Goal: Task Accomplishment & Management: Manage account settings

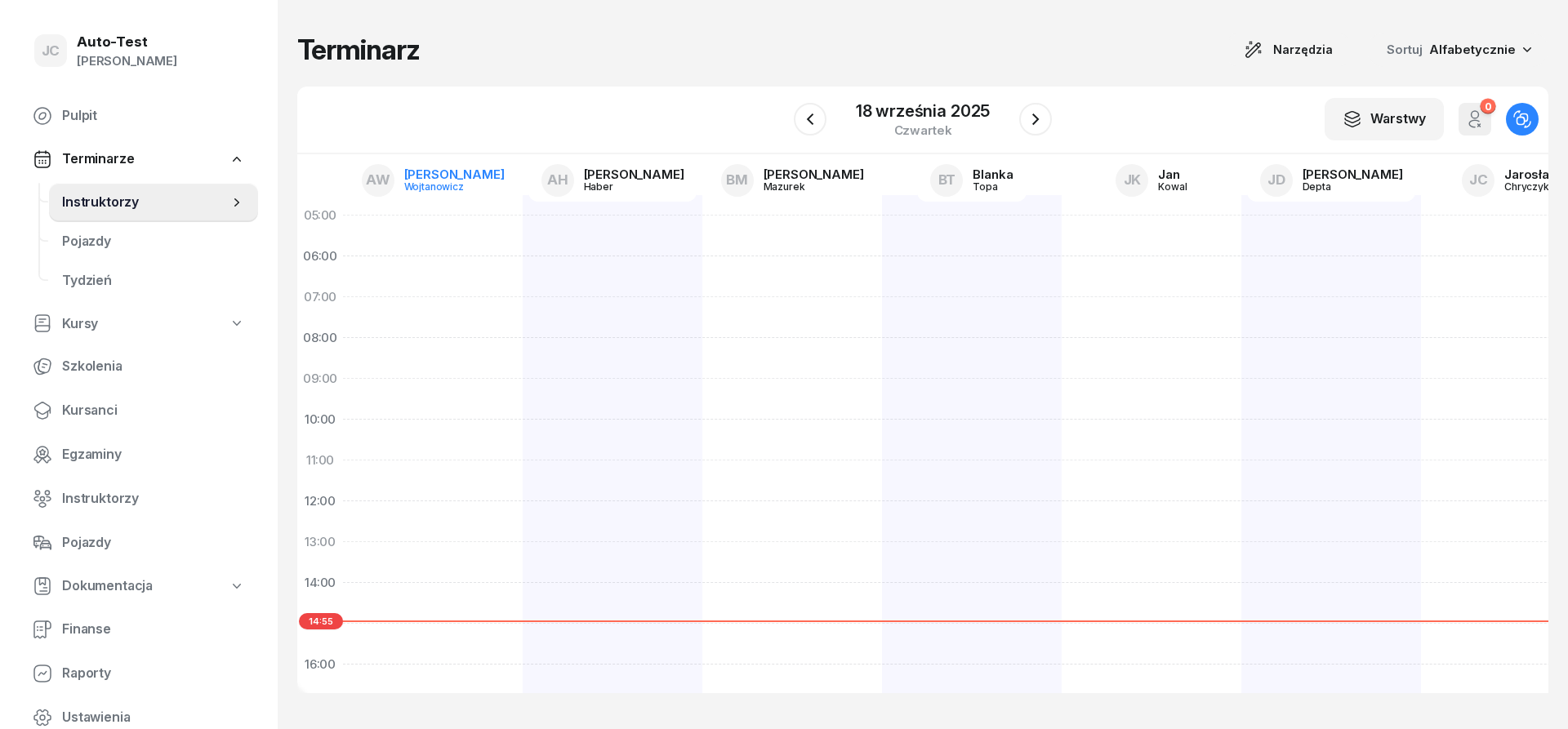
click at [460, 170] on div "[PERSON_NAME]" at bounding box center [454, 174] width 100 height 12
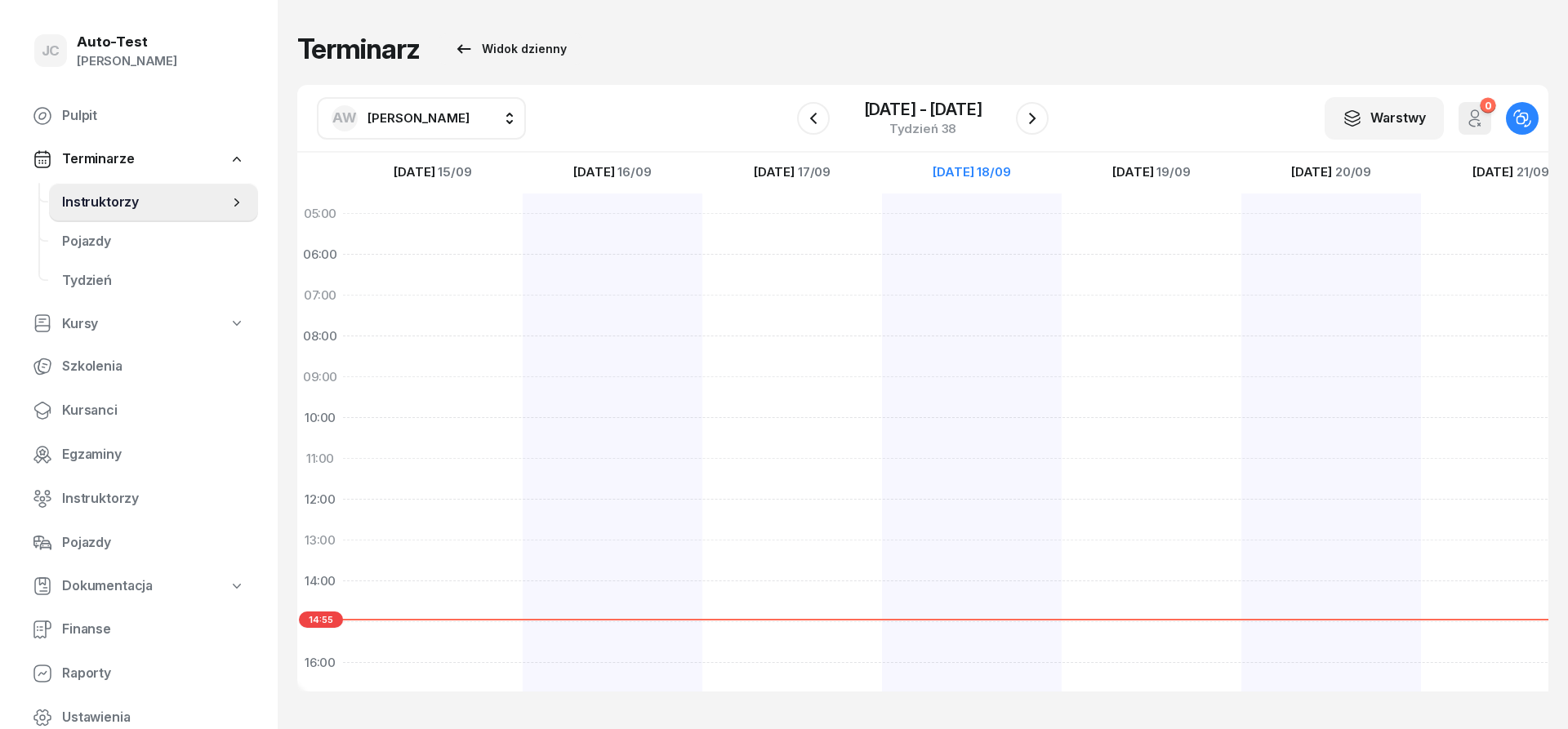
click at [428, 122] on span "[PERSON_NAME]" at bounding box center [419, 118] width 102 height 15
type input "kut"
click at [427, 228] on span "[PERSON_NAME]" at bounding box center [427, 226] width 100 height 21
click at [824, 130] on div at bounding box center [813, 118] width 33 height 33
click at [823, 130] on button "button" at bounding box center [813, 118] width 33 height 33
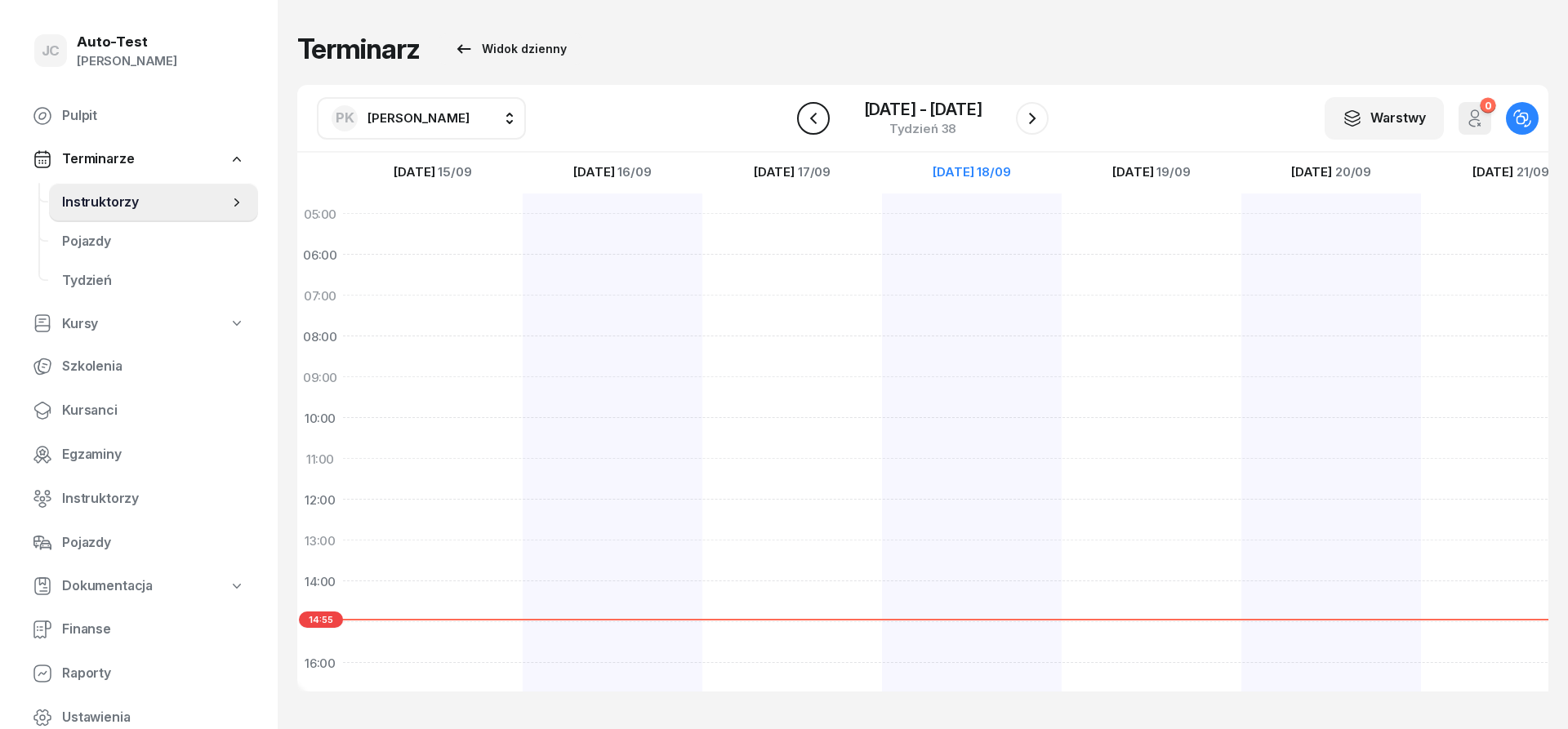
click at [820, 124] on icon "button" at bounding box center [813, 118] width 20 height 20
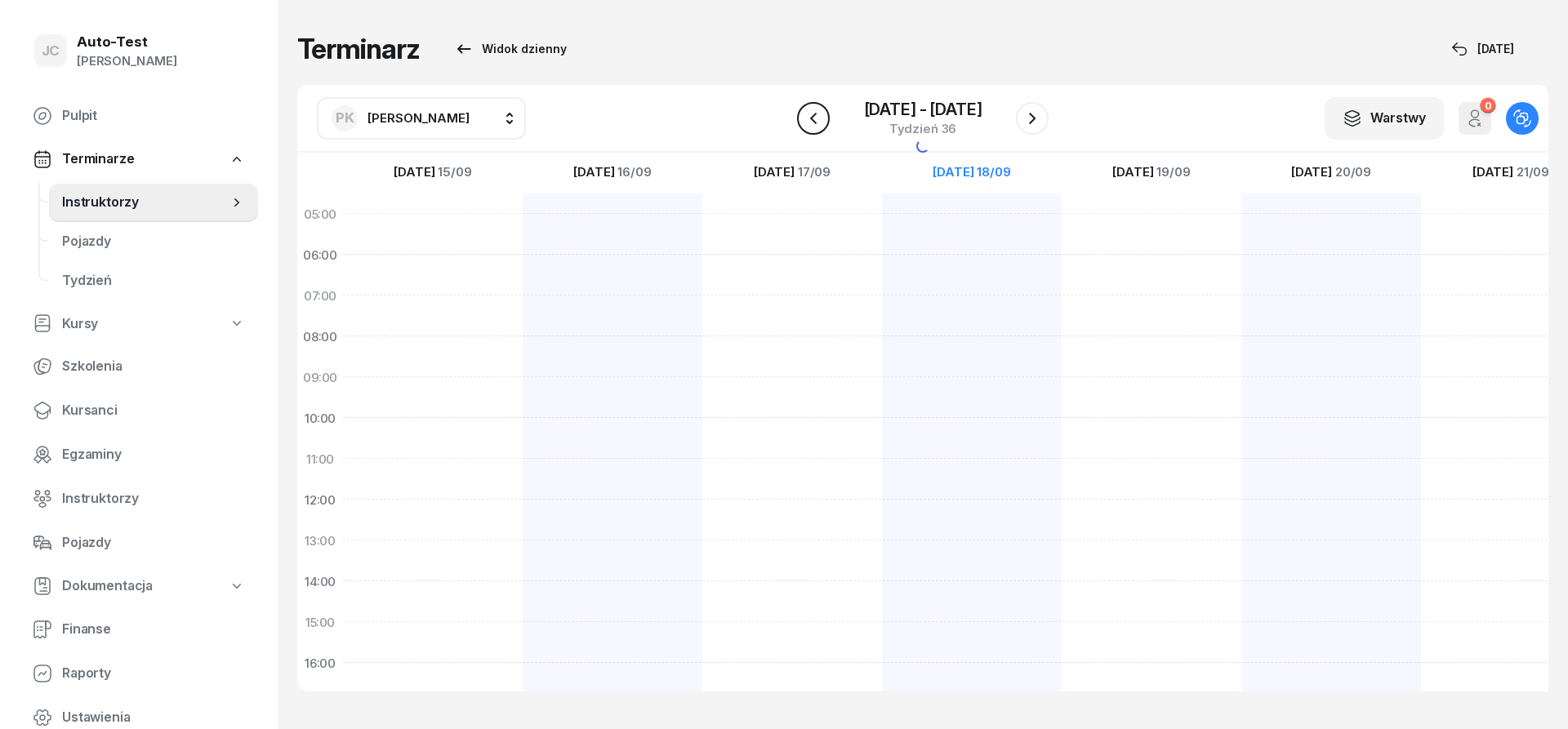
click at [820, 124] on icon "button" at bounding box center [813, 118] width 20 height 20
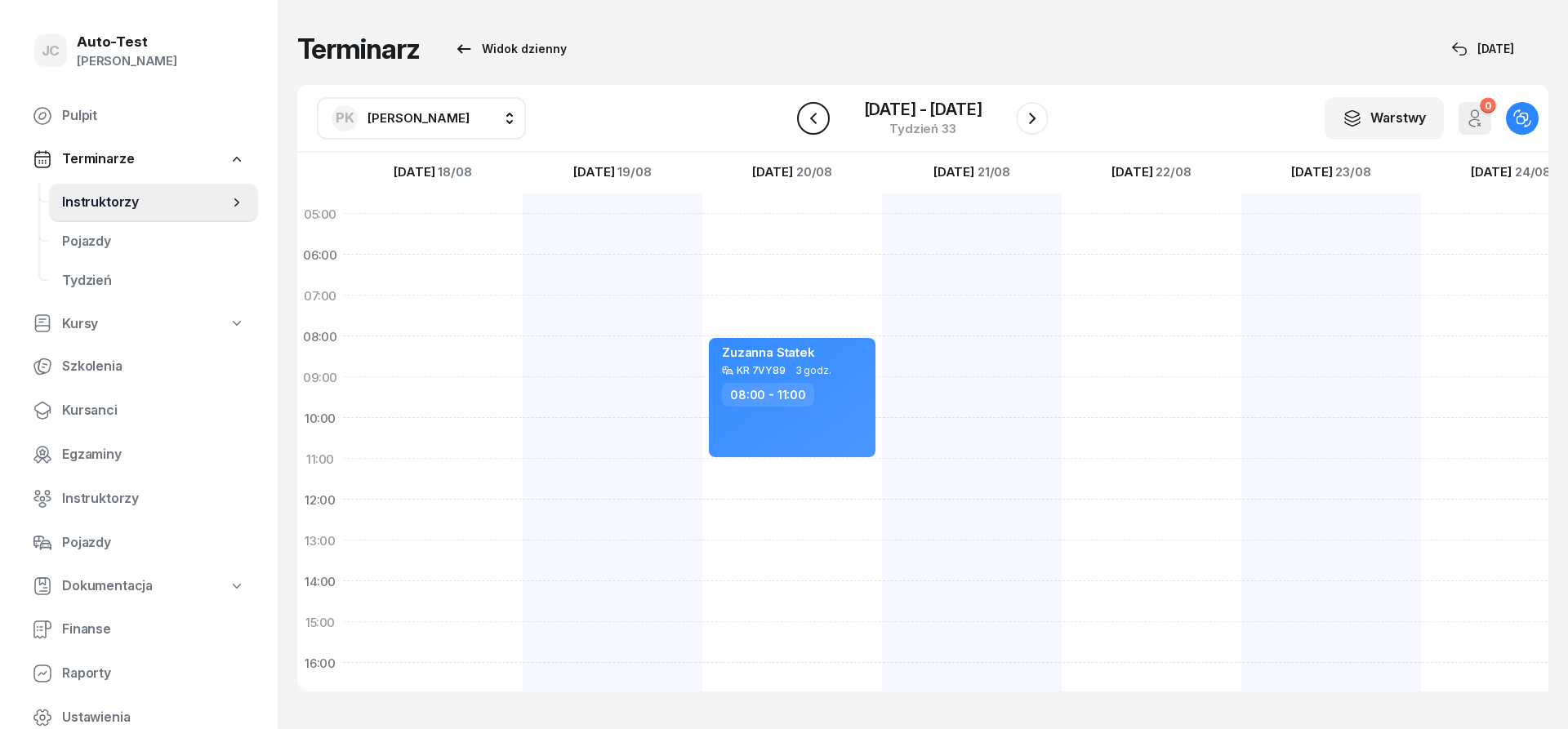
click at [820, 124] on icon "button" at bounding box center [813, 118] width 20 height 20
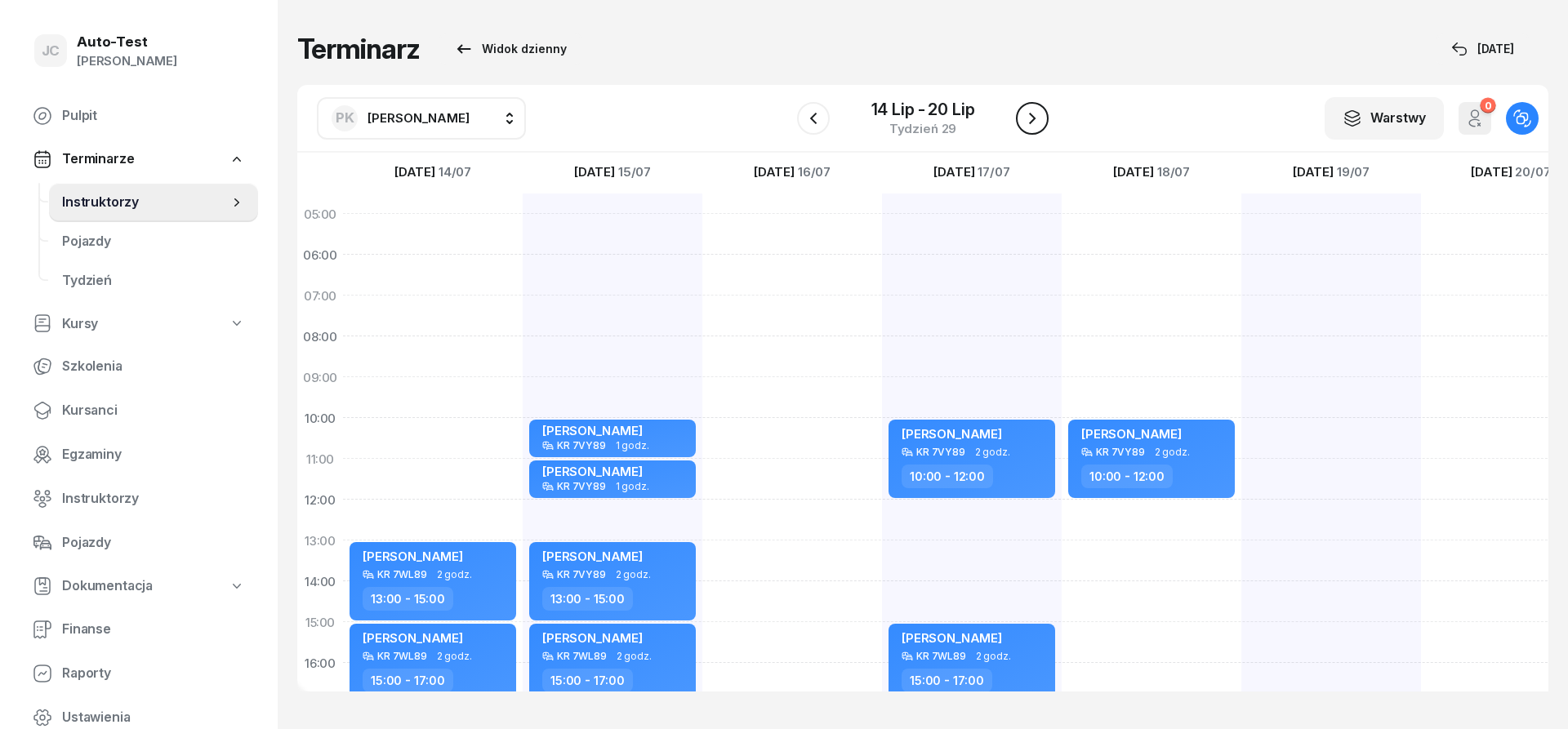
click at [1042, 123] on button "button" at bounding box center [1032, 118] width 33 height 33
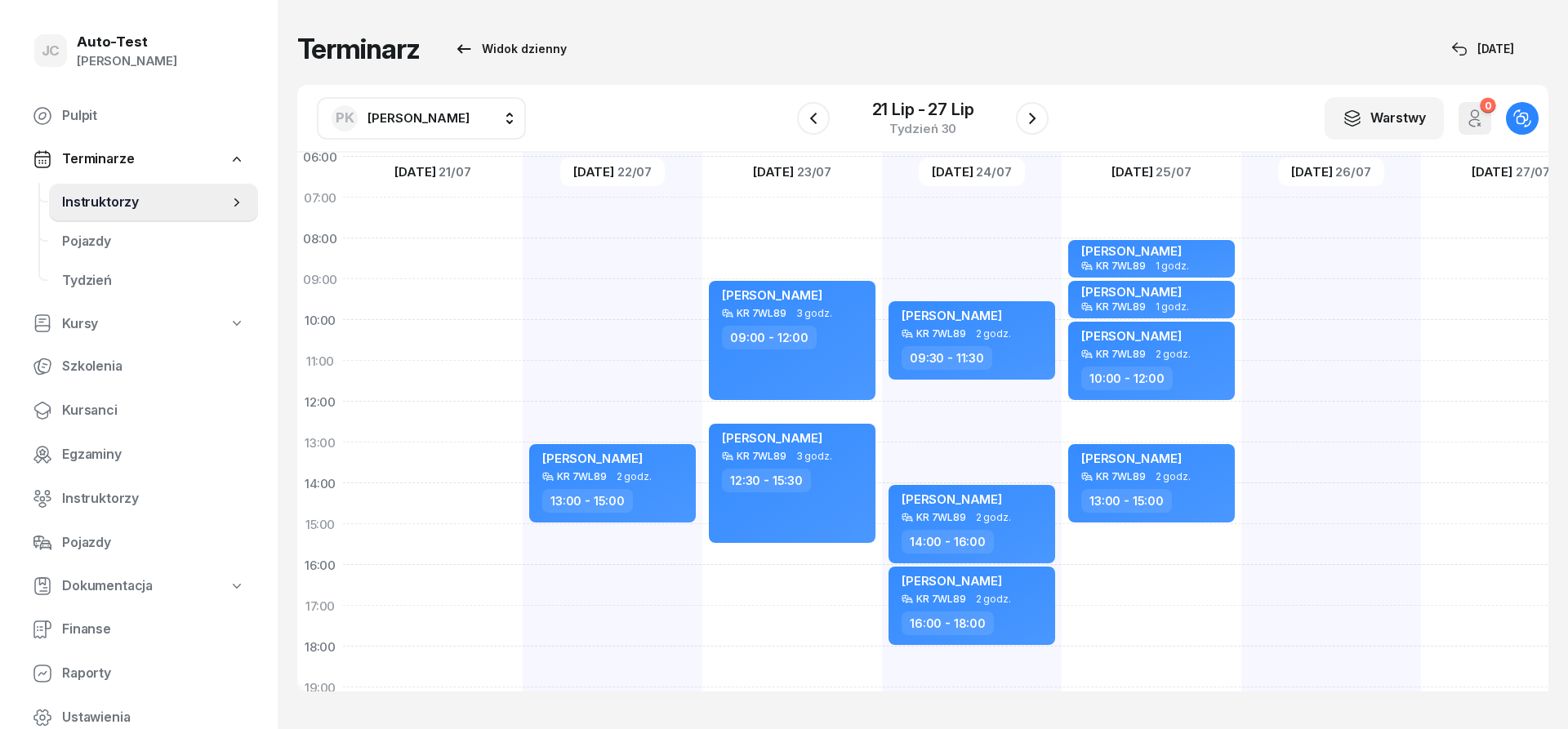
click at [969, 391] on div "[PERSON_NAME] KR 7WL89 2 godz. 09:30 - 11:30 [PERSON_NAME] KR 7WL89 2 godz. 14:…" at bounding box center [972, 504] width 180 height 817
select select "11"
select select "30"
select select "13"
select select "30"
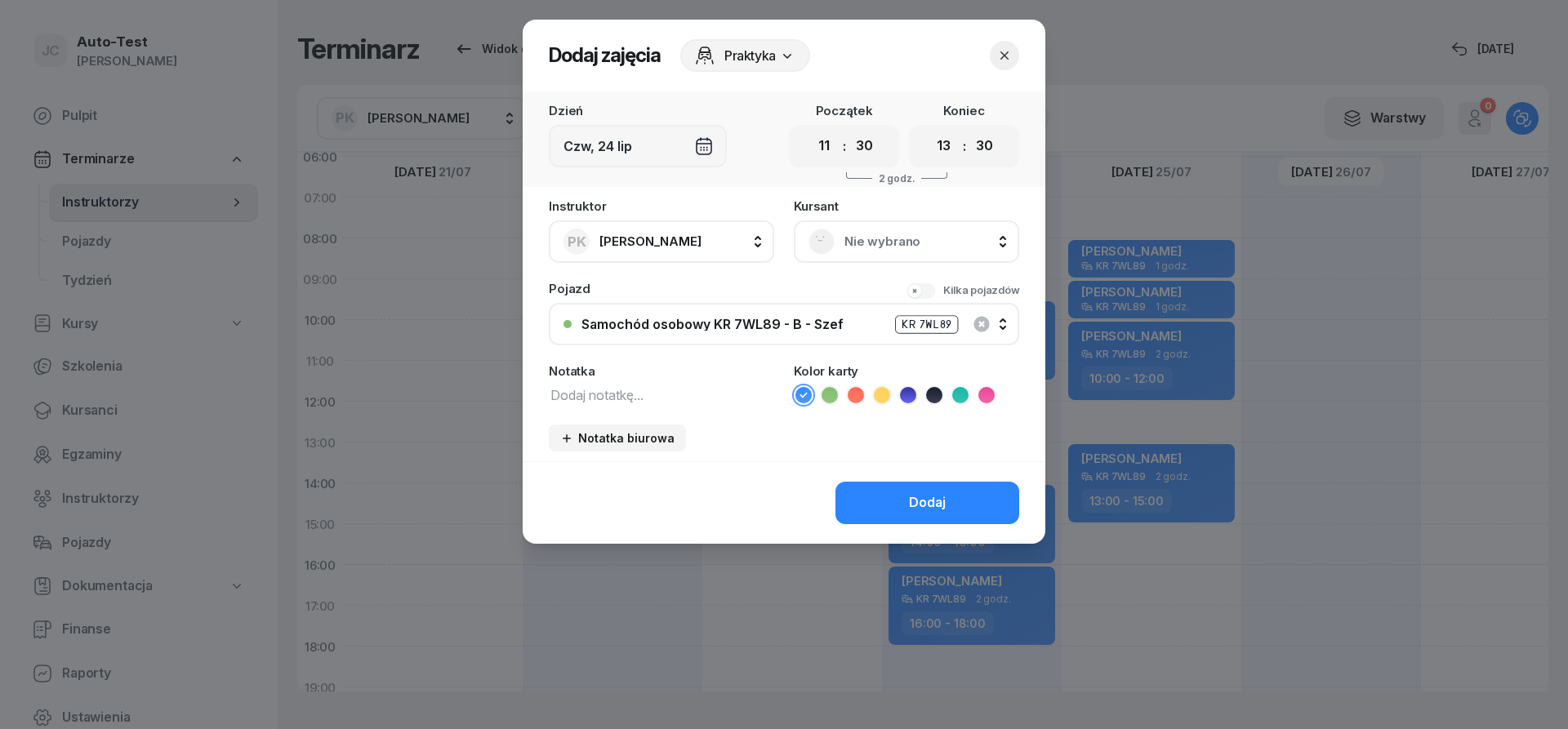
scroll to position [98, 0]
click at [890, 249] on span "Nie wybrano" at bounding box center [924, 241] width 160 height 21
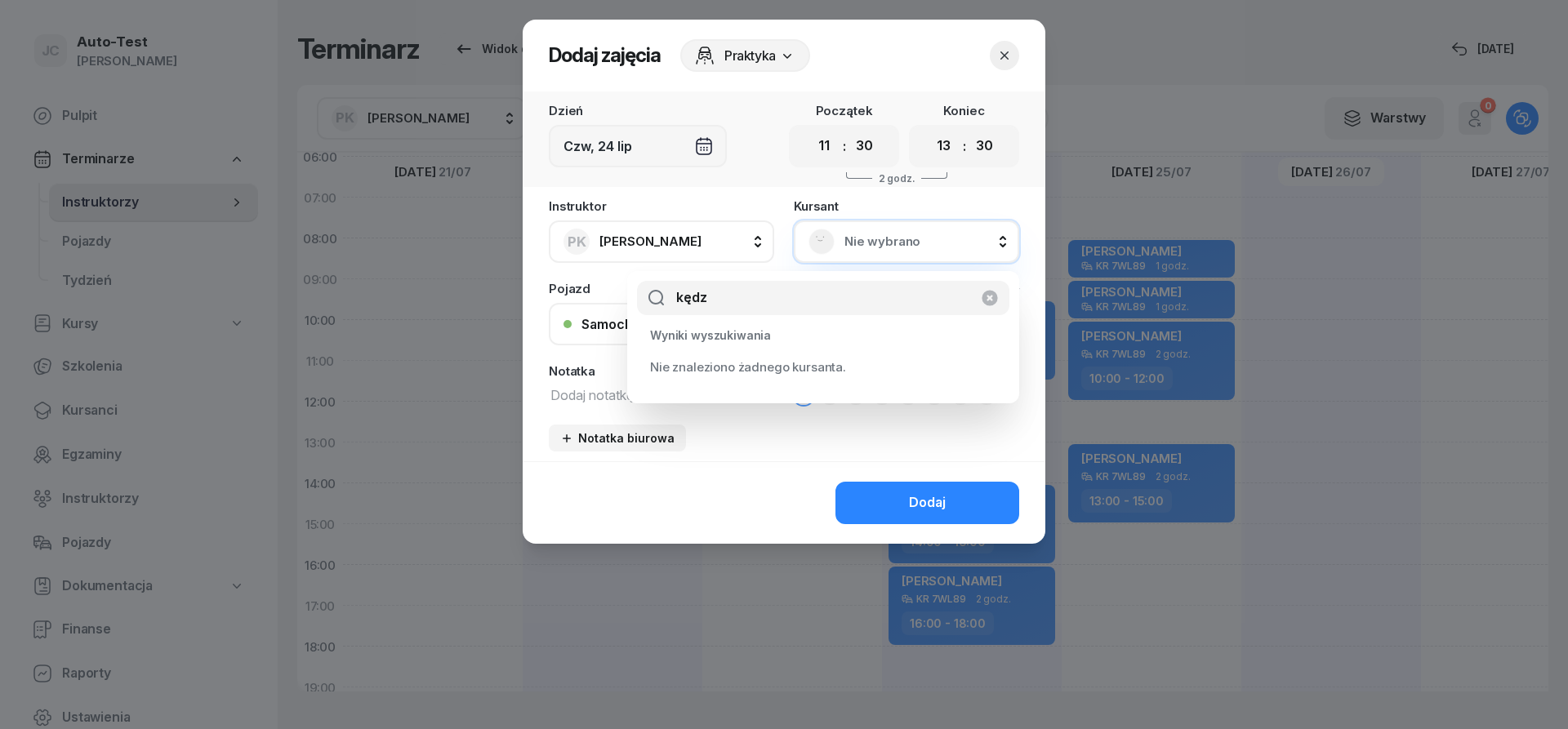
click at [690, 301] on input "kędz" at bounding box center [824, 298] width 373 height 34
type input "kądz"
click at [729, 372] on span "[PERSON_NAME]" at bounding box center [738, 370] width 105 height 21
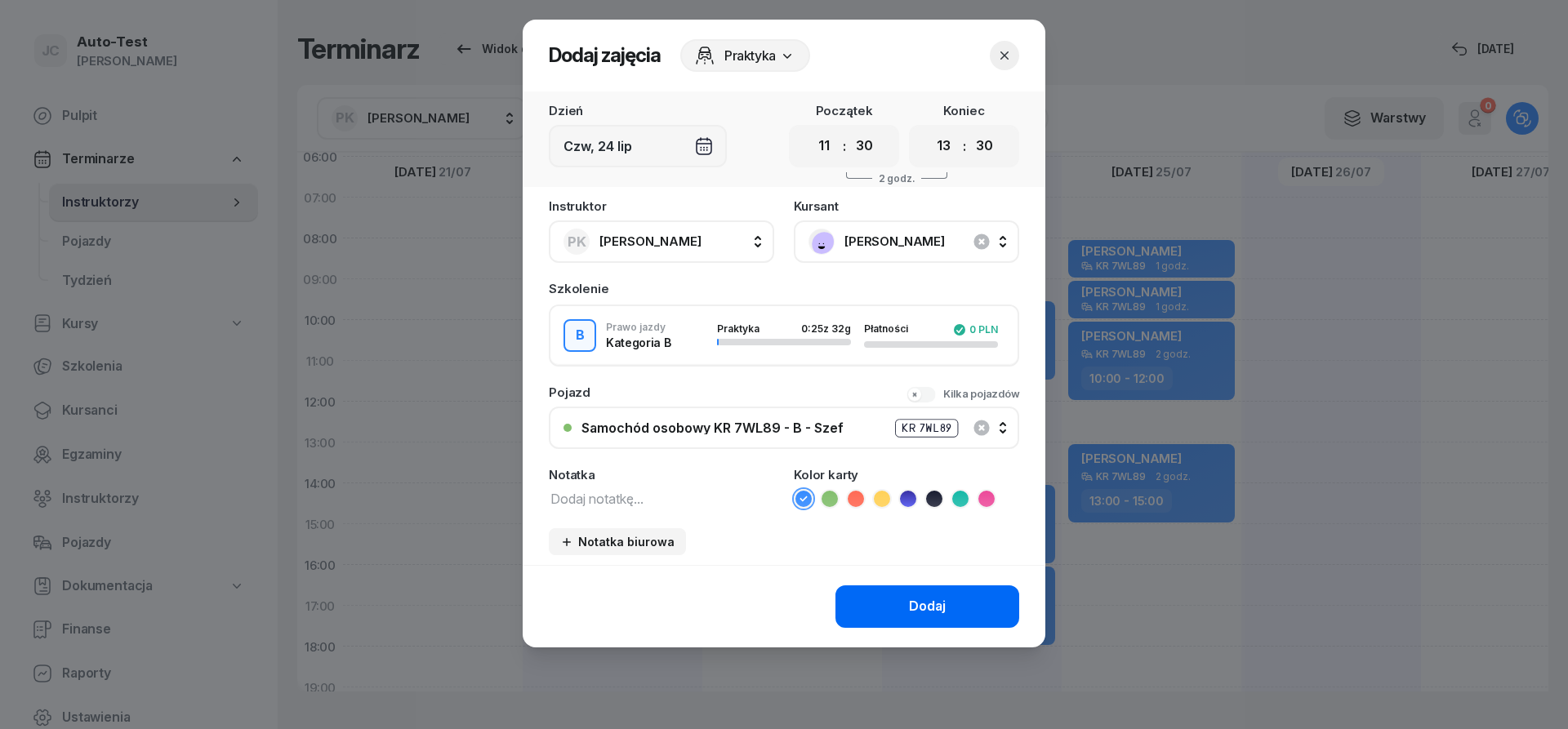
click at [890, 601] on button "Dodaj" at bounding box center [927, 606] width 183 height 43
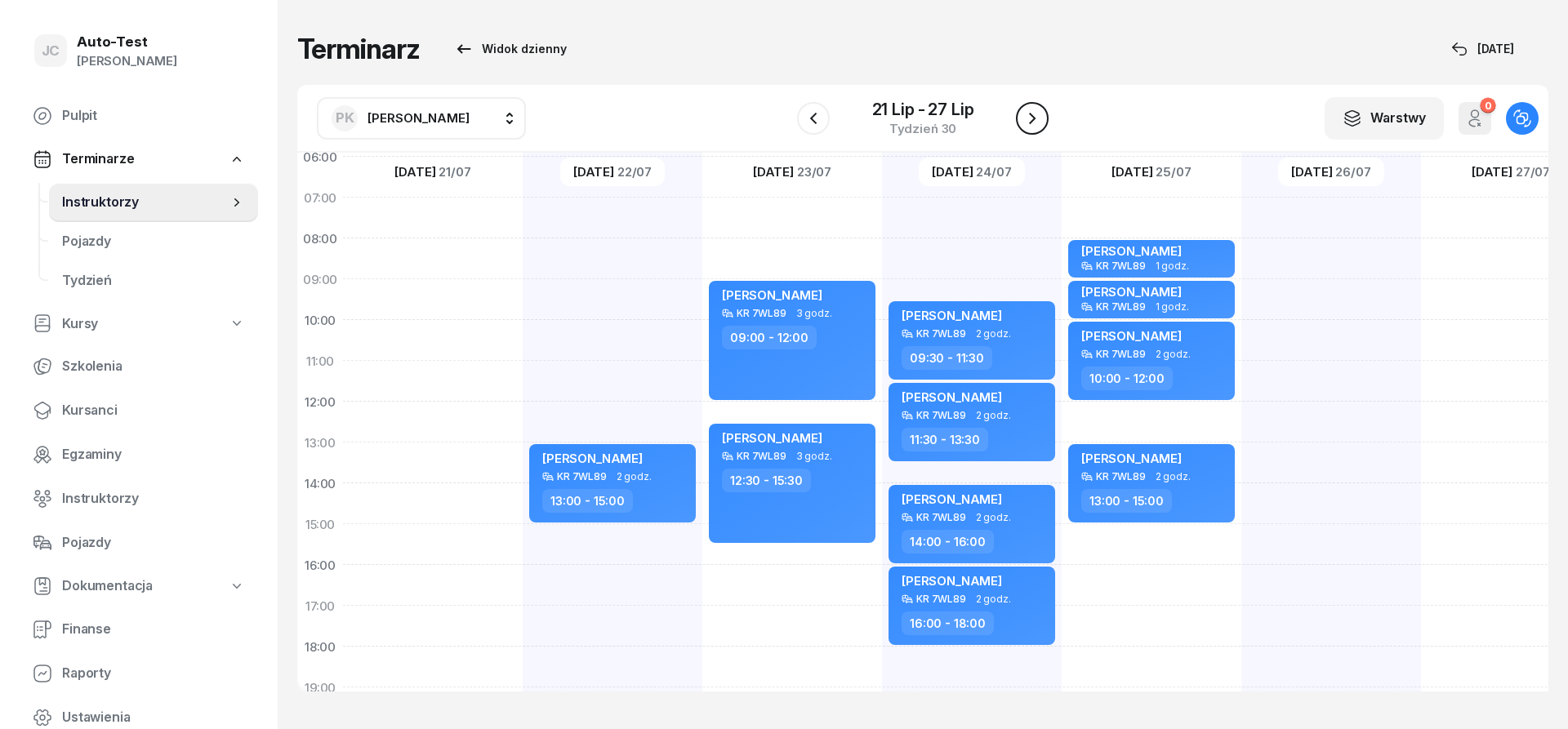
click at [1035, 127] on icon "button" at bounding box center [1032, 118] width 20 height 20
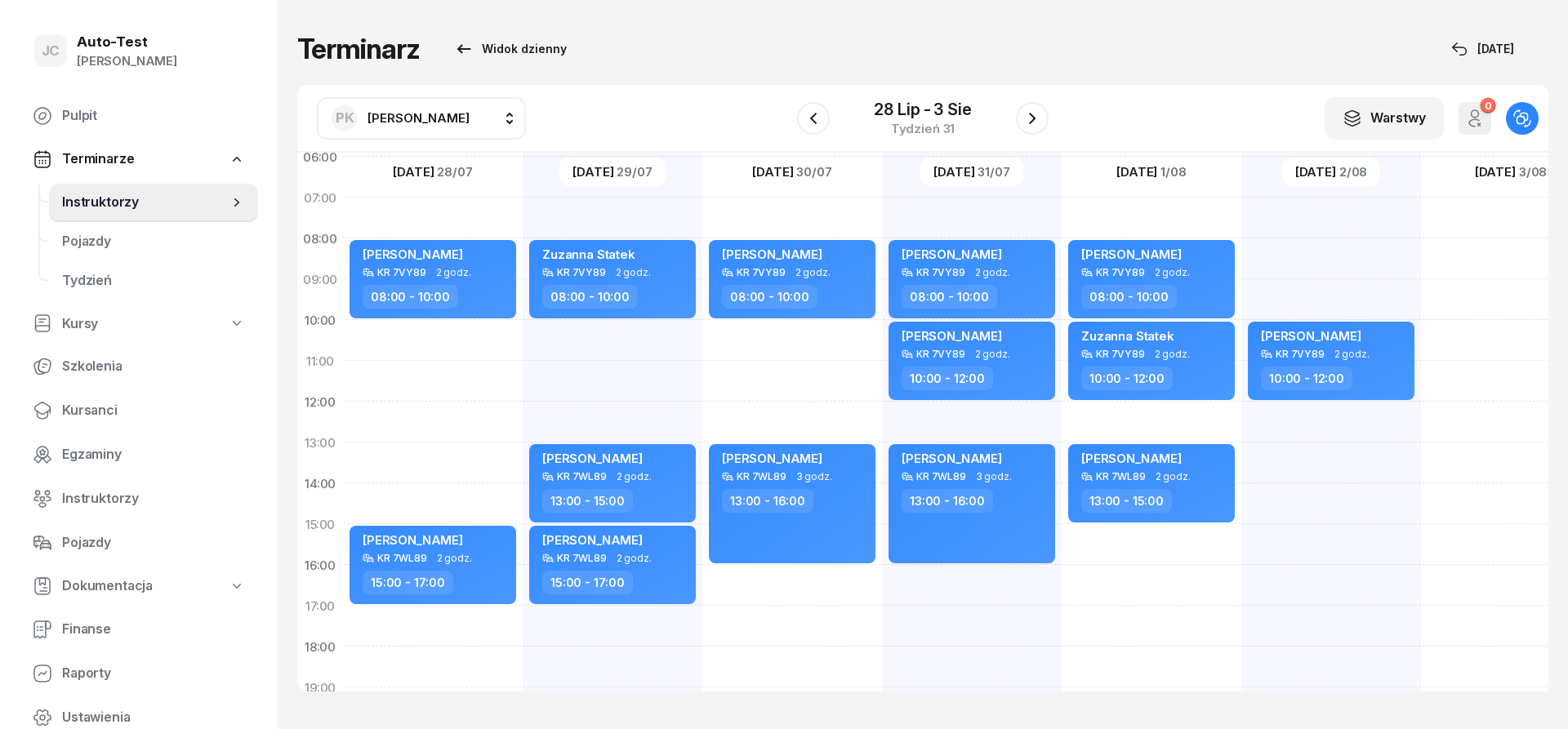
click at [477, 338] on div "[PERSON_NAME] KR 7VY89 2 godz. 08:00 - 10:00 [PERSON_NAME] KR 7WL89 2 godz. 15:…" at bounding box center [433, 504] width 180 height 817
select select "10"
select select "12"
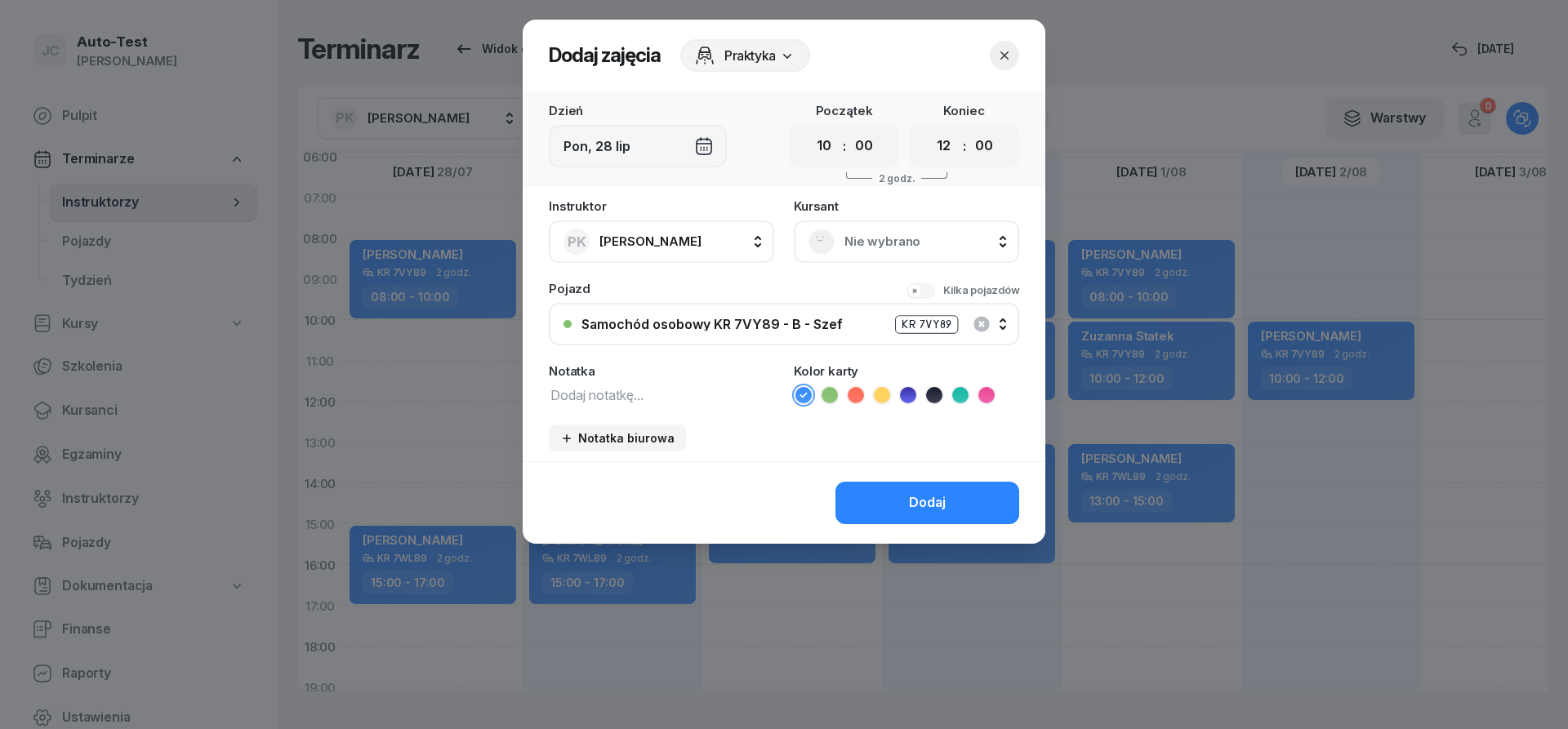
scroll to position [98, 0]
click at [856, 248] on span "Nie wybrano" at bounding box center [924, 241] width 160 height 21
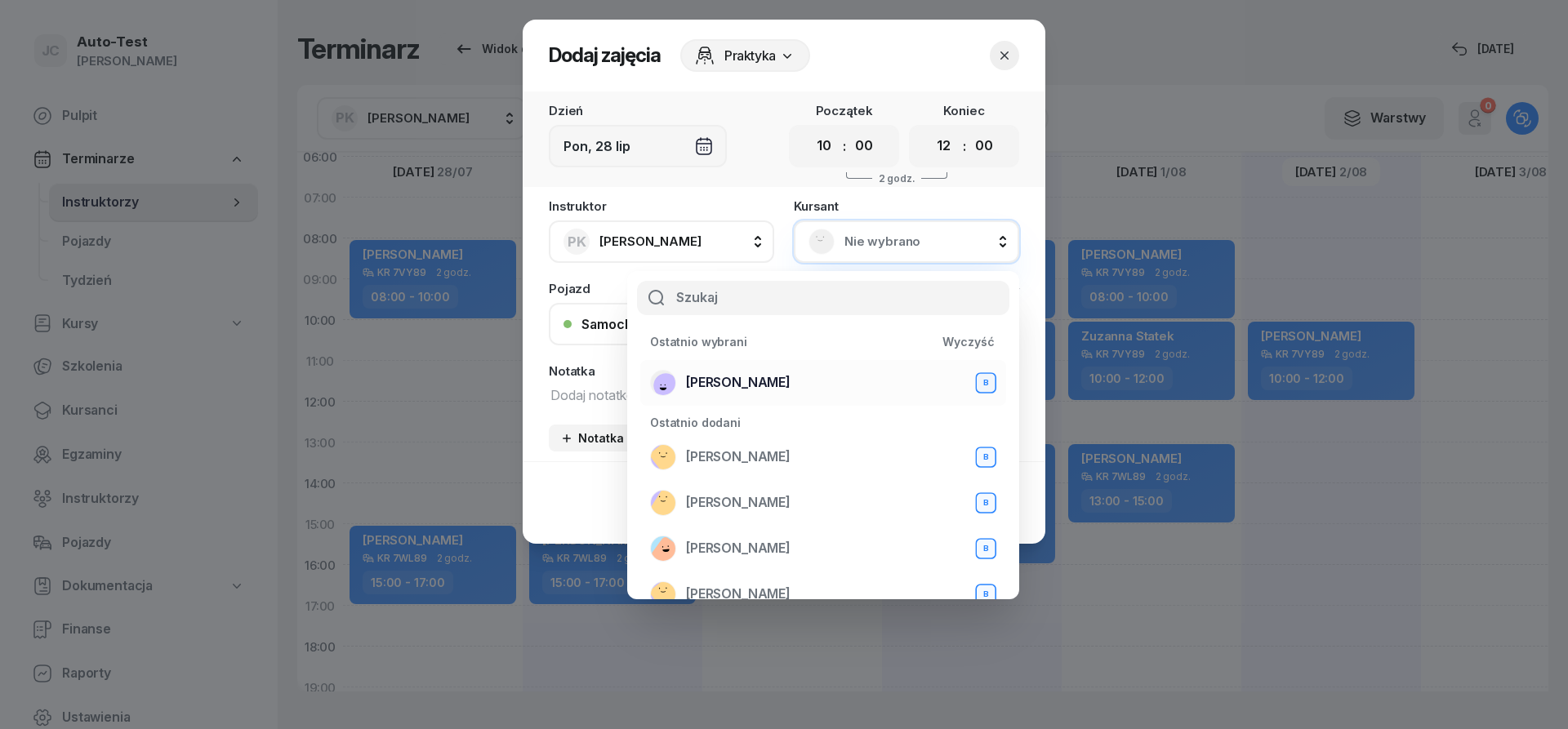
click at [807, 373] on div "[PERSON_NAME] B" at bounding box center [823, 383] width 346 height 26
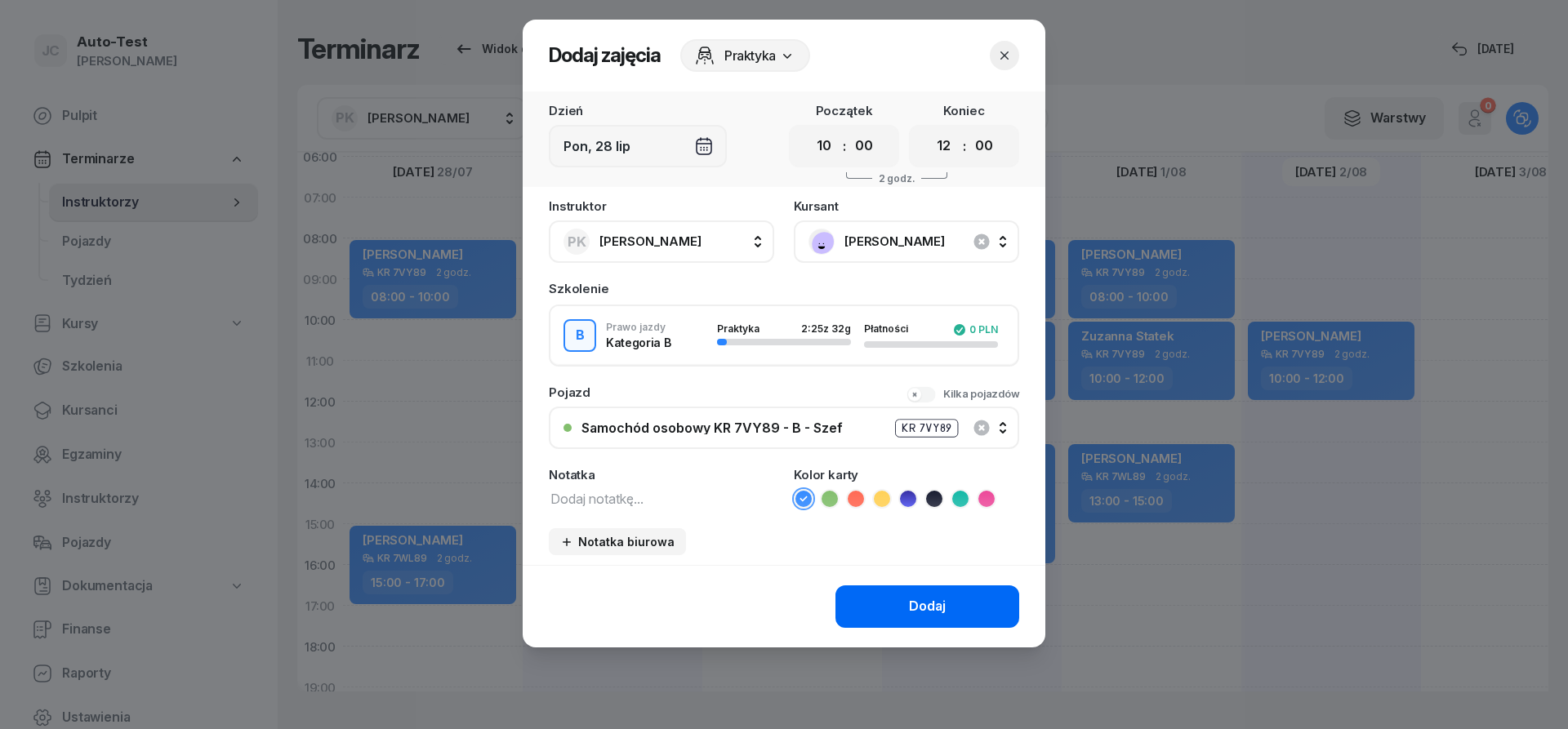
click at [904, 617] on button "Dodaj" at bounding box center [927, 606] width 183 height 43
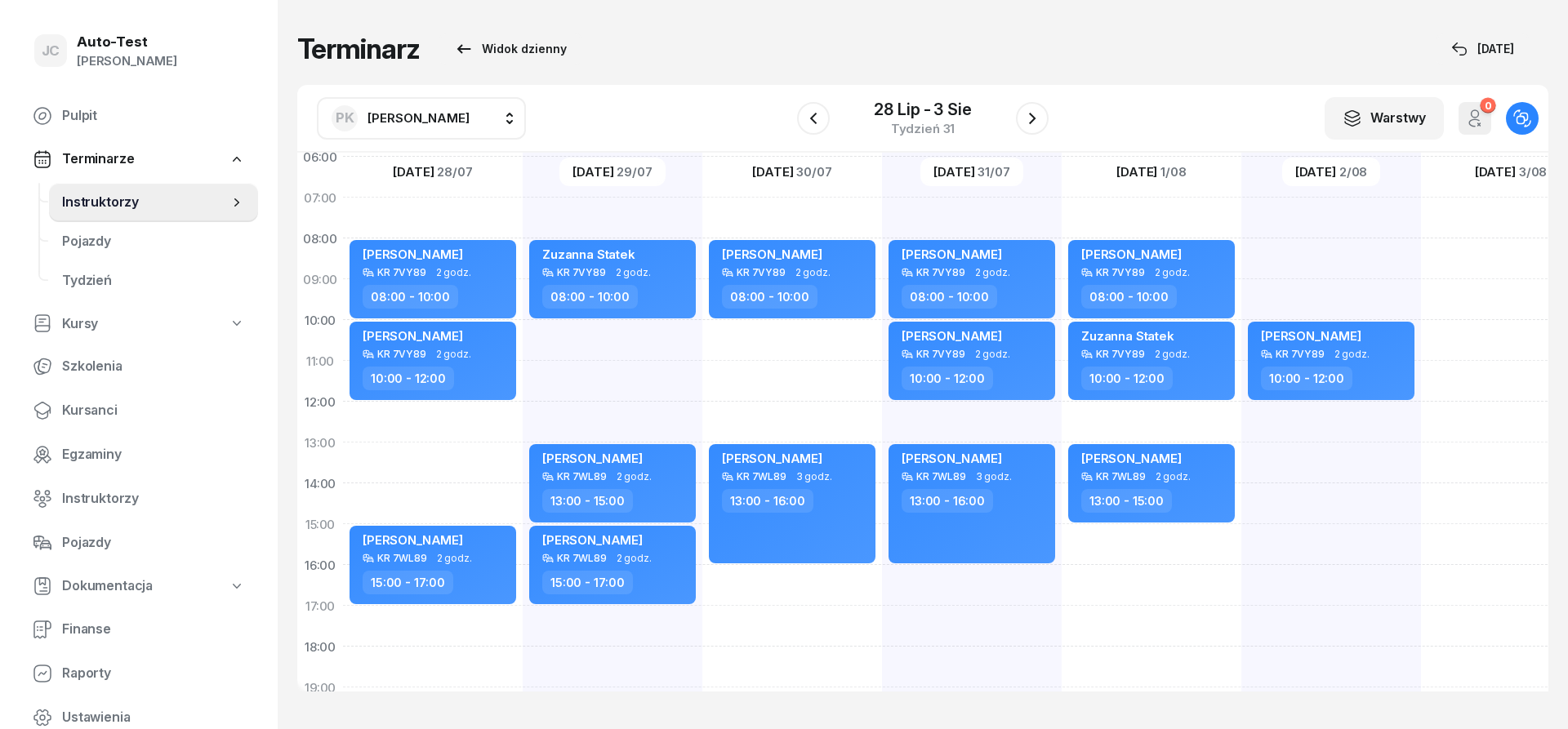
click at [633, 341] on div "[PERSON_NAME] Statek KR 7VY89 2 godz. 08:00 - 10:00 [PERSON_NAME] KR 7WL89 2 go…" at bounding box center [613, 504] width 180 height 817
select select "10"
select select "12"
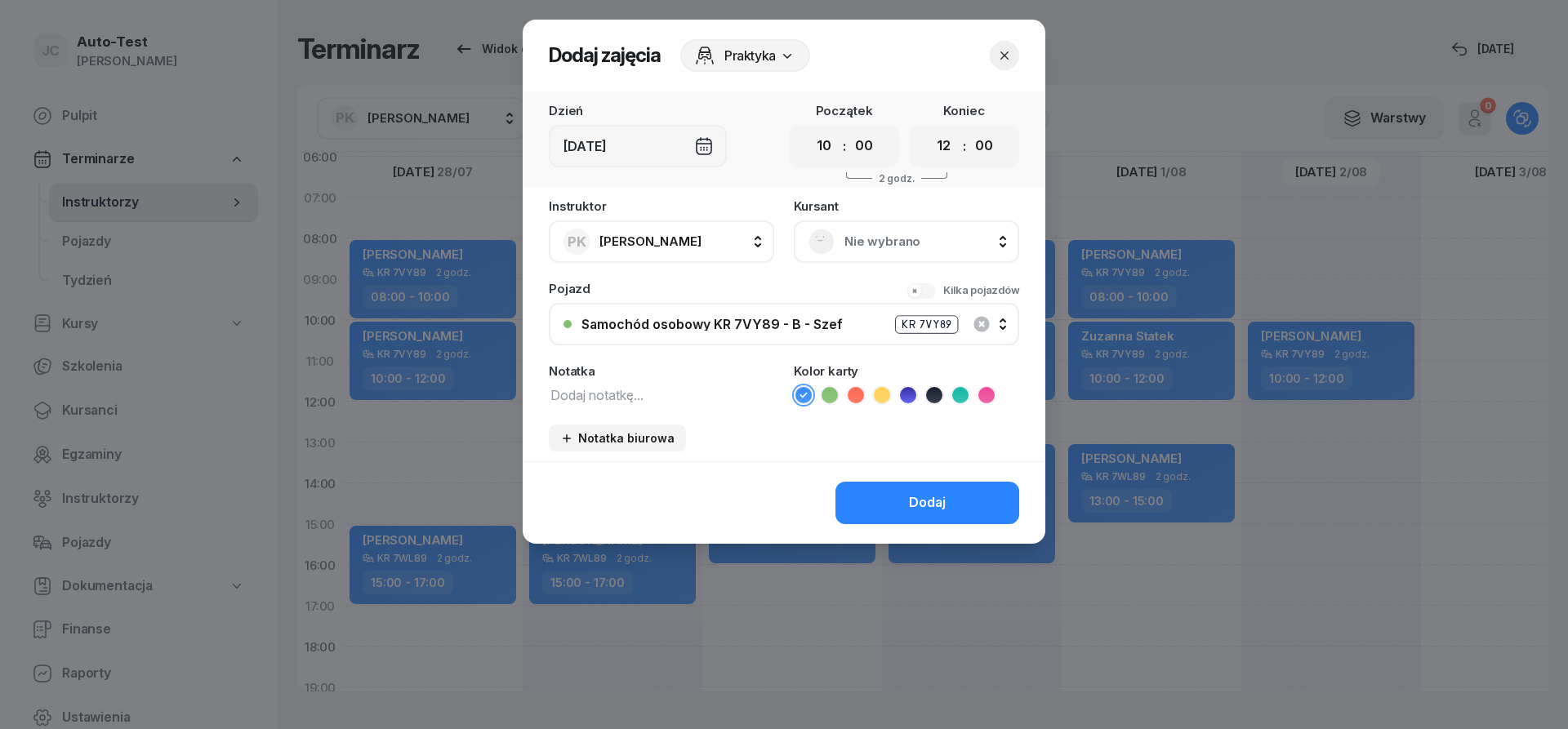
drag, startPoint x: 832, startPoint y: 265, endPoint x: 835, endPoint y: 256, distance: 9.5
click at [832, 262] on div "Instruktor PK [PERSON_NAME] AW [PERSON_NAME] AH [PERSON_NAME] BM [PERSON_NAME] …" at bounding box center [784, 331] width 523 height 261
click at [835, 254] on div "Nie wybrano" at bounding box center [906, 241] width 225 height 43
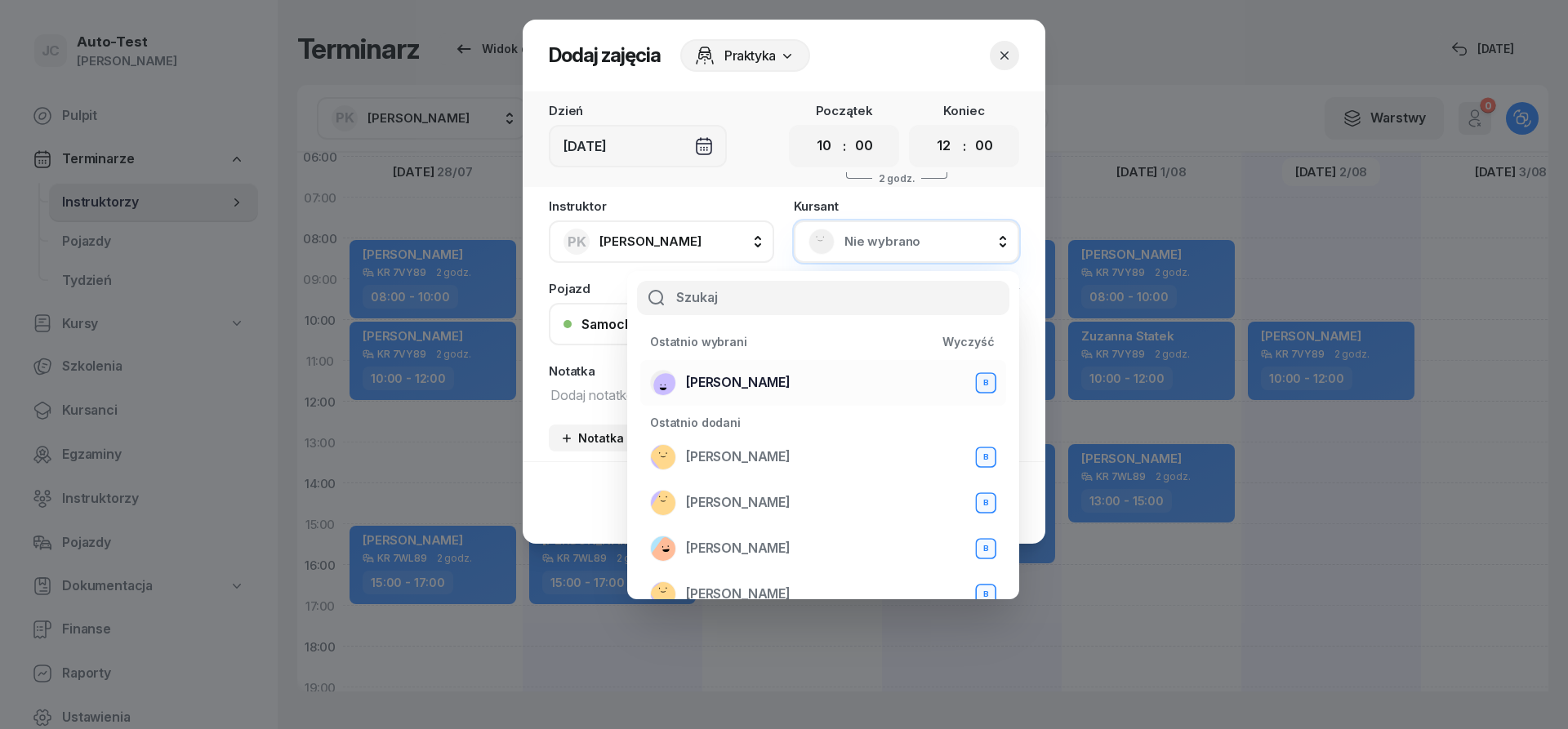
click at [776, 391] on span "[PERSON_NAME]" at bounding box center [738, 383] width 105 height 21
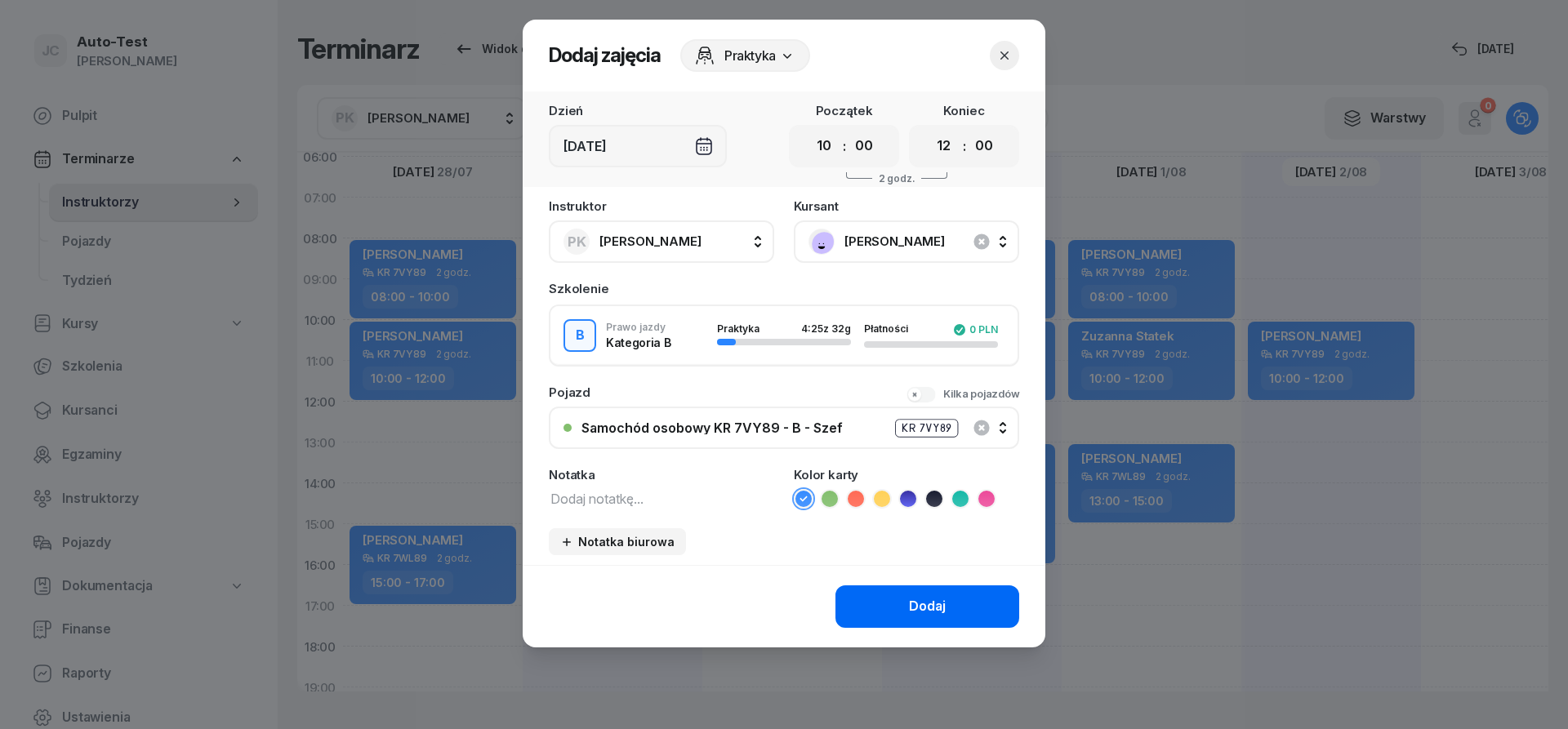
click at [900, 592] on button "Dodaj" at bounding box center [927, 606] width 183 height 43
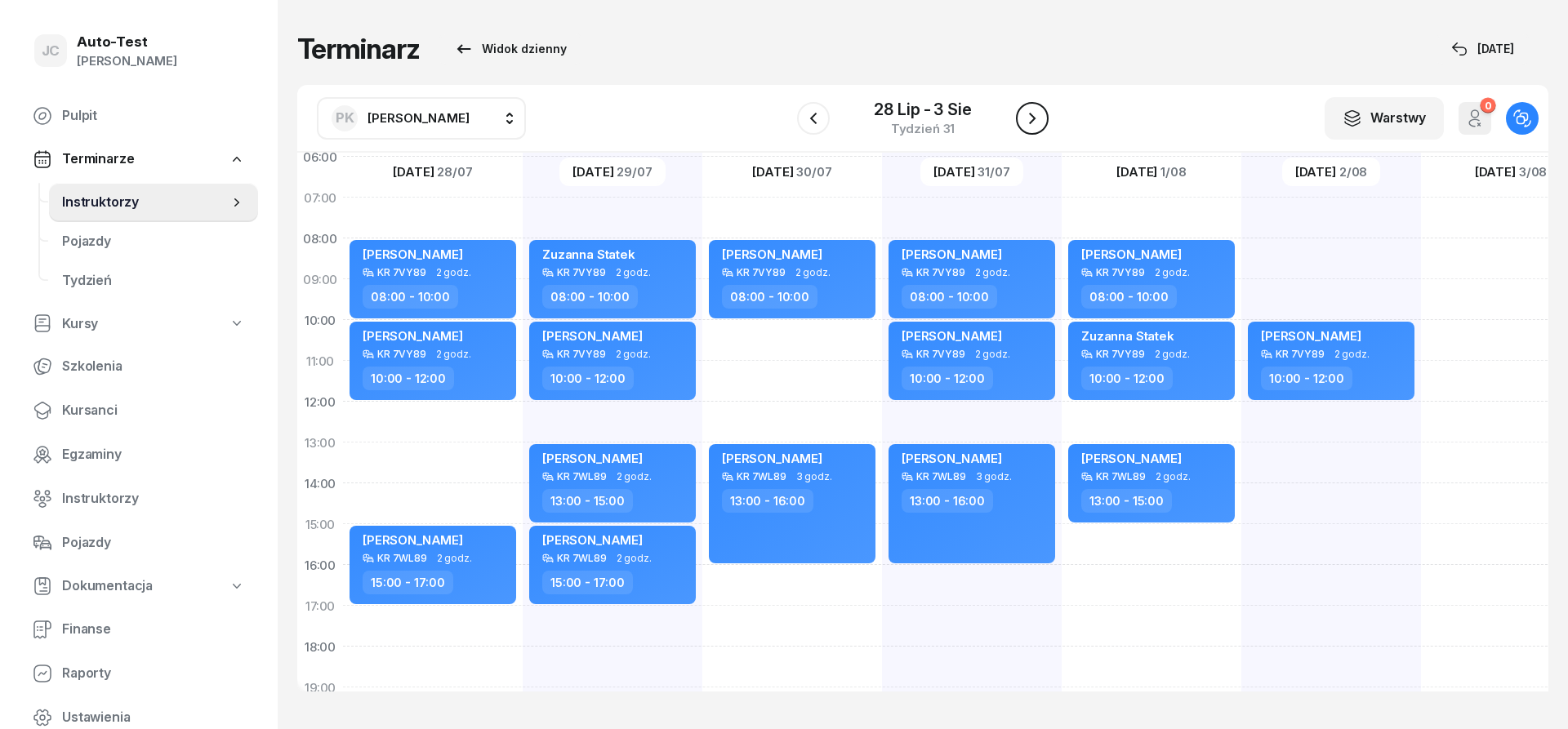
click at [1037, 117] on icon "button" at bounding box center [1032, 118] width 20 height 20
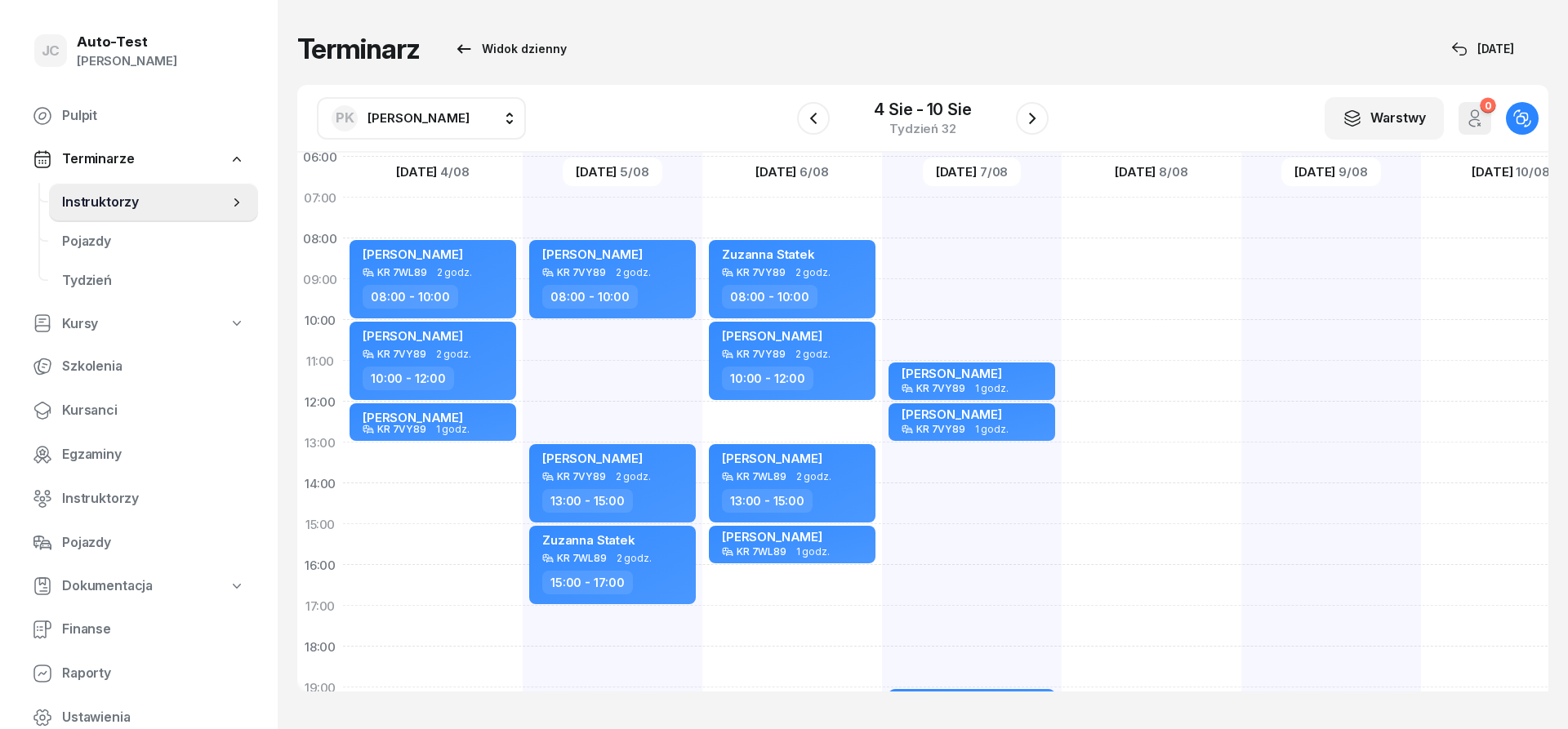
click at [467, 543] on div "[PERSON_NAME] KR 7WL89 2 godz. 08:00 - 10:00 [PERSON_NAME] KR 7VY89 2 godz. 10:…" at bounding box center [433, 504] width 180 height 817
select select "15"
select select "17"
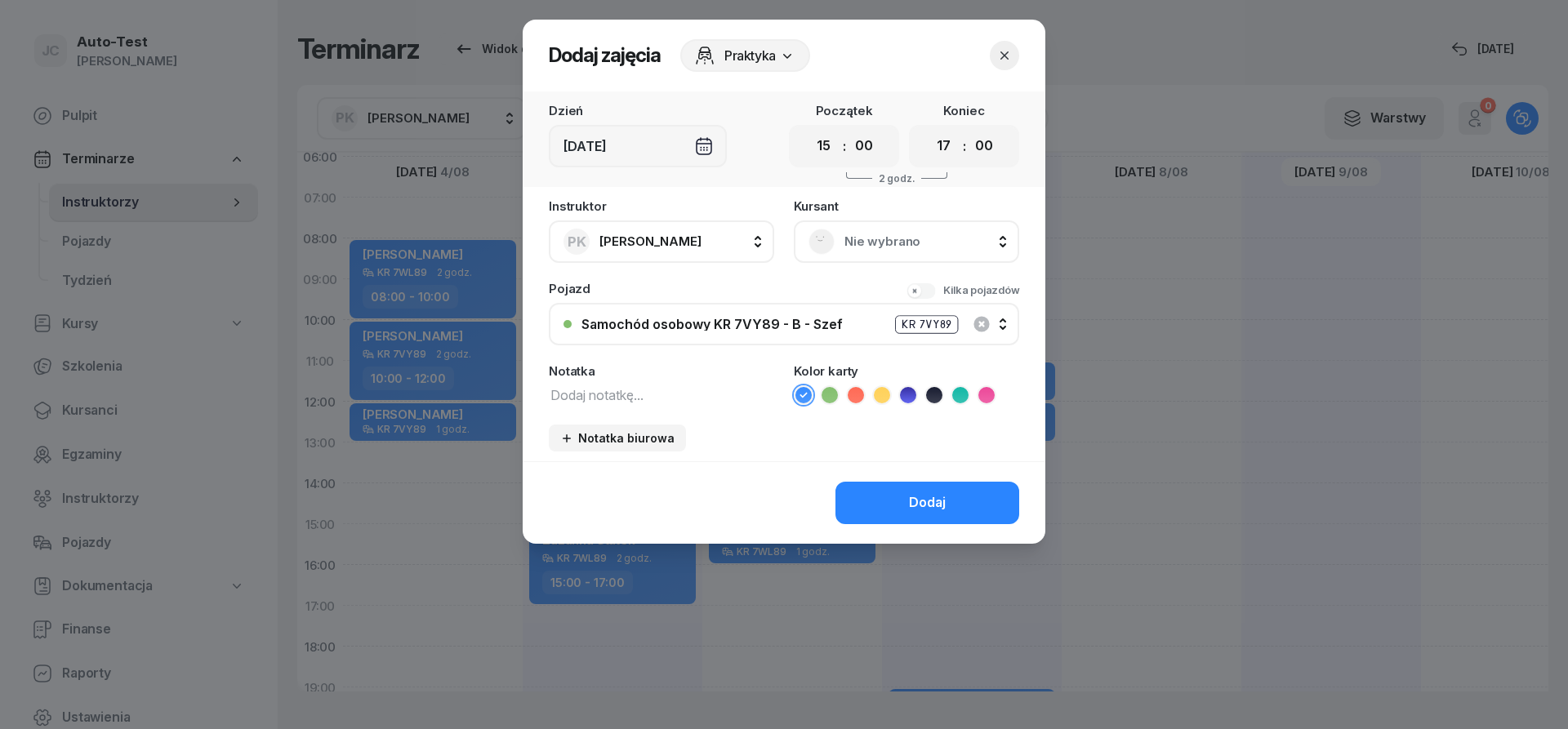
drag, startPoint x: 854, startPoint y: 231, endPoint x: 854, endPoint y: 242, distance: 11.0
click at [854, 234] on div "Nie wybrano" at bounding box center [906, 242] width 196 height 26
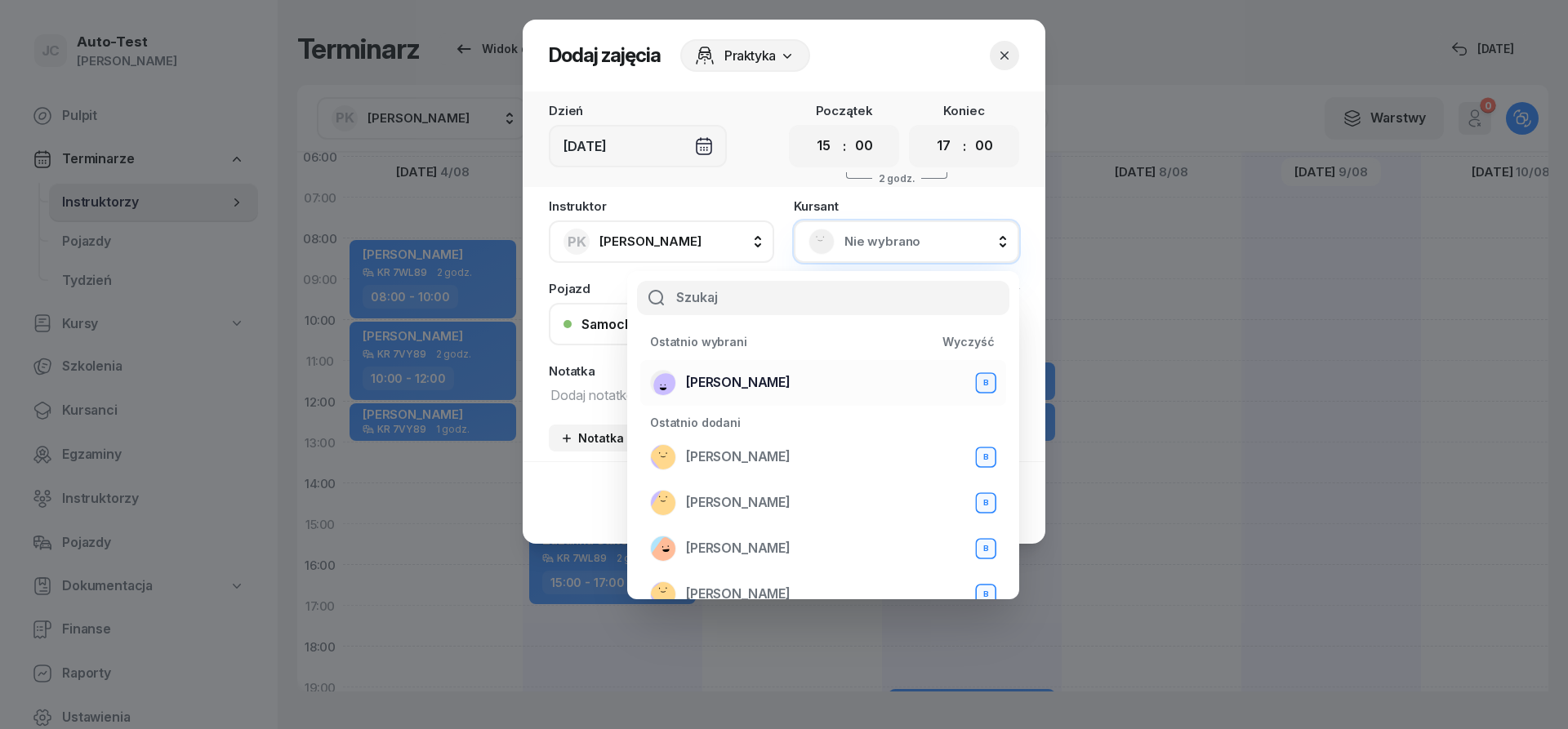
click at [762, 388] on span "[PERSON_NAME]" at bounding box center [738, 383] width 105 height 21
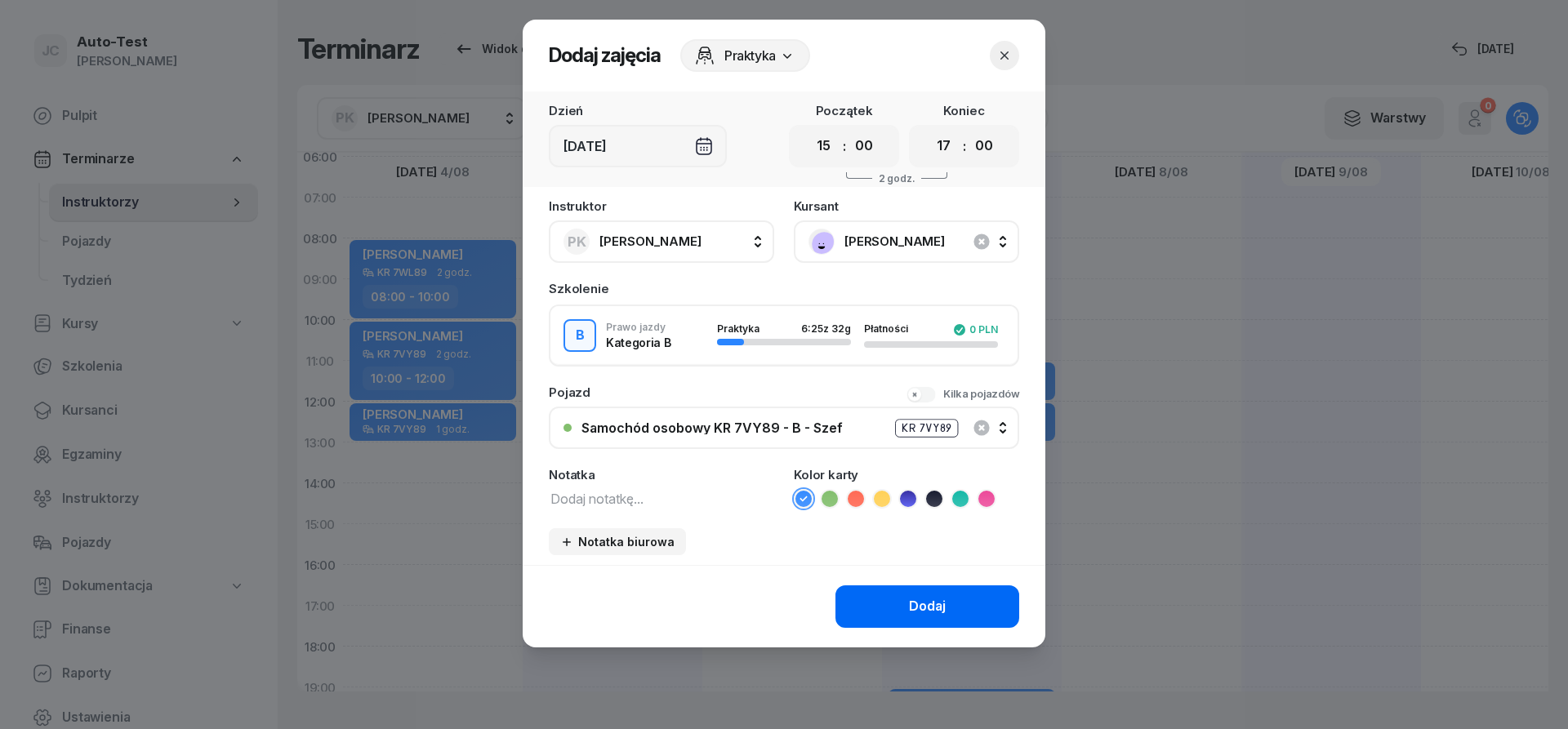
click at [880, 607] on button "Dodaj" at bounding box center [927, 606] width 183 height 43
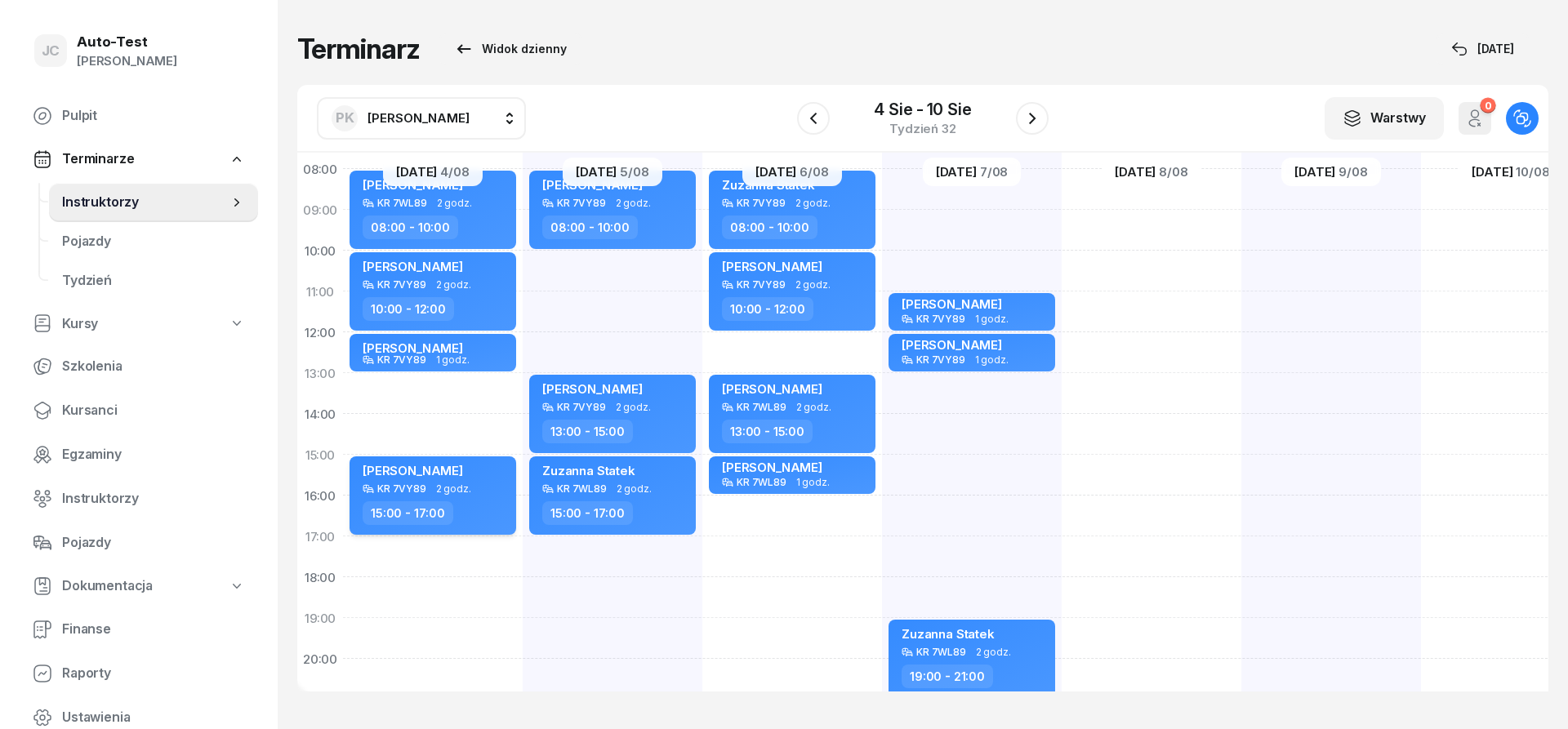
scroll to position [196, 0]
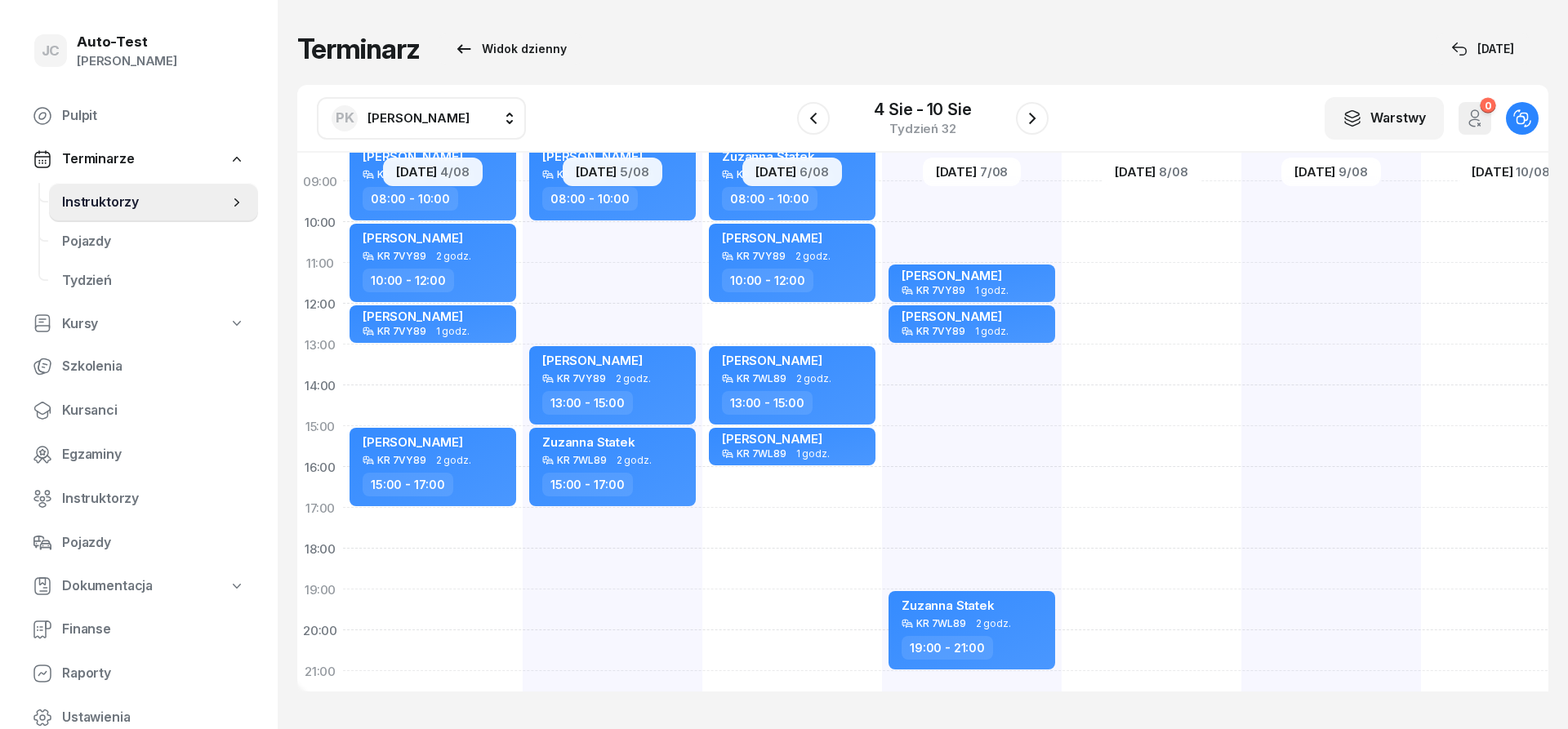
click at [645, 249] on div "[PERSON_NAME] KR 7VY89 2 godz. 08:00 - 10:00 [PERSON_NAME] KR 7VY89 2 godz. 13:…" at bounding box center [613, 406] width 180 height 817
select select "10"
select select "12"
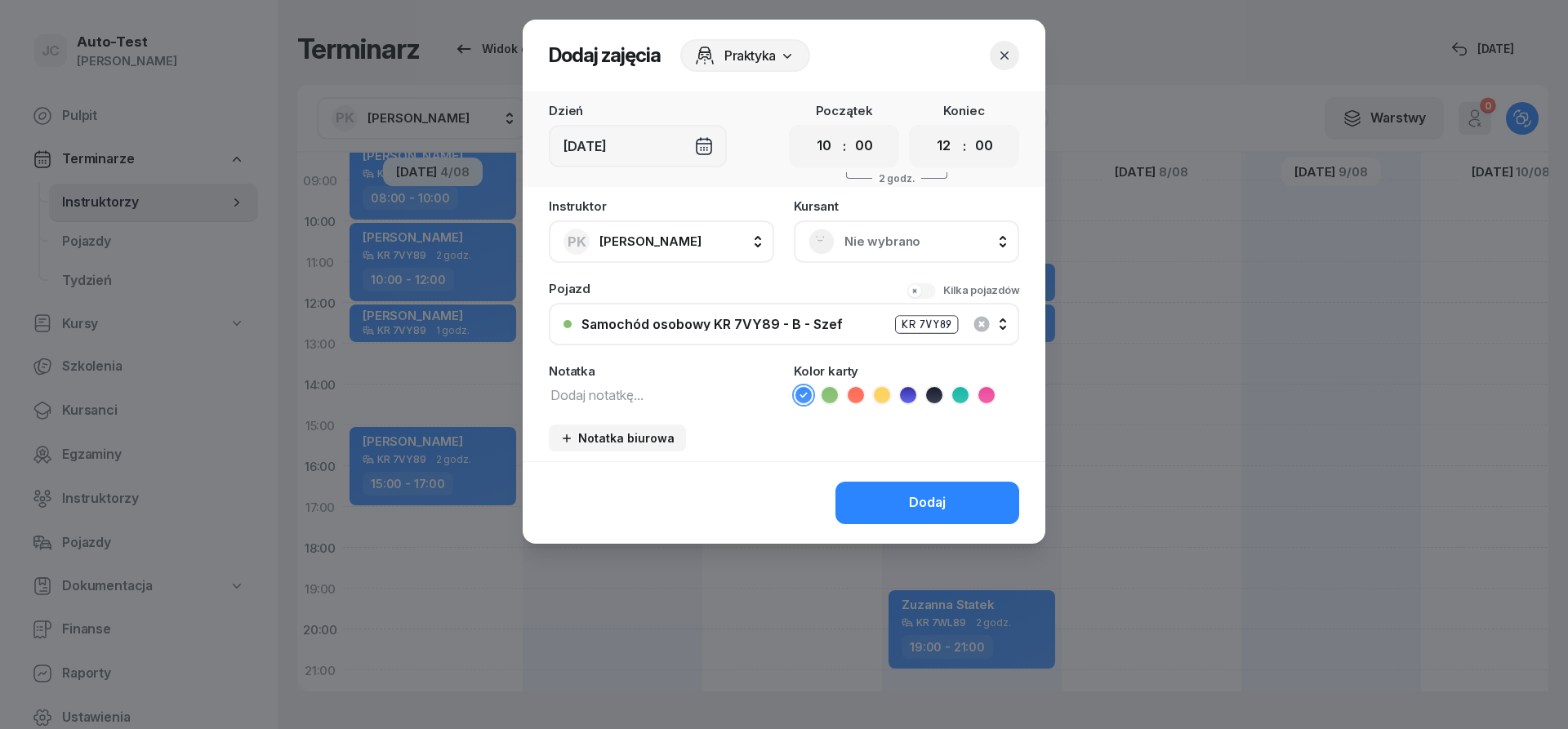
click at [870, 243] on span "Nie wybrano" at bounding box center [924, 241] width 160 height 21
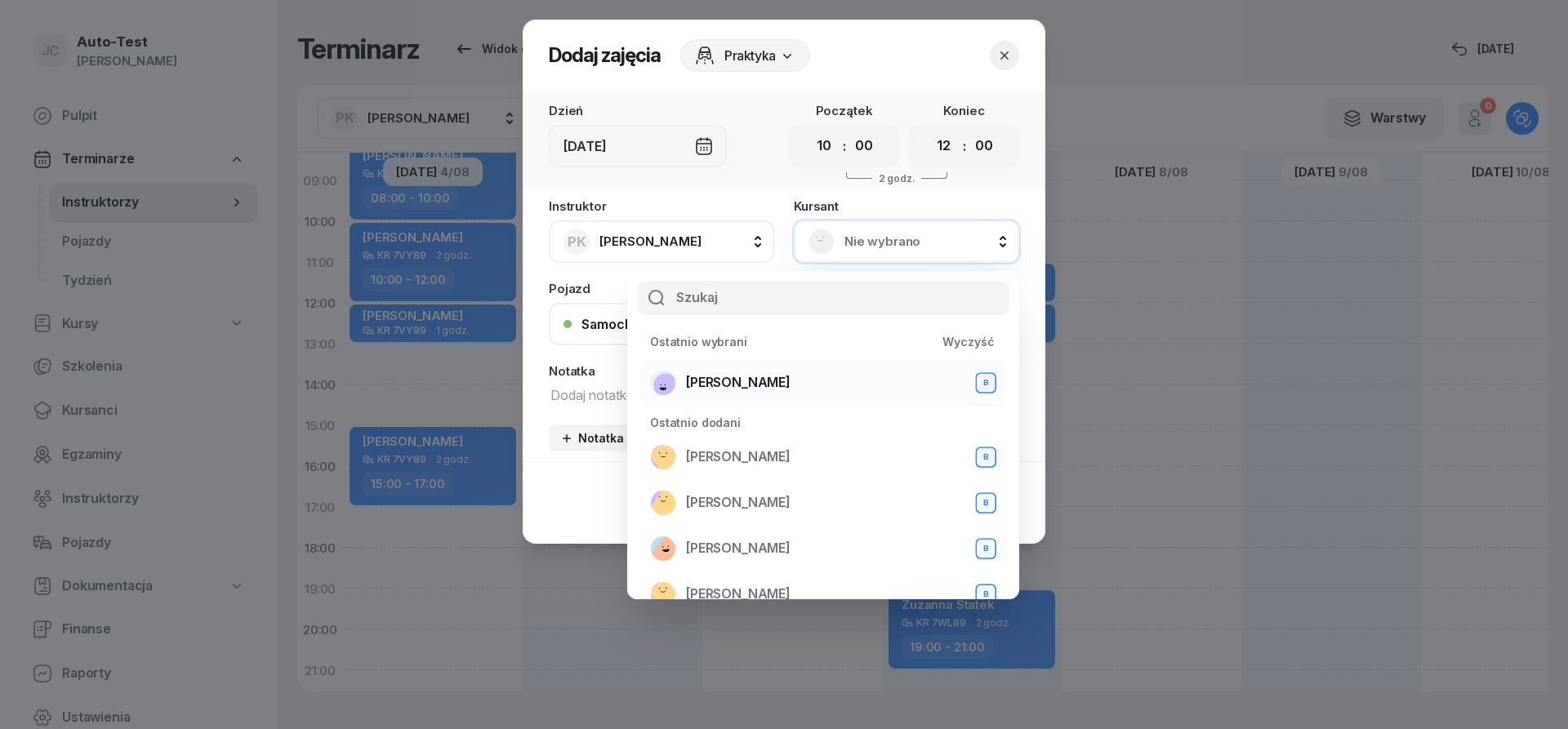
click at [786, 385] on div "[PERSON_NAME] B" at bounding box center [823, 383] width 346 height 26
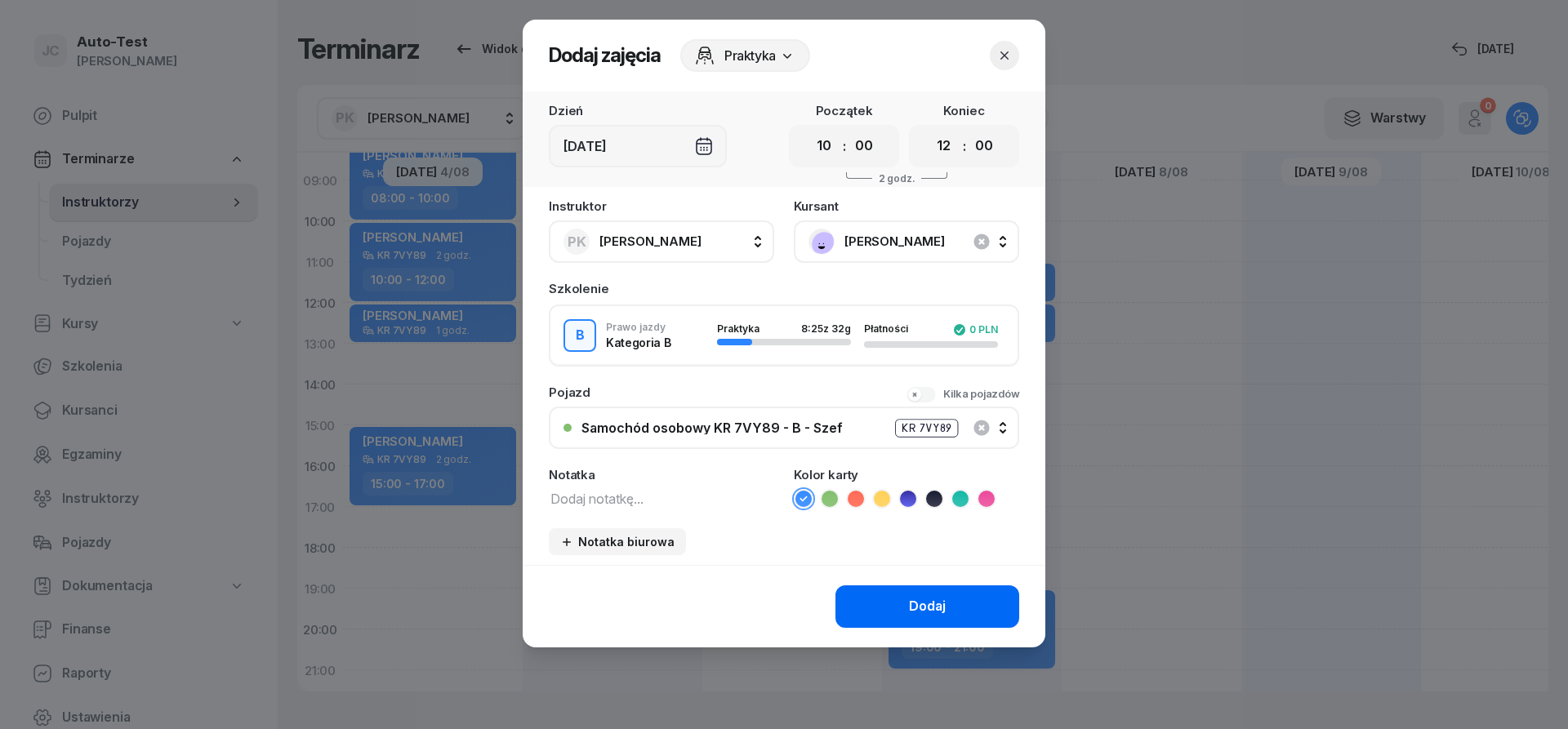
click at [880, 595] on button "Dodaj" at bounding box center [927, 606] width 183 height 43
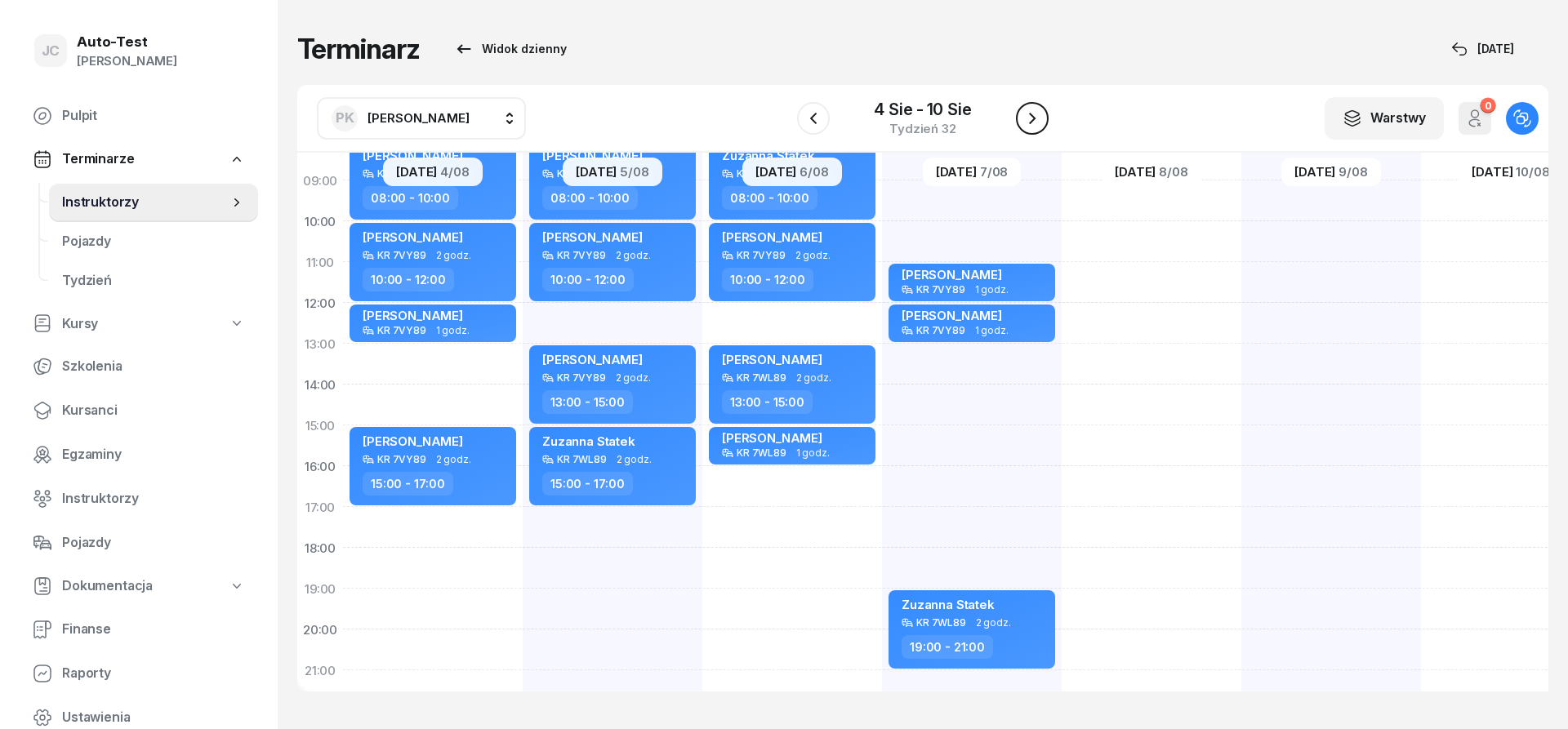
click at [1044, 116] on button "button" at bounding box center [1032, 118] width 33 height 33
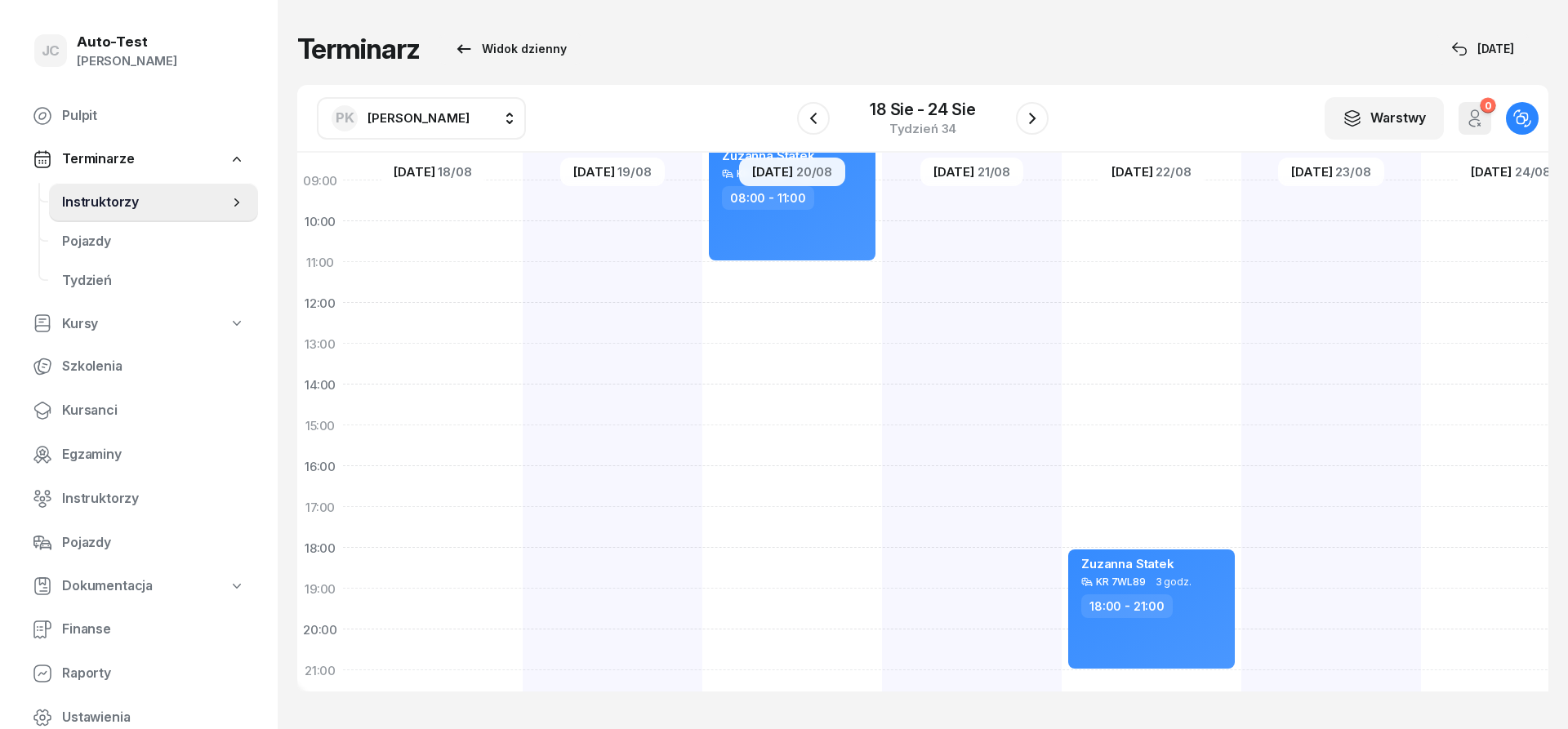
click at [960, 398] on div at bounding box center [972, 406] width 180 height 817
select select "14"
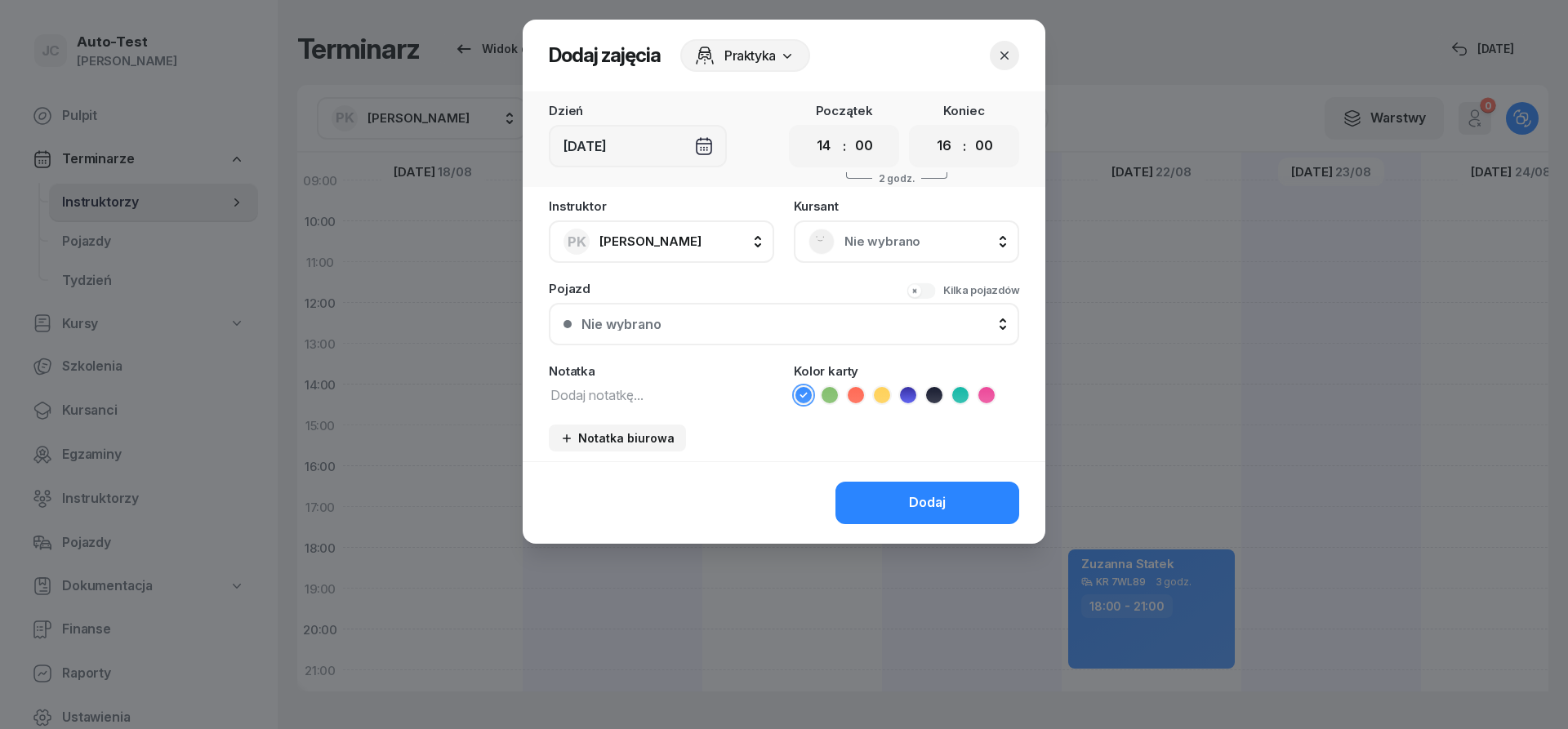
scroll to position [197, 0]
click at [929, 129] on select "00 01 02 03 04 05 06 07 08 09 10 11 12 13 14 15 16 17 18 19 20 21 22 23" at bounding box center [944, 146] width 31 height 34
select select "17"
click option "17" at bounding box center [0, 0] width 0 height 0
click at [864, 234] on span "Nie wybrano" at bounding box center [924, 241] width 160 height 21
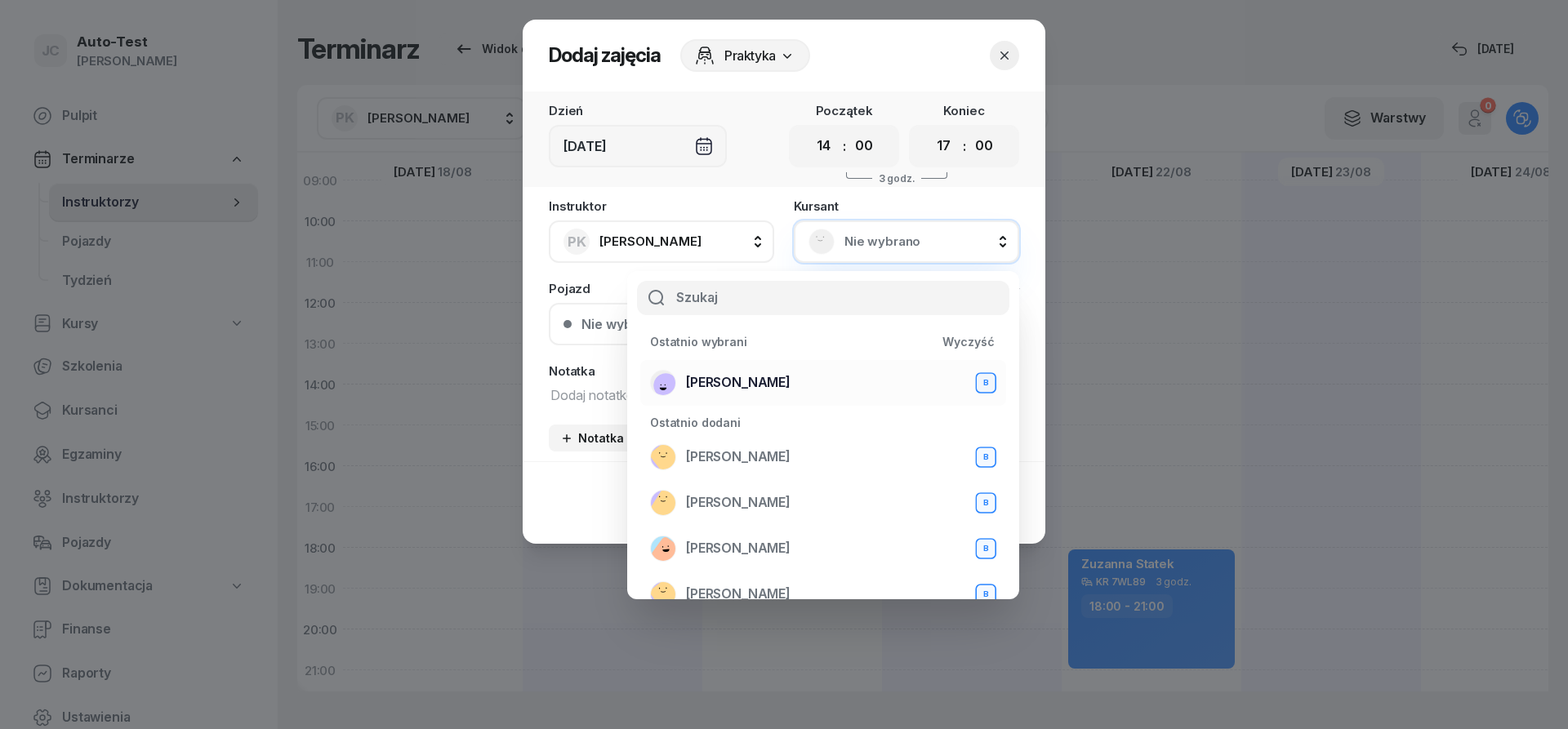
click at [780, 386] on span "[PERSON_NAME]" at bounding box center [738, 383] width 105 height 21
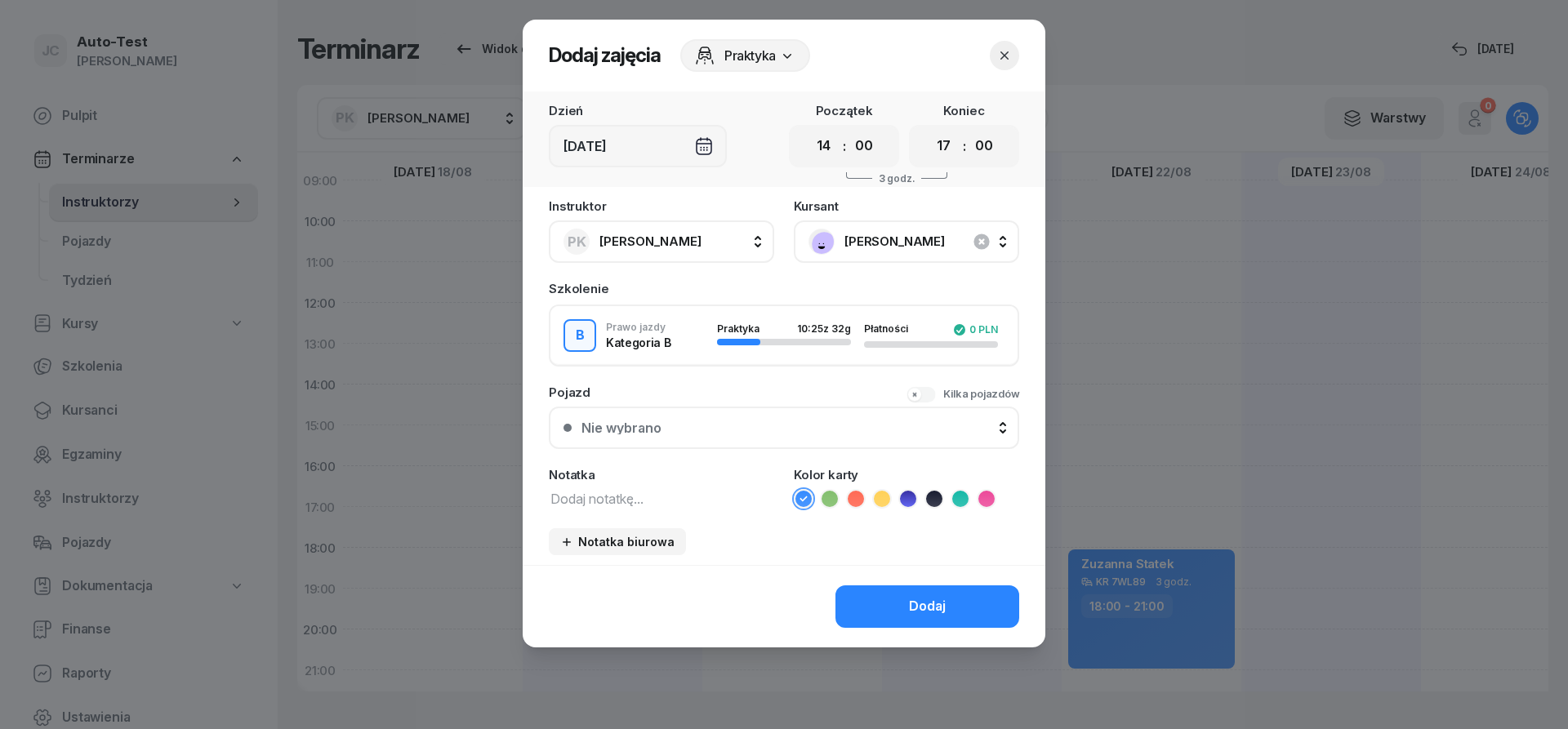
click at [776, 441] on button "Nie wybrano" at bounding box center [783, 427] width 470 height 43
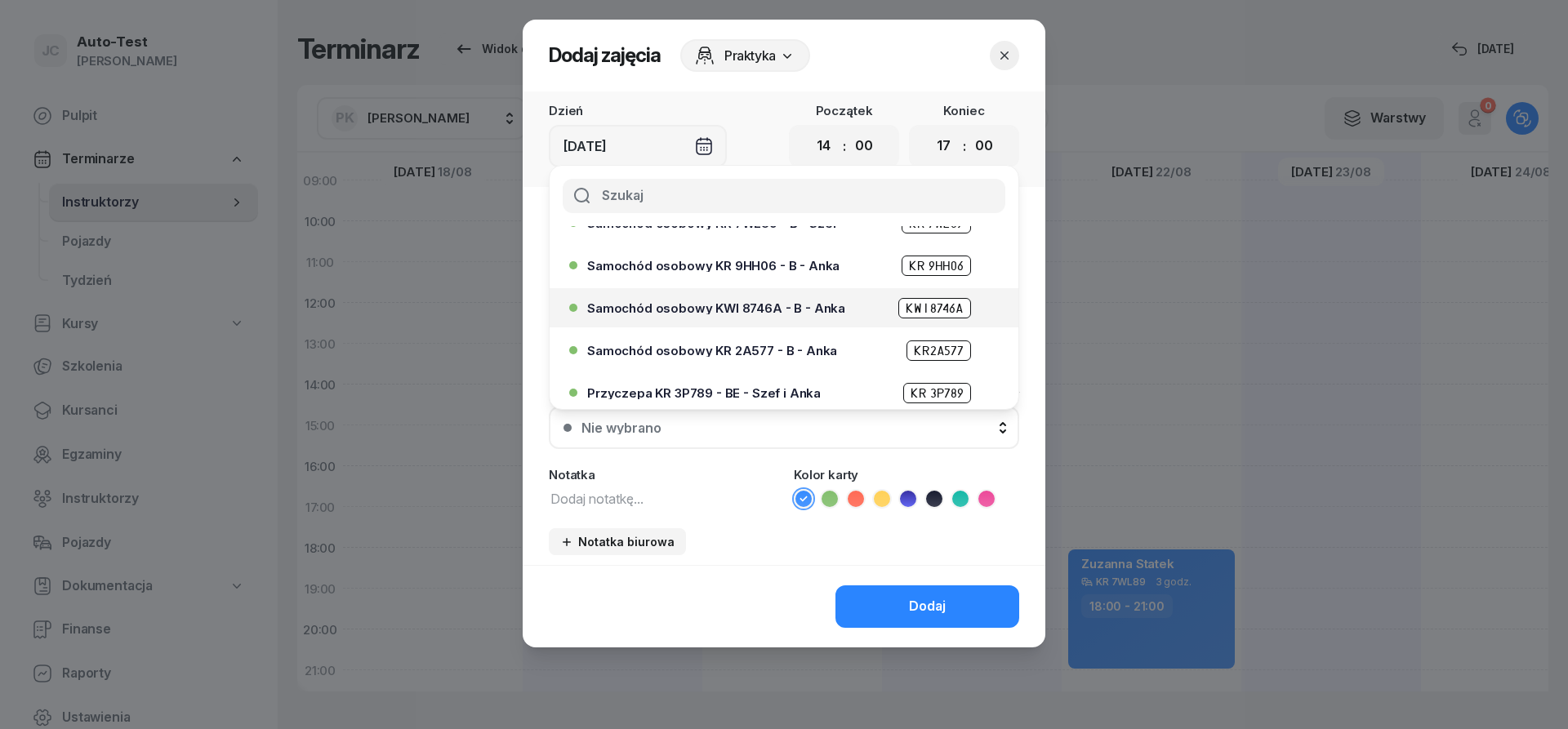
scroll to position [98, 0]
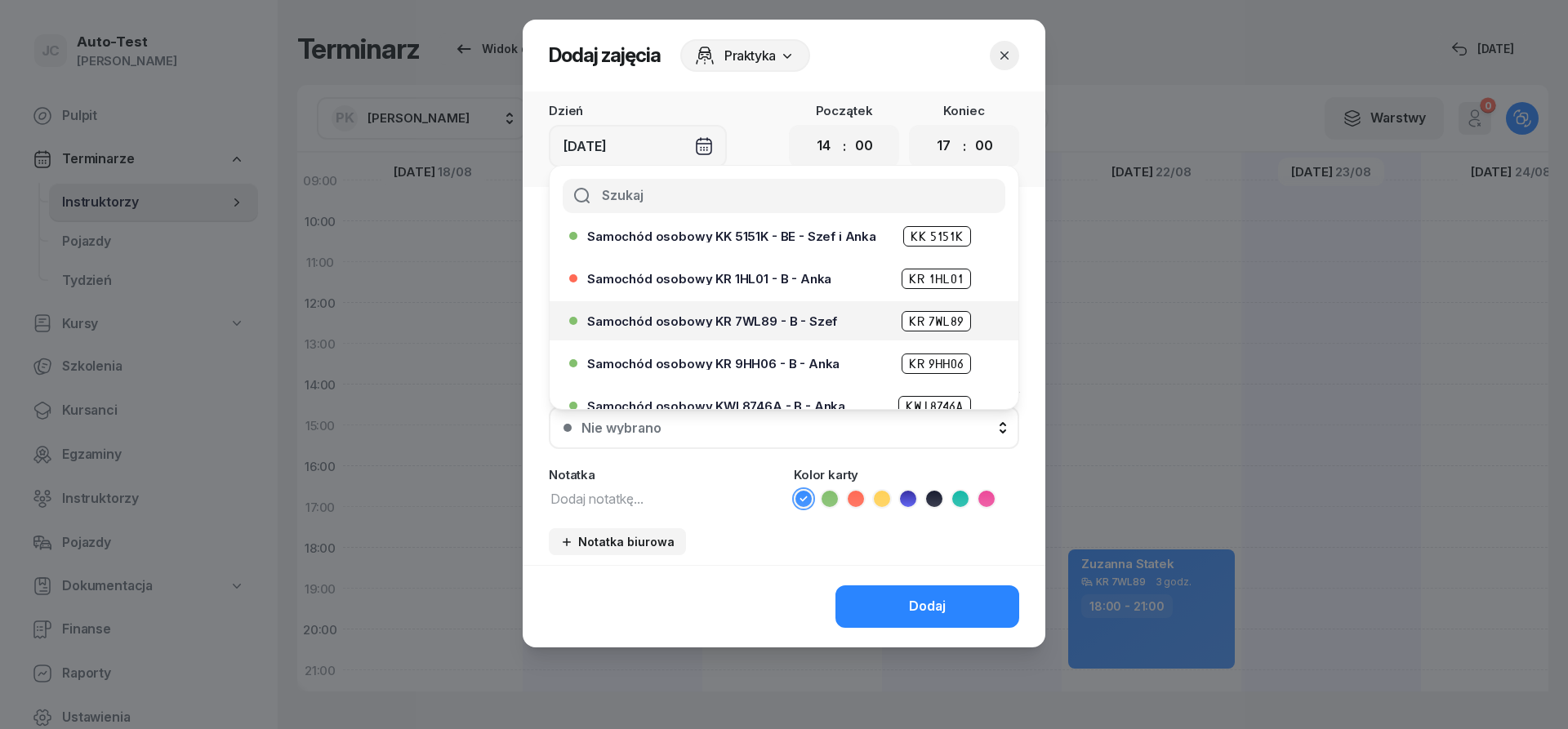
click at [767, 322] on span "Samochód osobowy KR 7WL89 - B - Szef" at bounding box center [712, 321] width 250 height 12
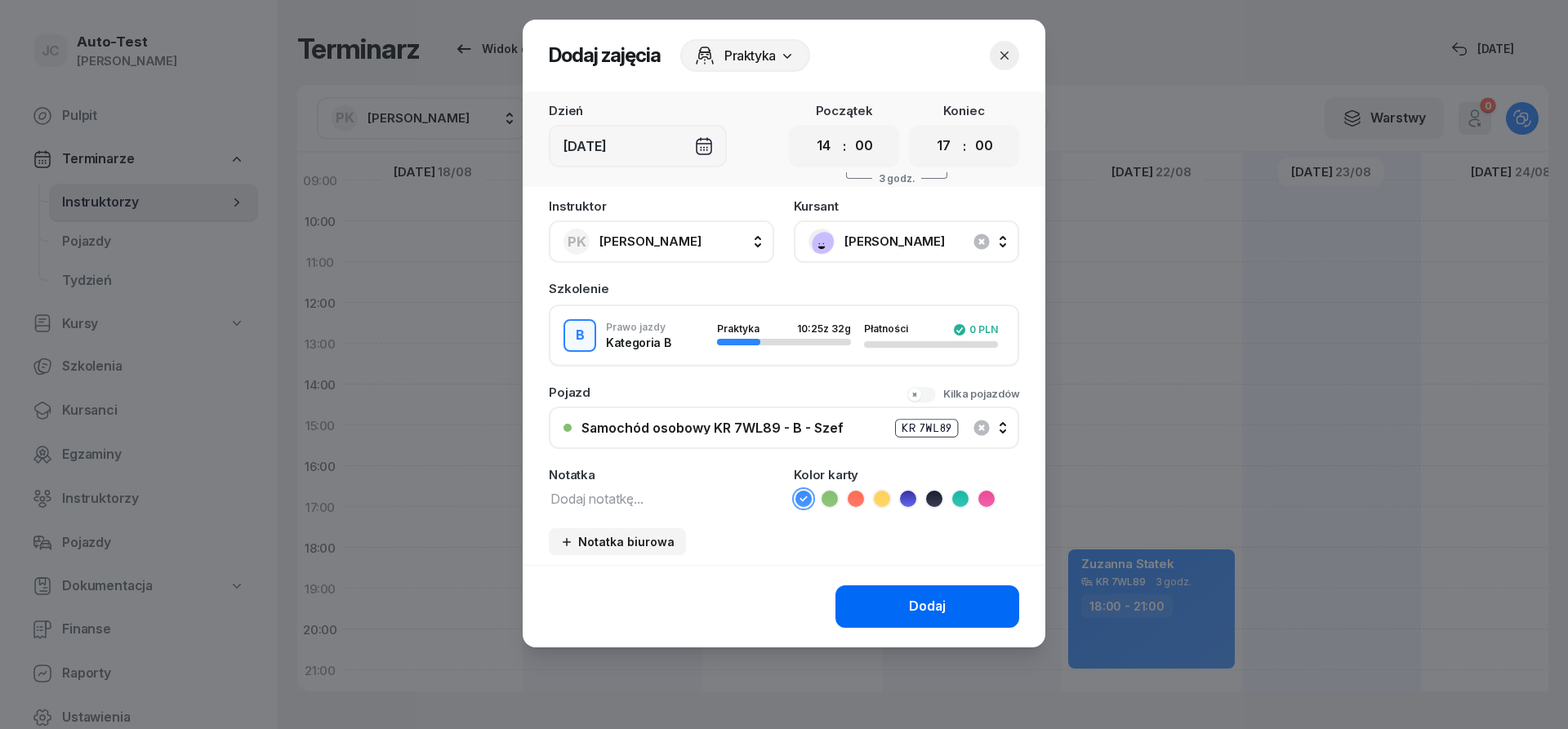
click at [878, 617] on button "Dodaj" at bounding box center [927, 606] width 183 height 43
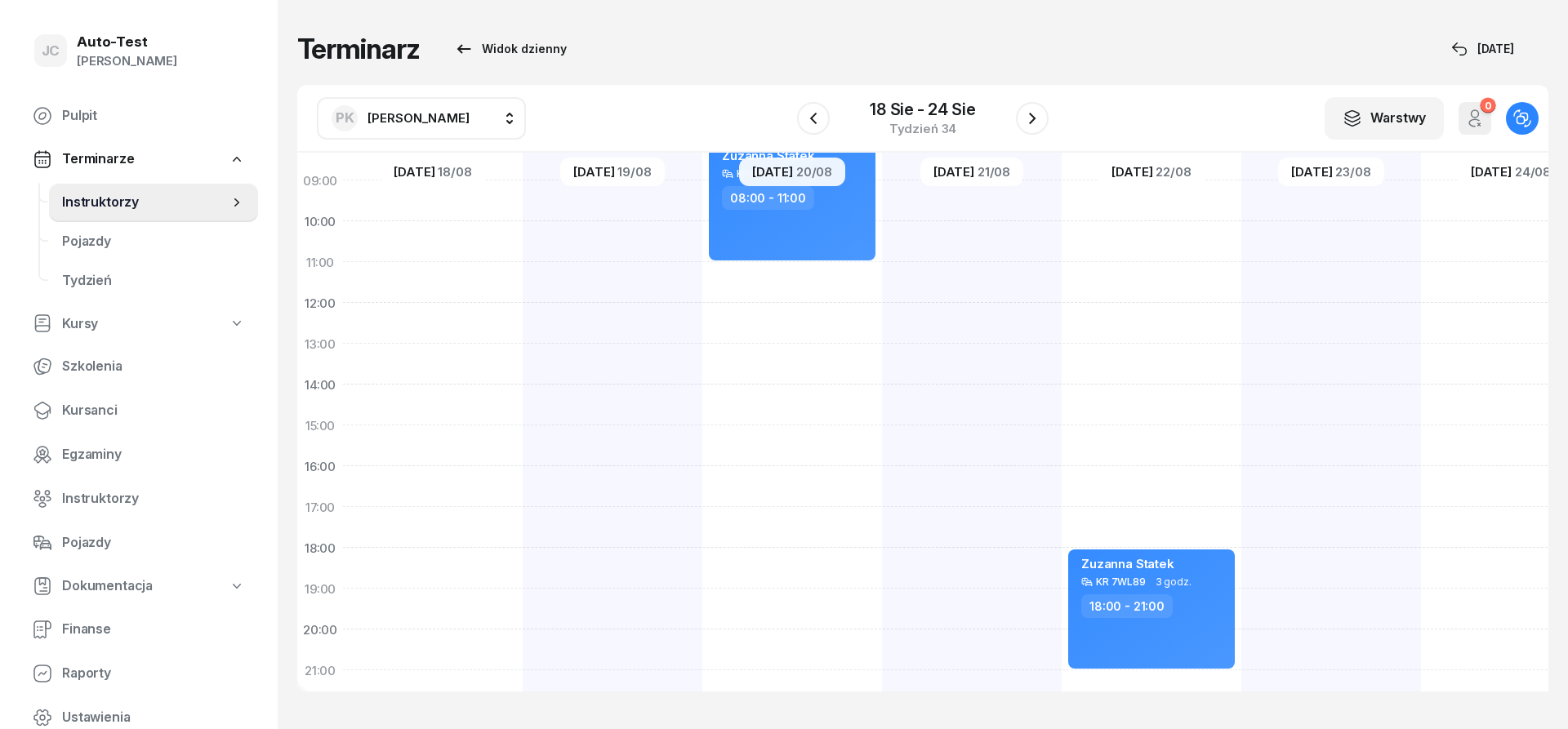
scroll to position [197, 0]
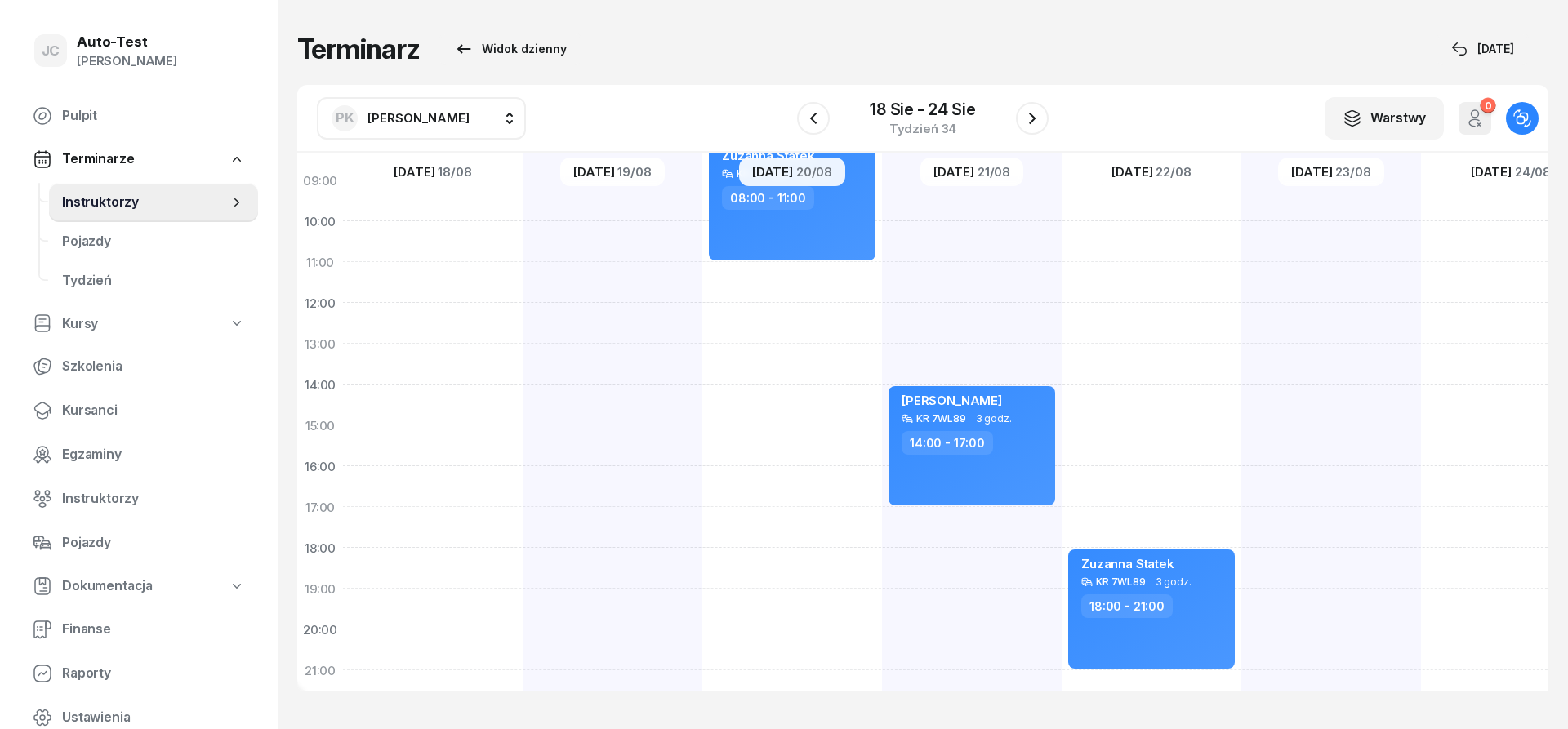
click at [1141, 402] on div "[PERSON_NAME] Statek KR 7WL89 3 godz. 18:00 - 21:00" at bounding box center [1152, 406] width 180 height 817
select select "14"
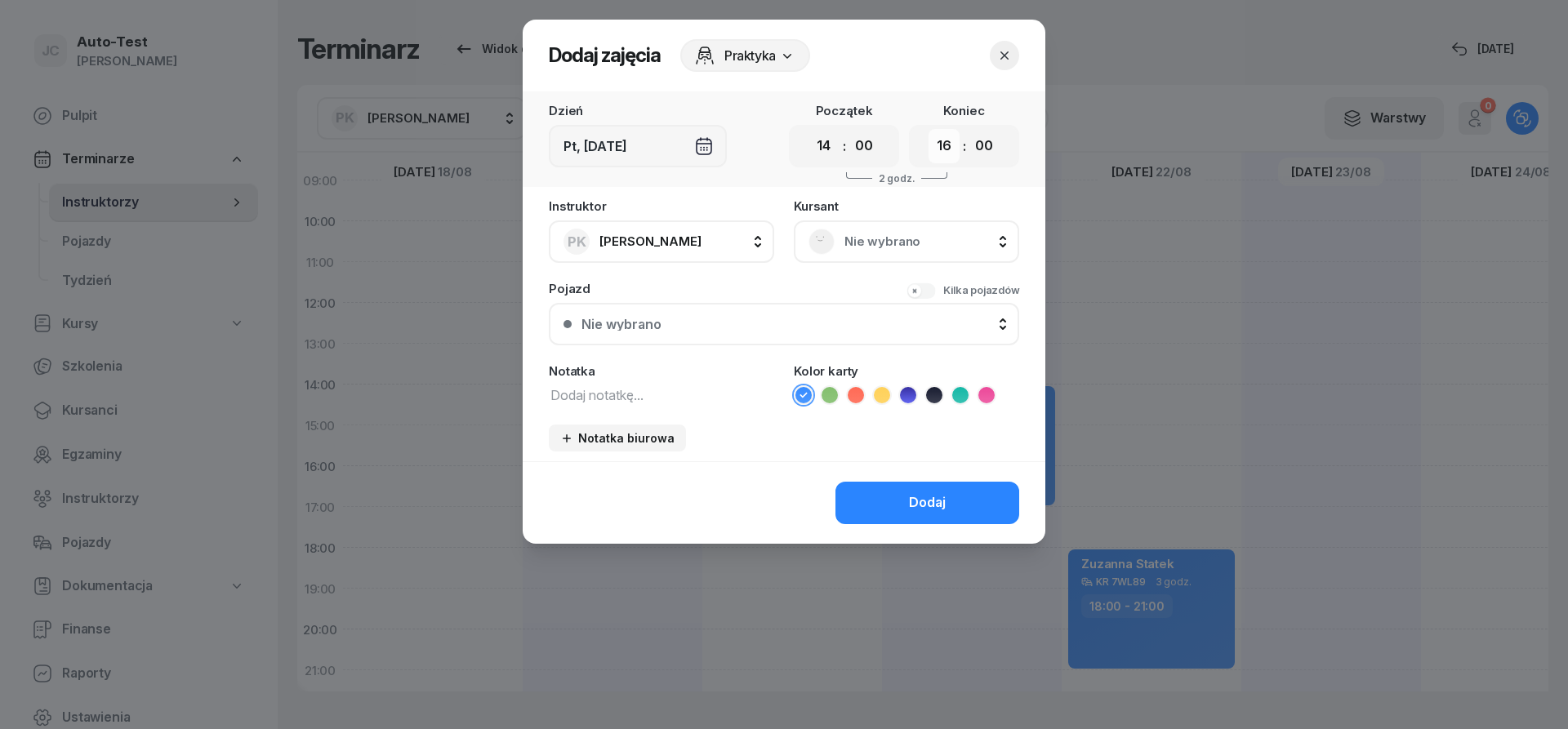
click at [929, 129] on select "00 01 02 03 04 05 06 07 08 09 10 11 12 13 14 15 16 17 18 19 20 21 22 23" at bounding box center [944, 146] width 31 height 34
select select "17"
click option "17" at bounding box center [0, 0] width 0 height 0
click at [852, 229] on div "Nie wybrano" at bounding box center [906, 242] width 196 height 26
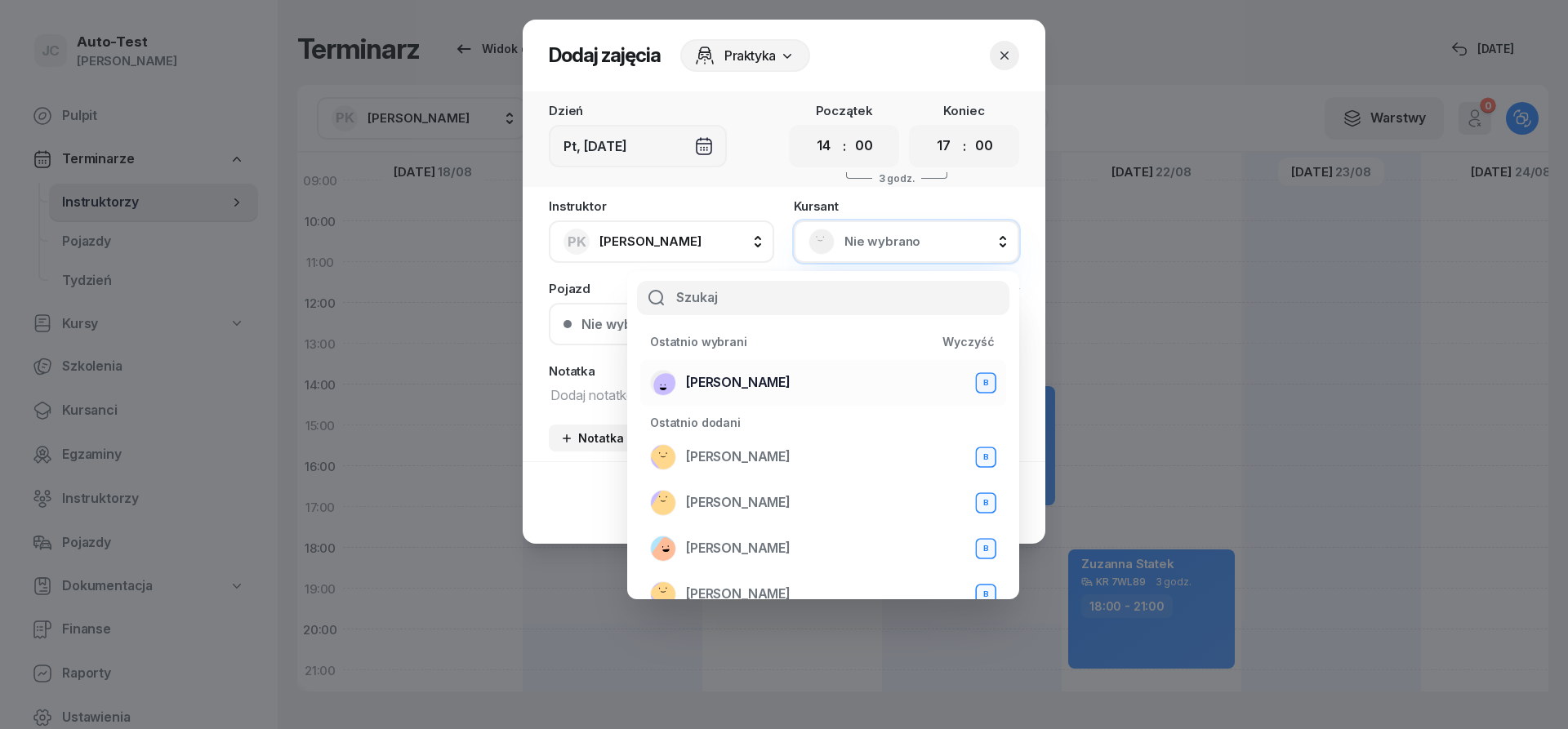
click at [769, 377] on span "[PERSON_NAME]" at bounding box center [738, 383] width 105 height 21
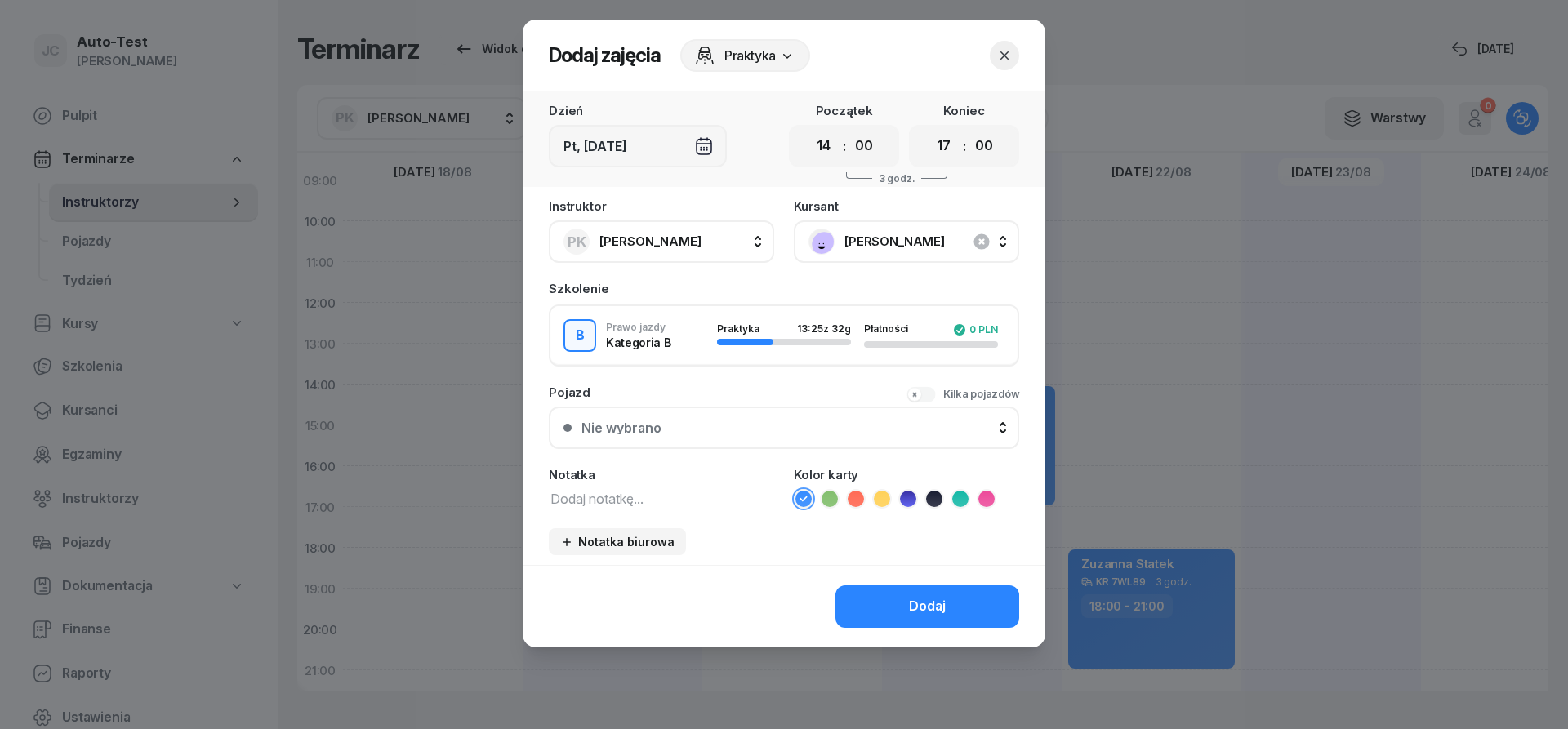
click at [758, 444] on button "Nie wybrano" at bounding box center [783, 427] width 470 height 43
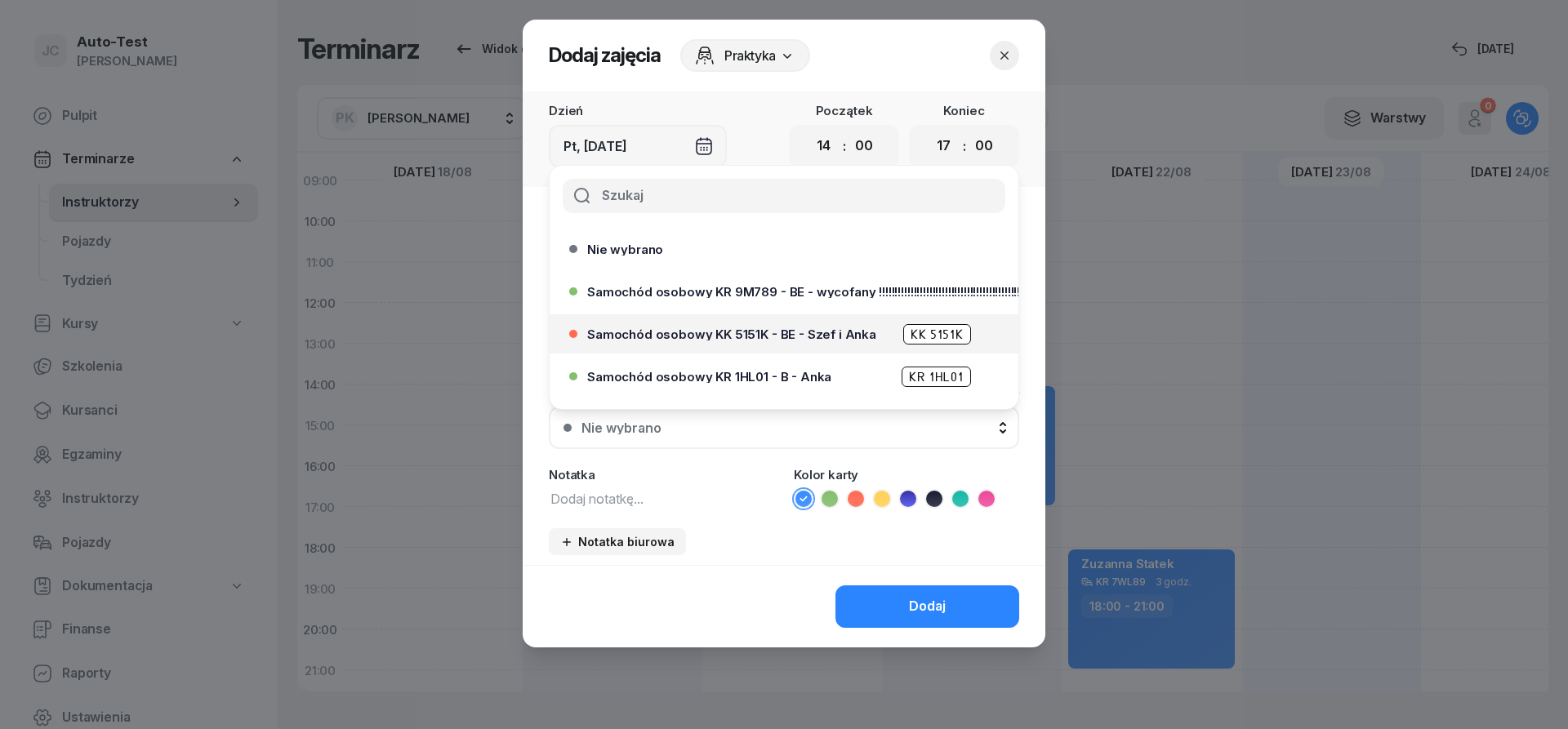
scroll to position [98, 0]
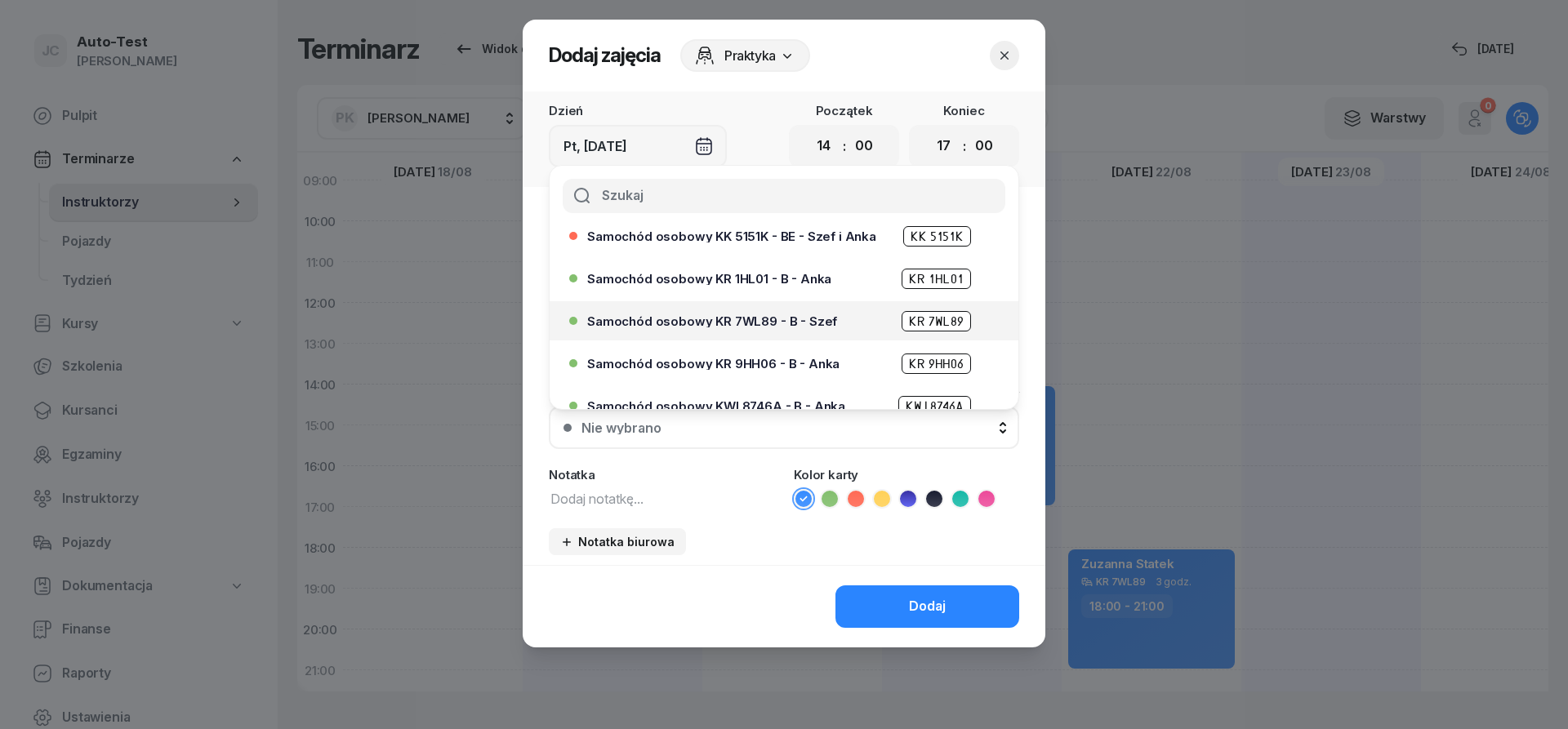
click at [781, 325] on span "Samochód osobowy KR 7WL89 - B - Szef" at bounding box center [712, 321] width 250 height 12
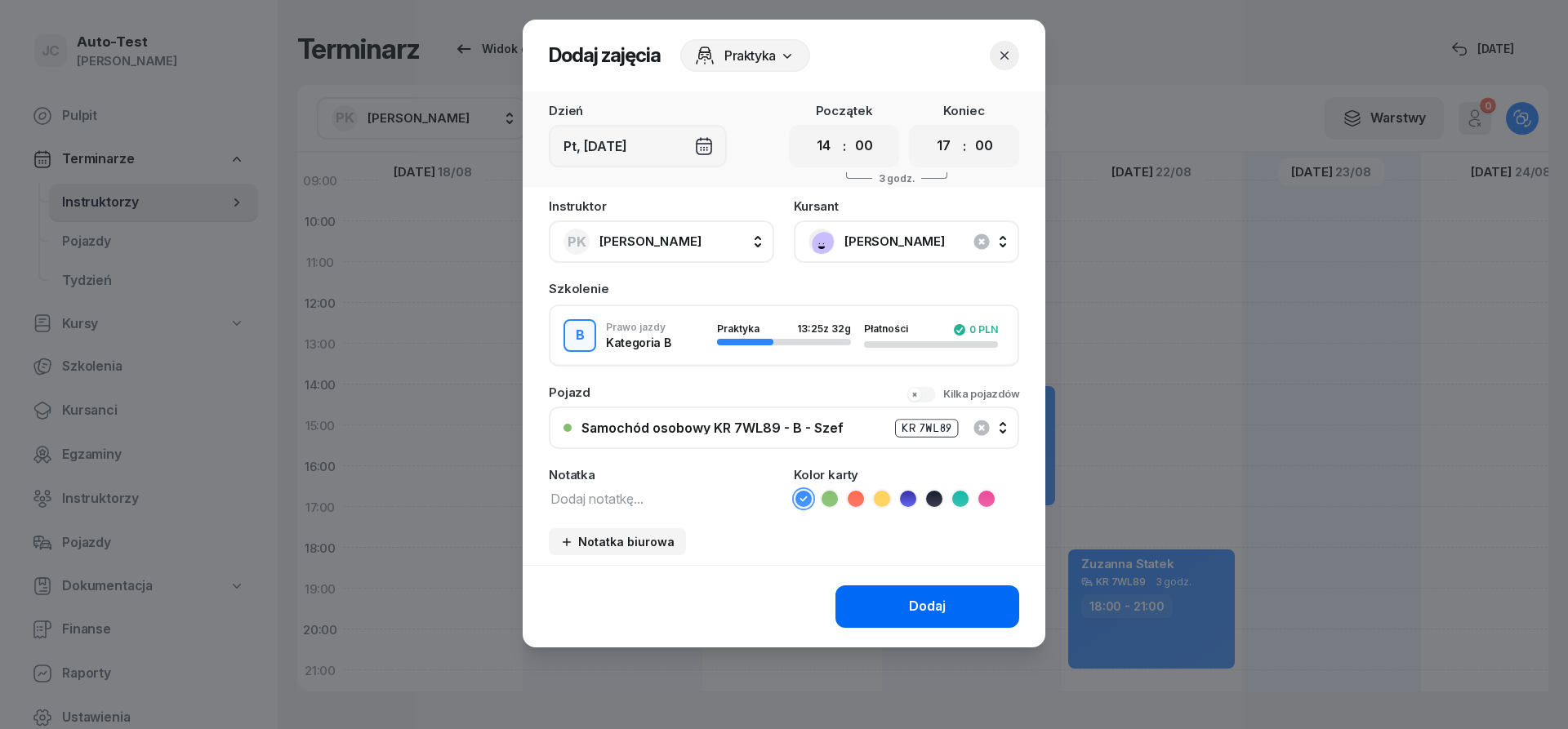
click at [894, 599] on button "Dodaj" at bounding box center [927, 606] width 183 height 43
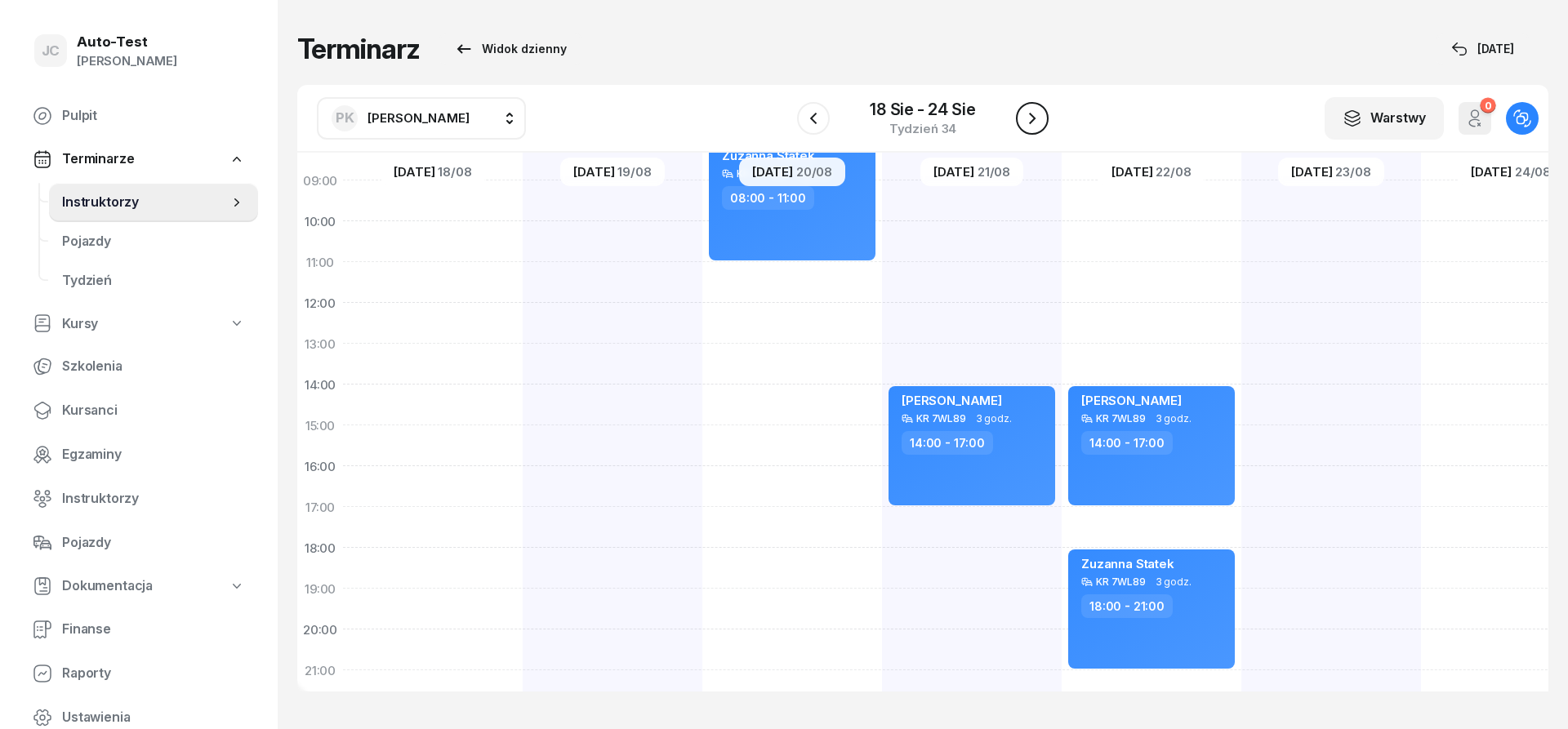
click at [1036, 112] on icon "button" at bounding box center [1032, 118] width 20 height 20
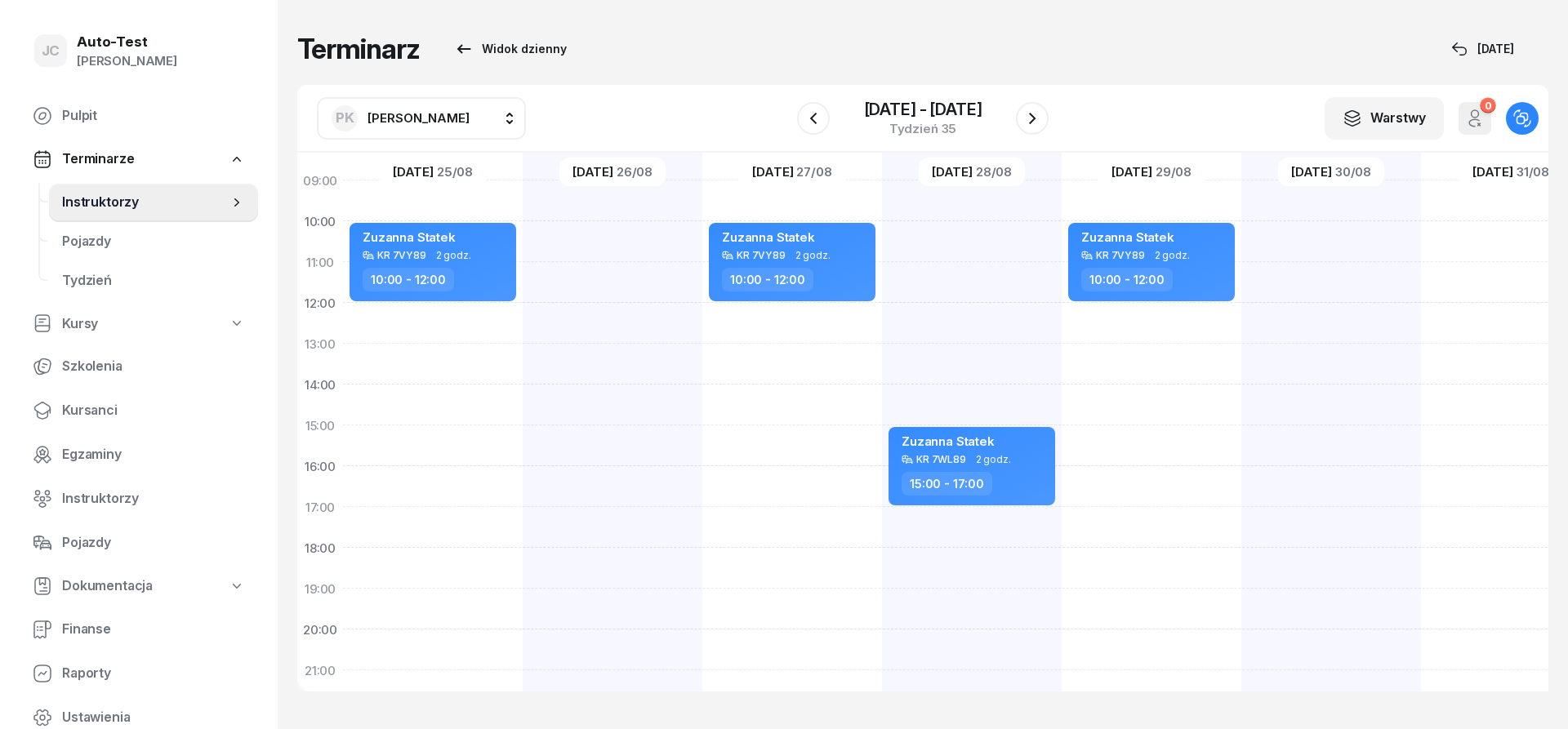
click at [453, 360] on div "[PERSON_NAME] Statek KR 7VY89 2 godz. 10:00 - 12:00" at bounding box center [433, 406] width 180 height 817
select select "13"
select select "15"
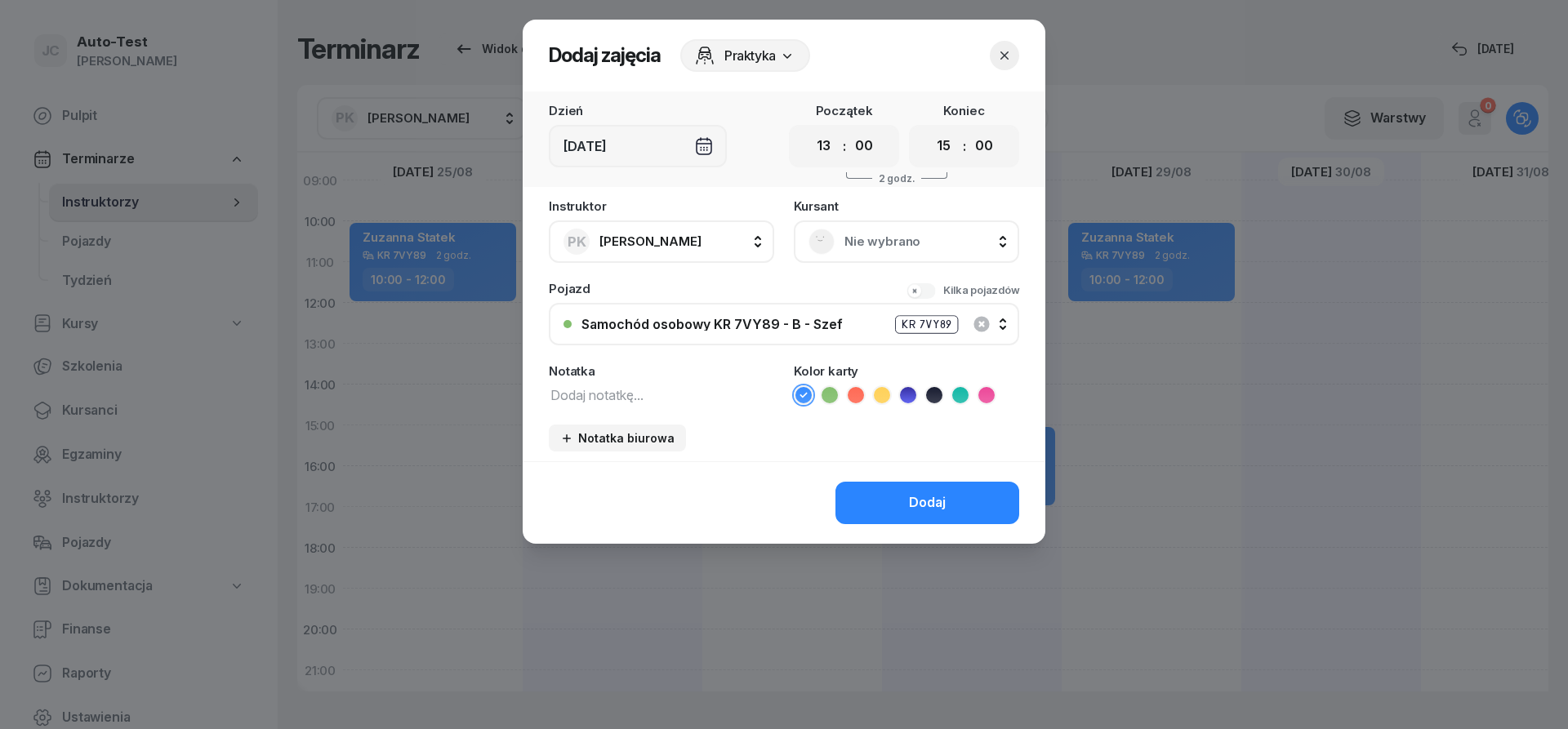
click at [901, 234] on span "Nie wybrano" at bounding box center [924, 241] width 160 height 21
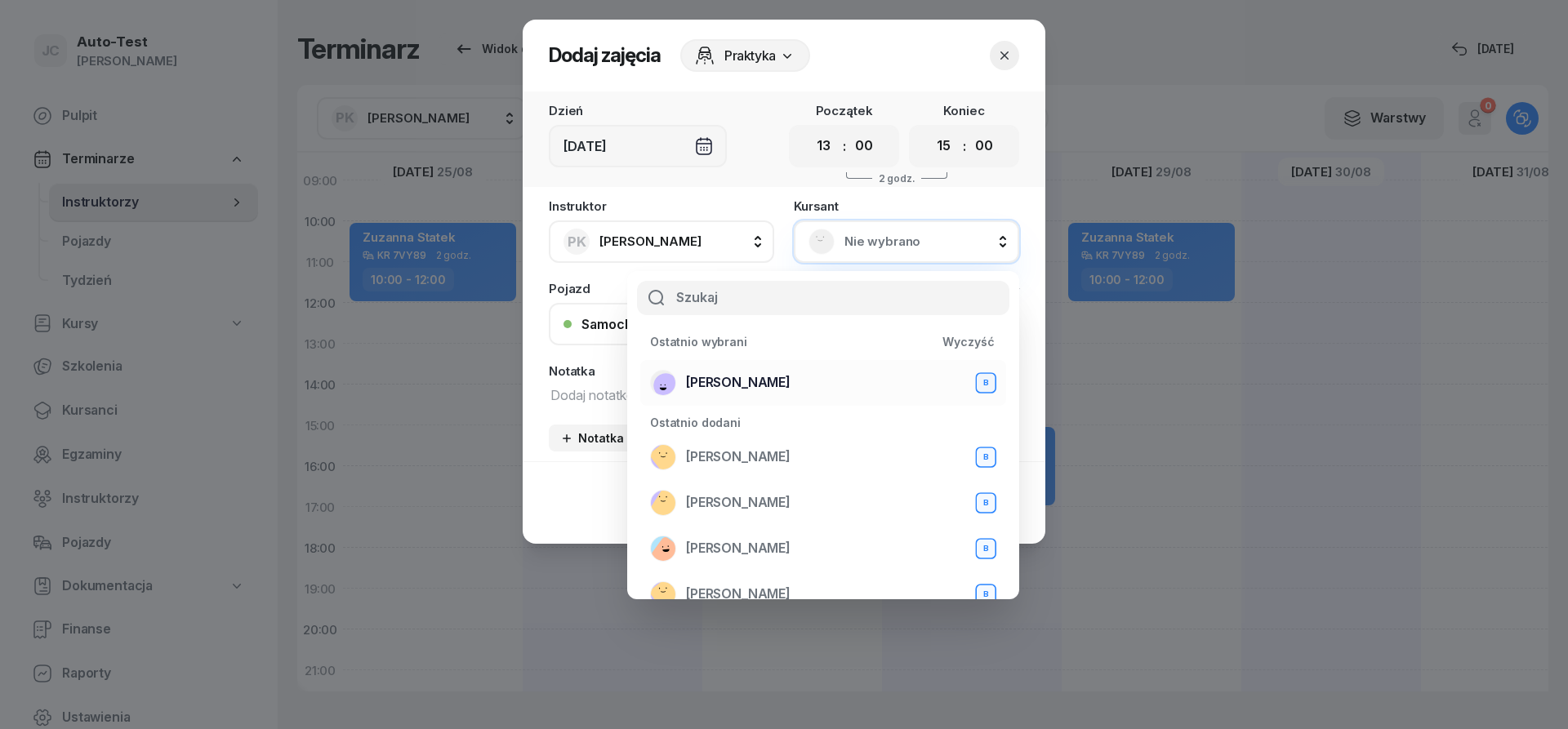
click at [786, 379] on div "[PERSON_NAME] B" at bounding box center [823, 383] width 346 height 26
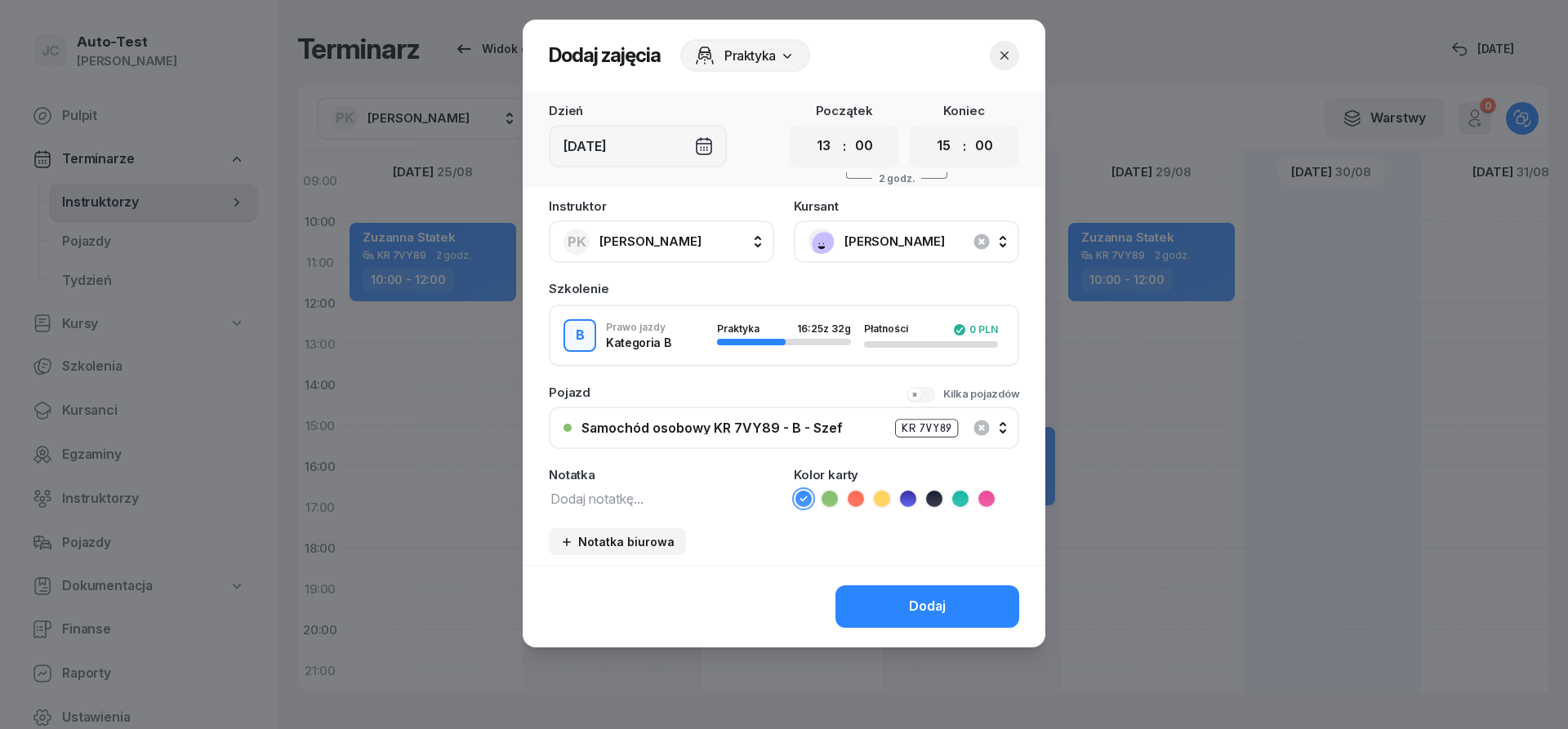
click at [782, 434] on div "Samochód osobowy KR 7VY89 - B - Szef KR 7VY89" at bounding box center [793, 428] width 423 height 21
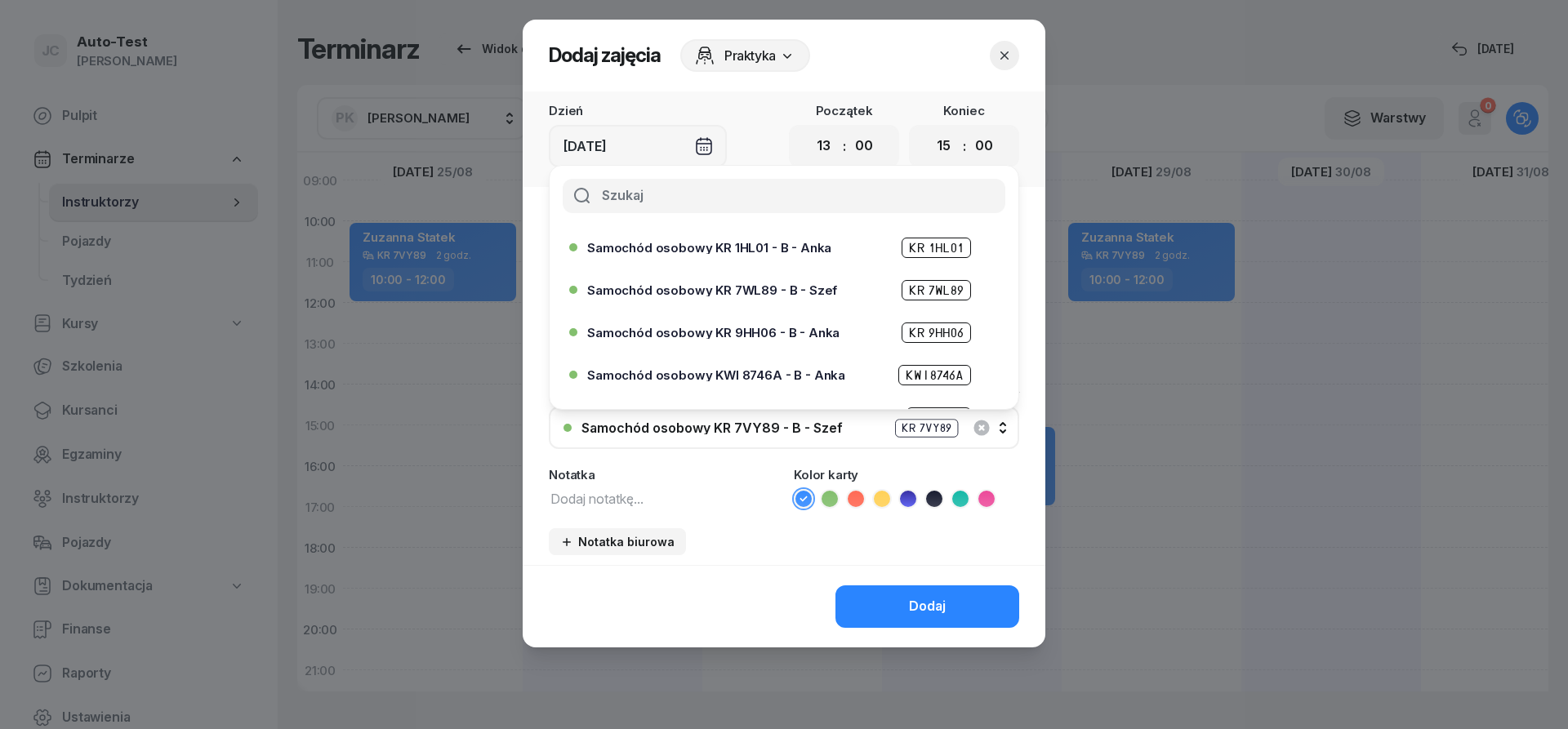
scroll to position [98, 0]
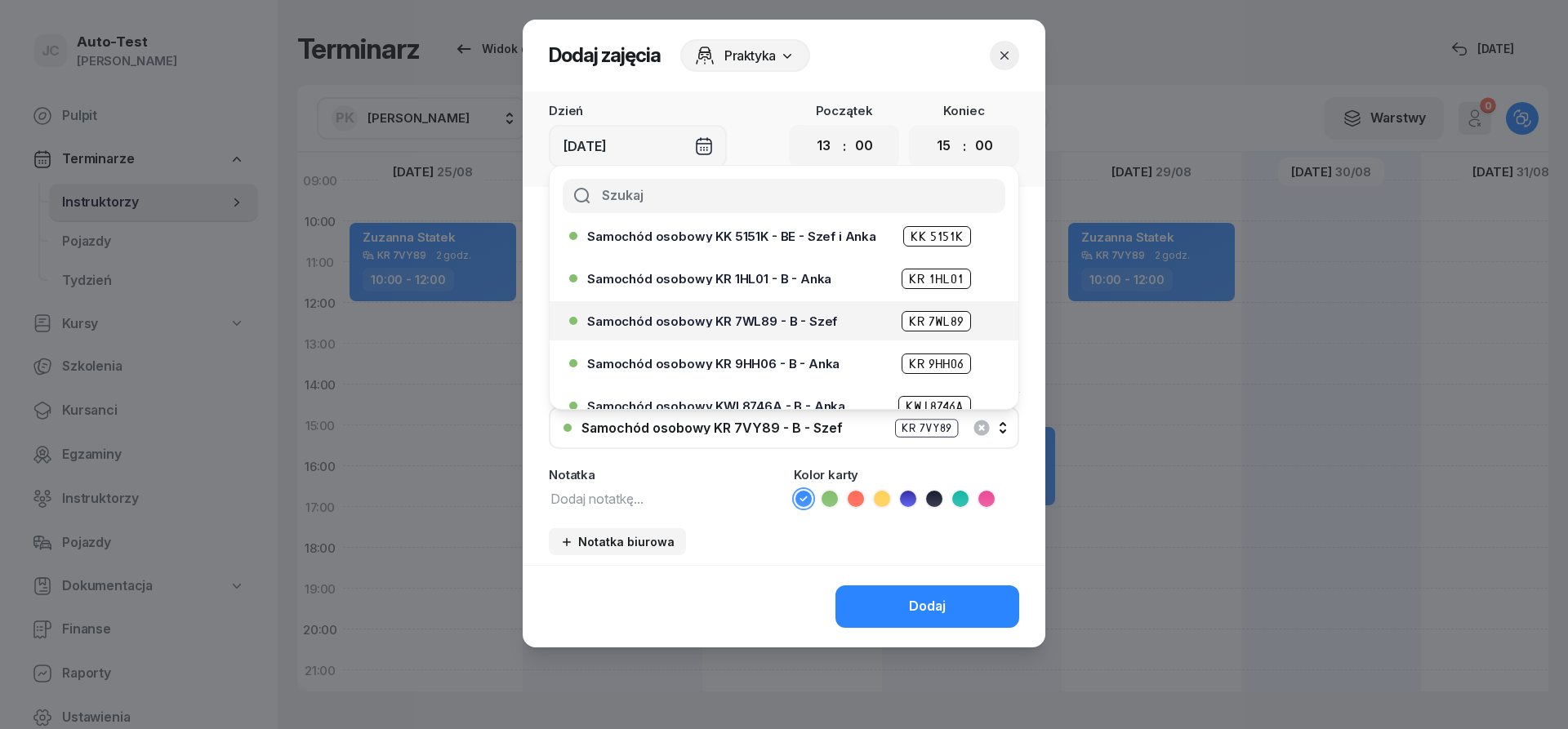
click at [763, 326] on span "Samochód osobowy KR 7WL89 - B - Szef" at bounding box center [712, 321] width 250 height 12
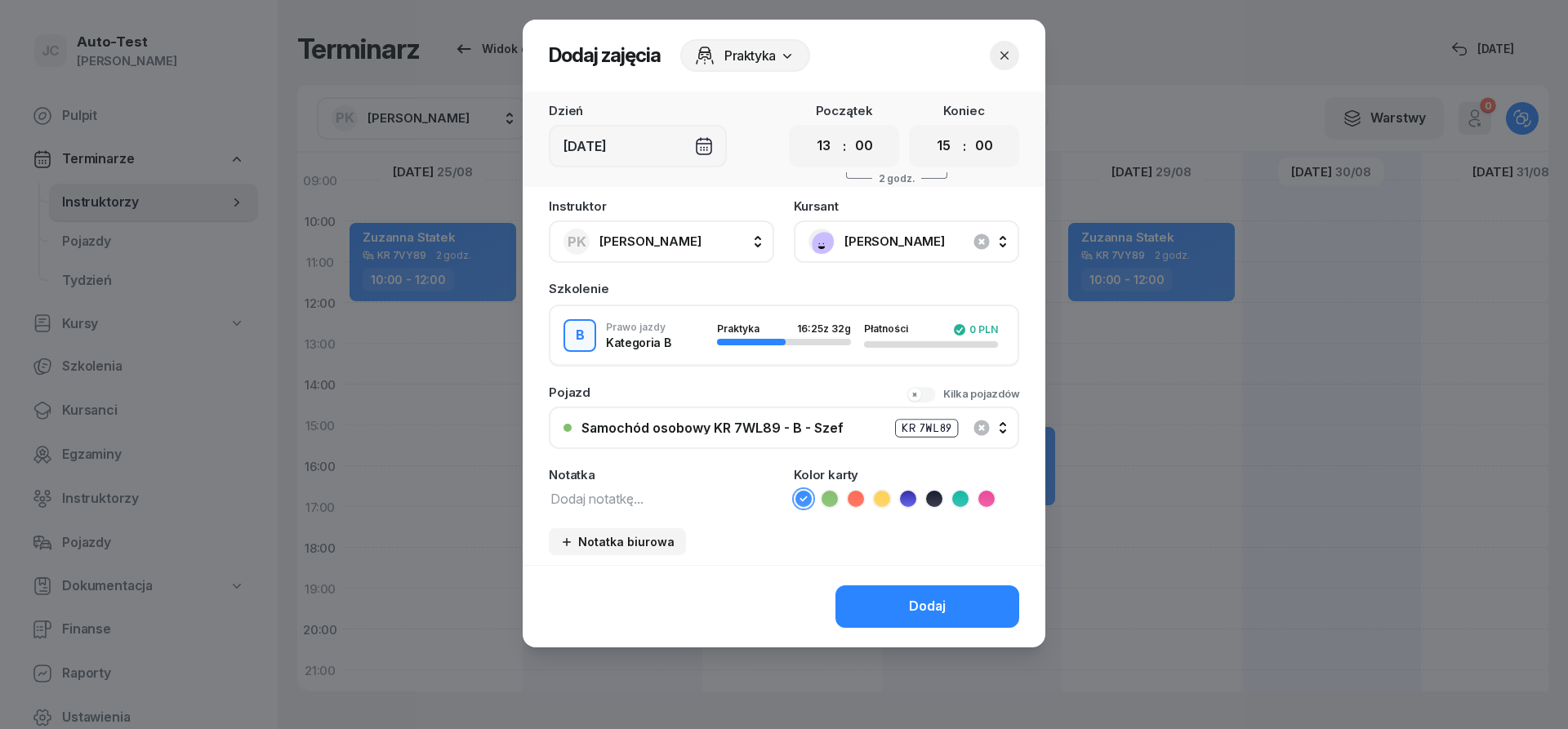
click at [889, 599] on button "Dodaj" at bounding box center [927, 606] width 183 height 43
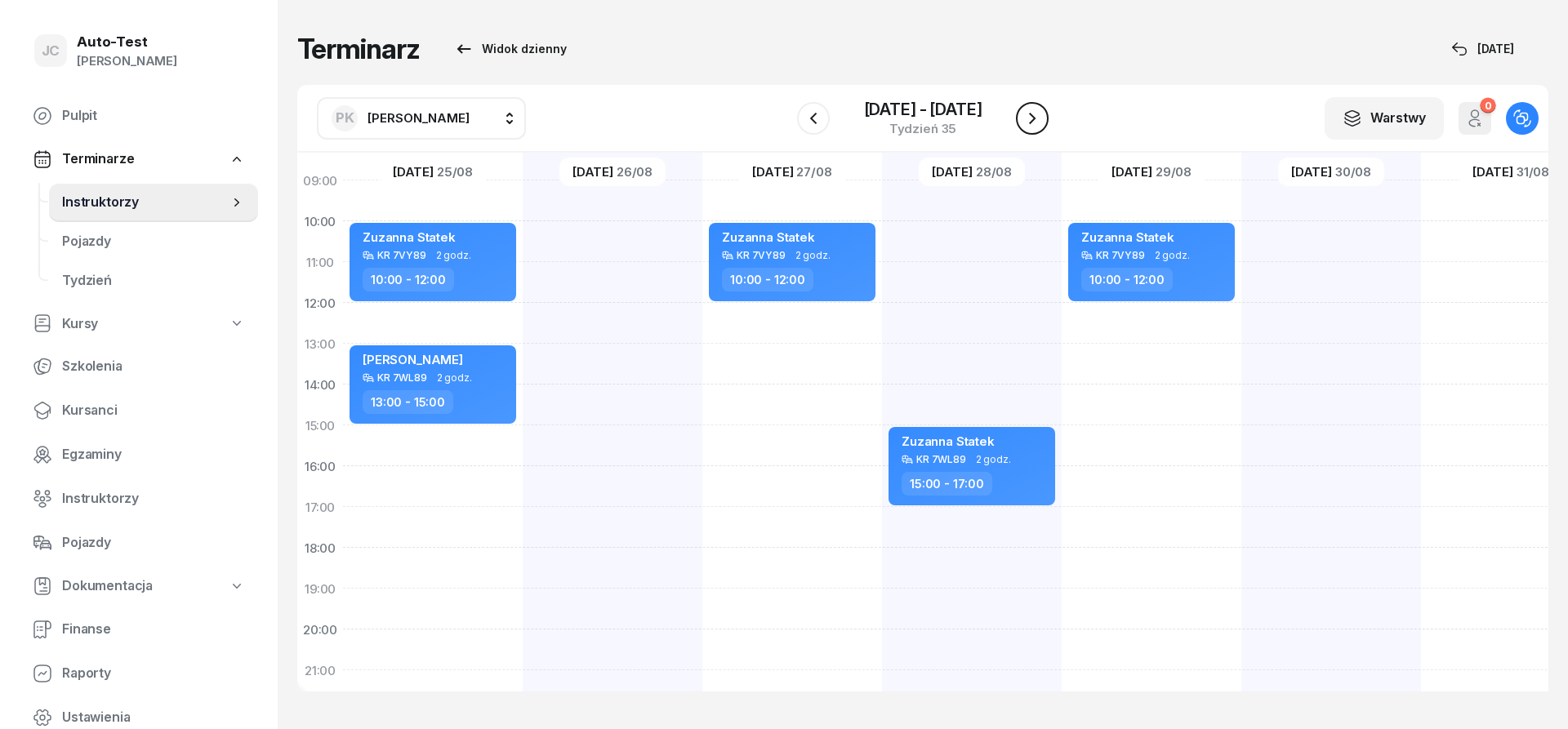
click at [1033, 129] on button "button" at bounding box center [1032, 118] width 33 height 33
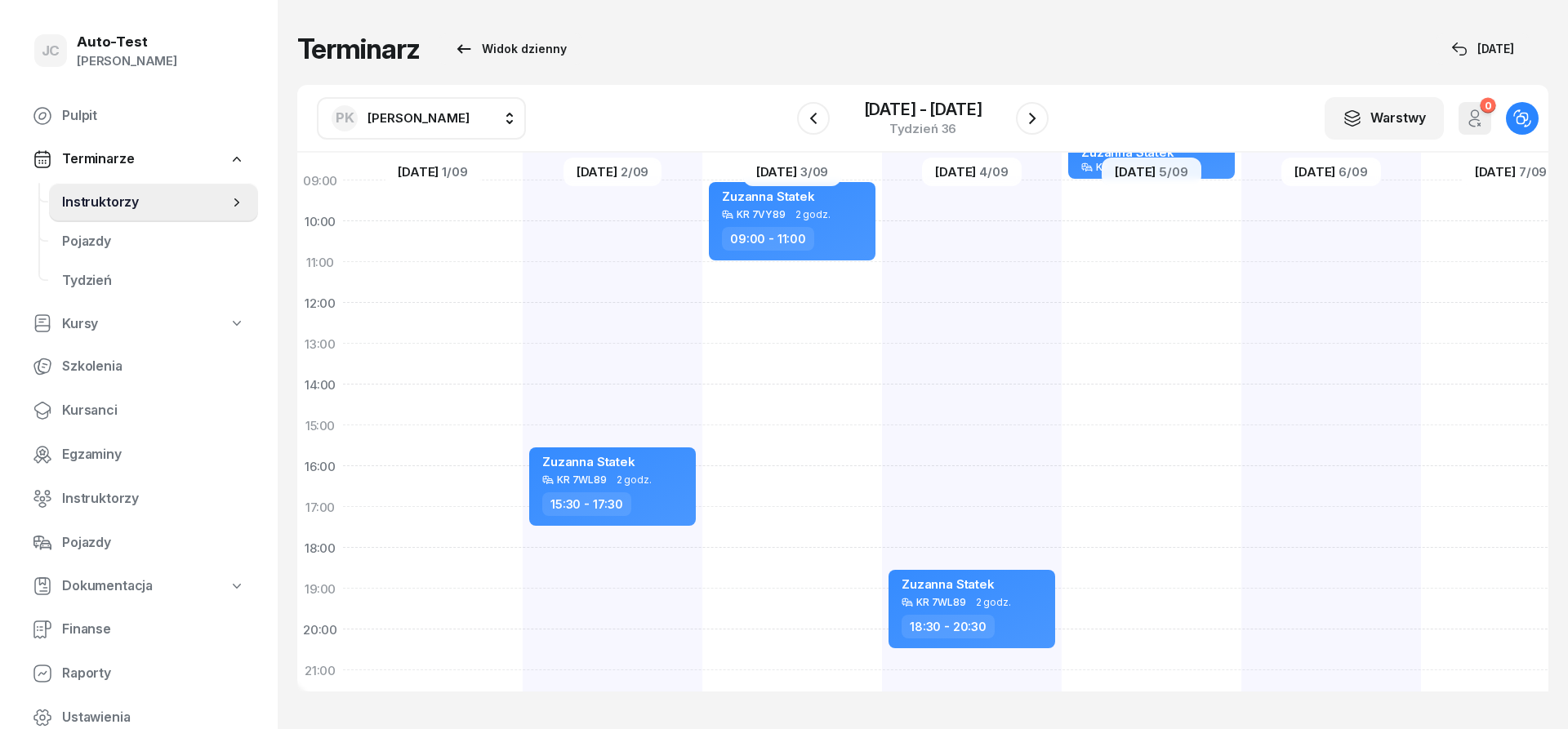
click at [643, 357] on div "[PERSON_NAME] Statek KR 7WL89 2 godz. 15:30 - 17:30" at bounding box center [613, 406] width 180 height 817
select select "13"
select select "15"
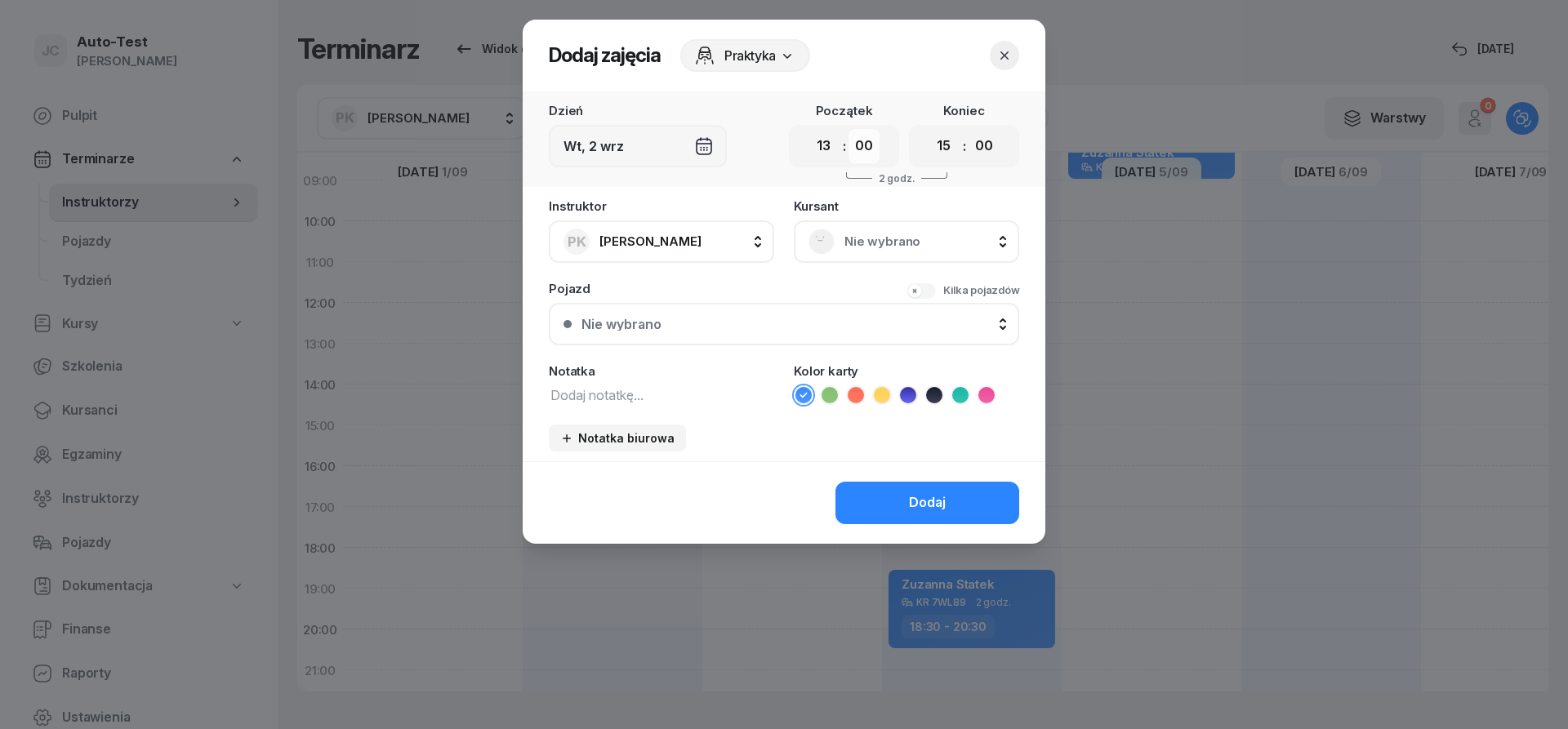
click at [848, 129] on select "00 05 10 15 20 25 30 35 40 45 50 55" at bounding box center [863, 146] width 31 height 34
select select "30"
click option "30" at bounding box center [0, 0] width 0 height 0
click at [968, 129] on select "00 05 10 15 20 25 30 35 40 45 50 55" at bounding box center [984, 146] width 31 height 34
select select "30"
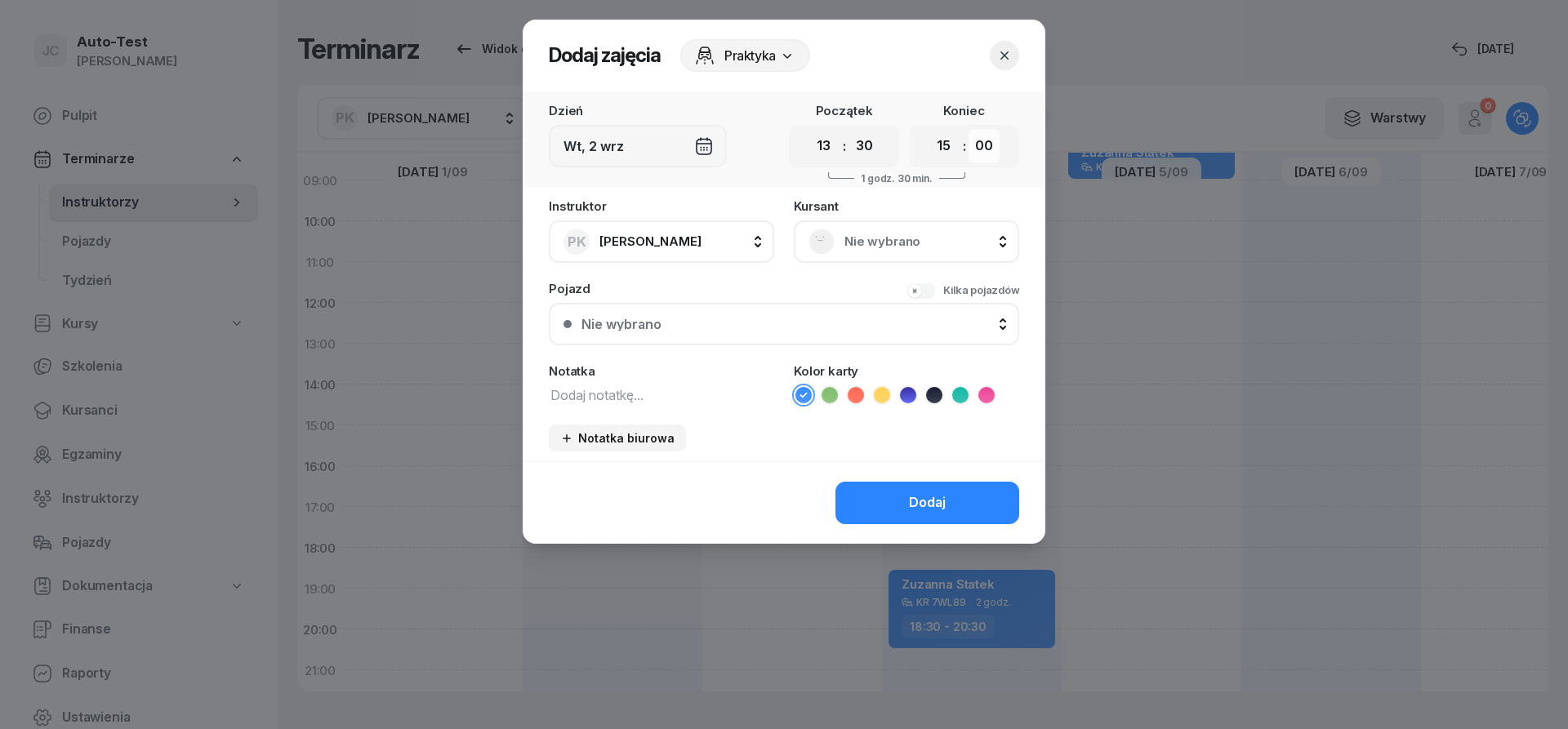
click option "30" at bounding box center [0, 0] width 0 height 0
click at [869, 249] on span "Nie wybrano" at bounding box center [924, 241] width 160 height 21
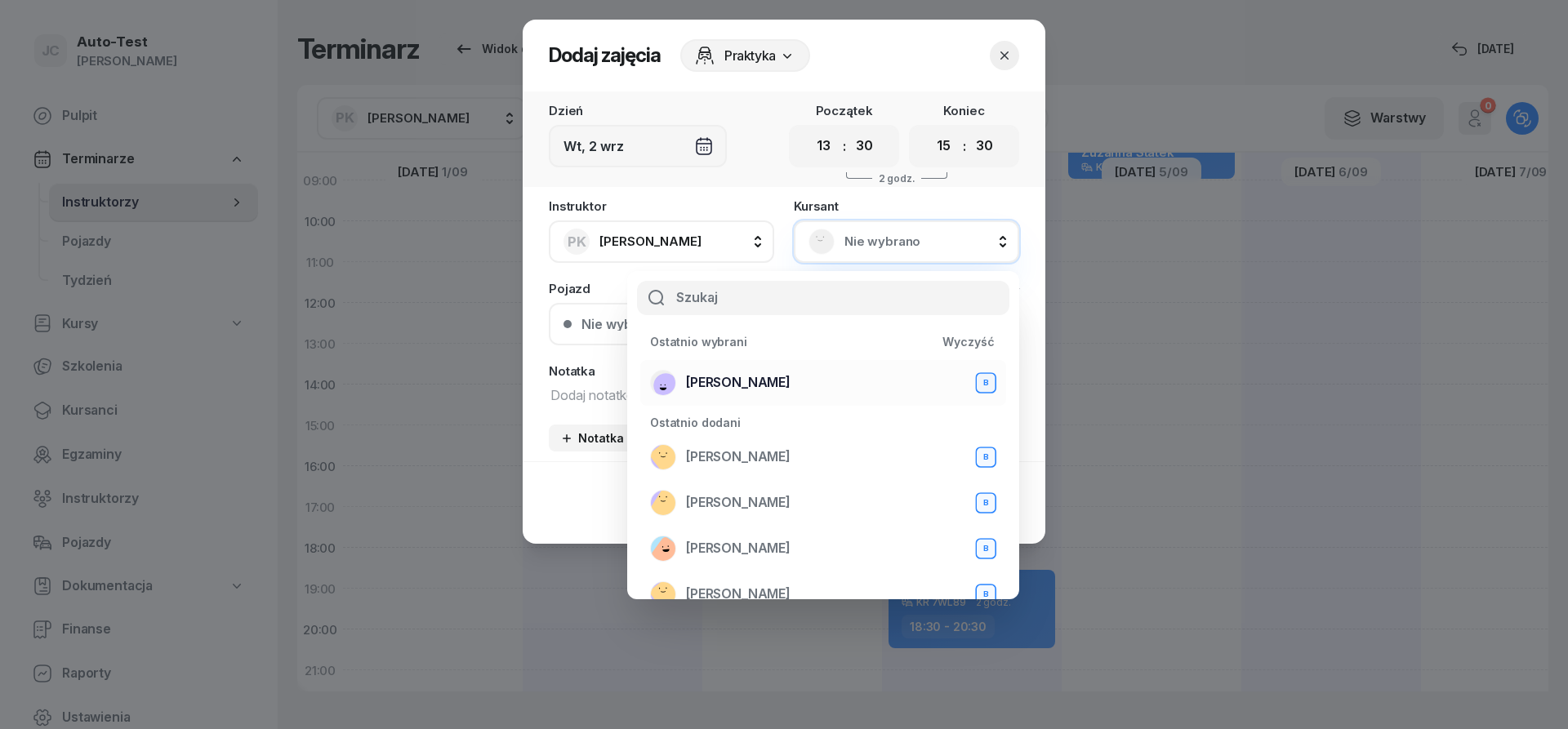
click at [764, 381] on span "[PERSON_NAME]" at bounding box center [738, 383] width 105 height 21
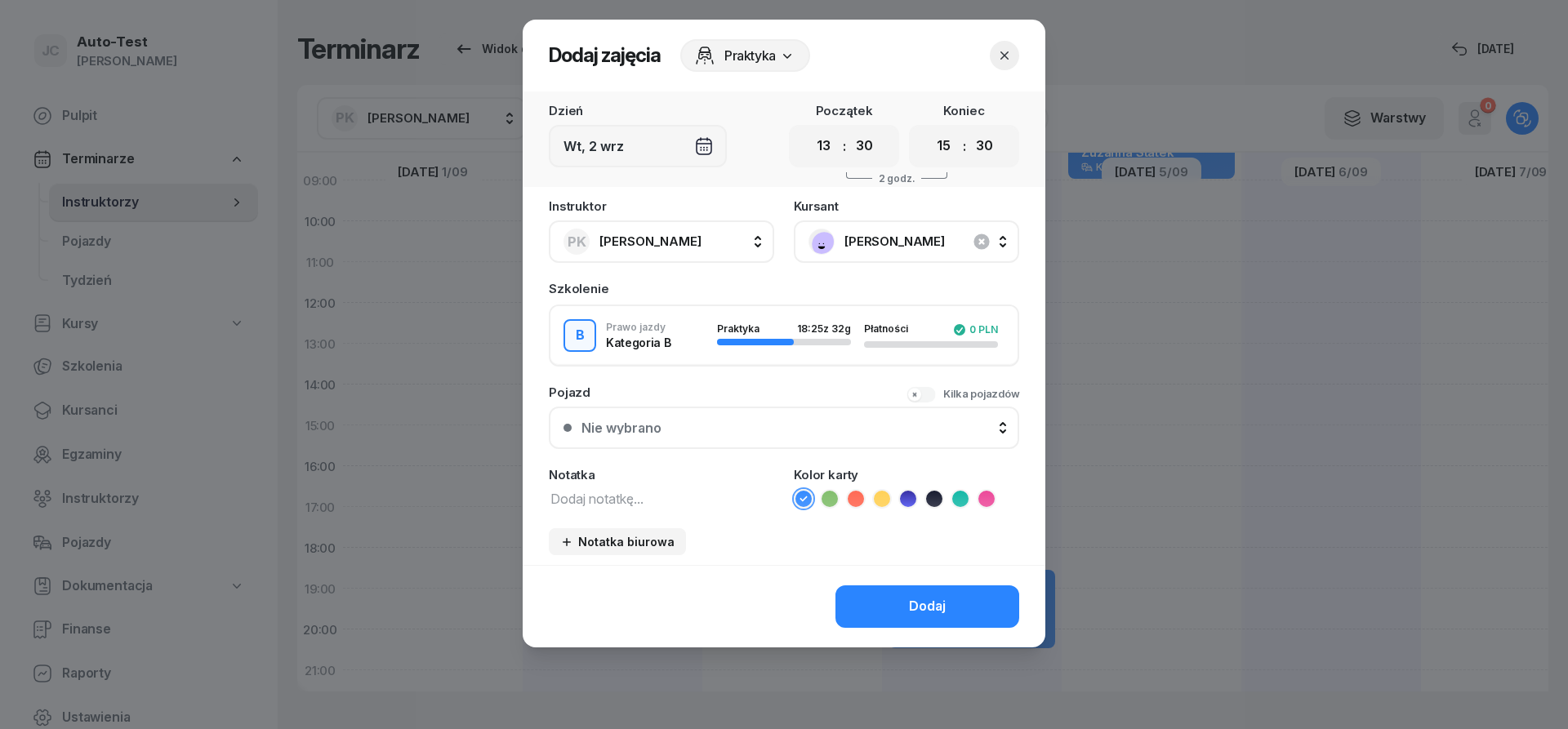
click at [755, 419] on button "Nie wybrano" at bounding box center [783, 427] width 470 height 43
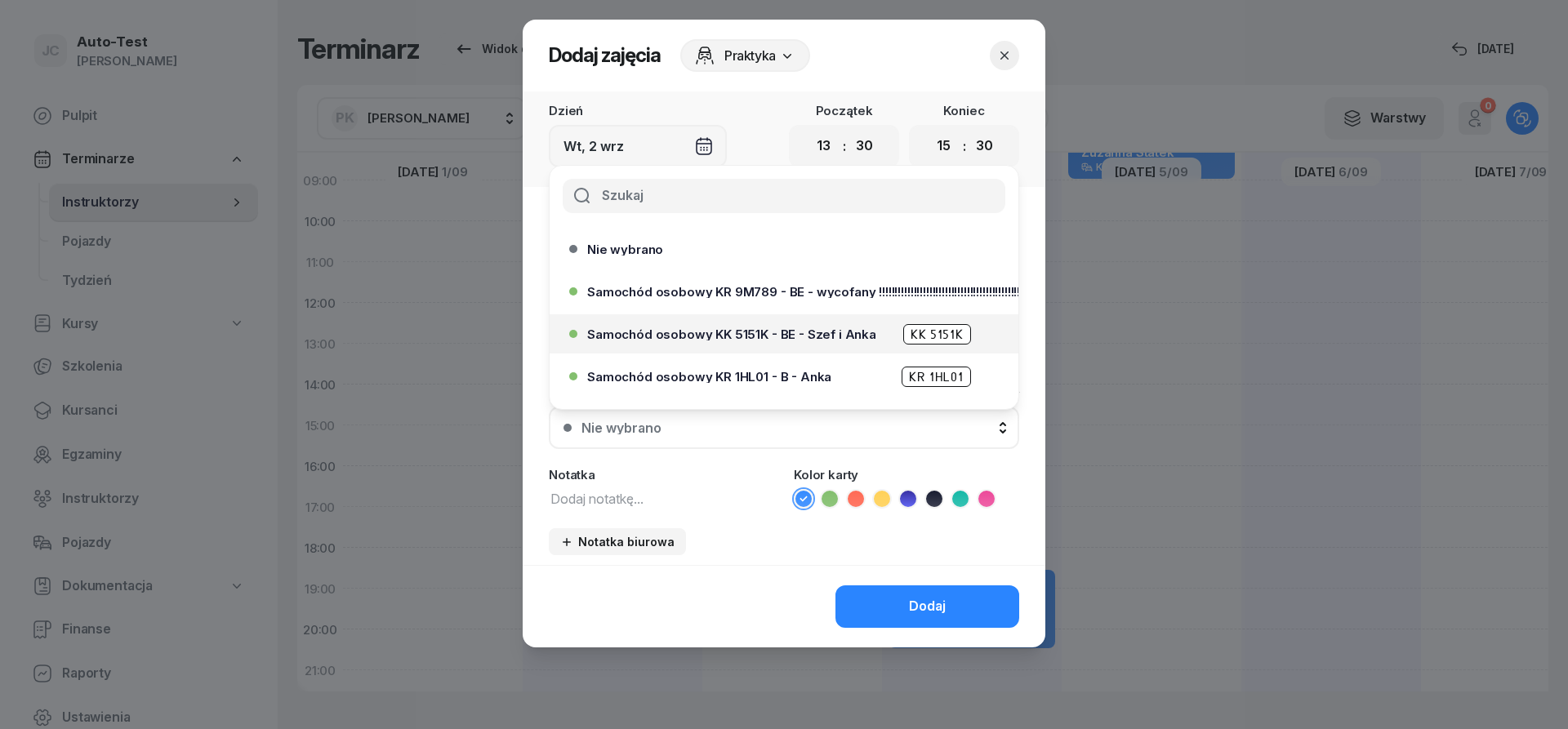
scroll to position [98, 0]
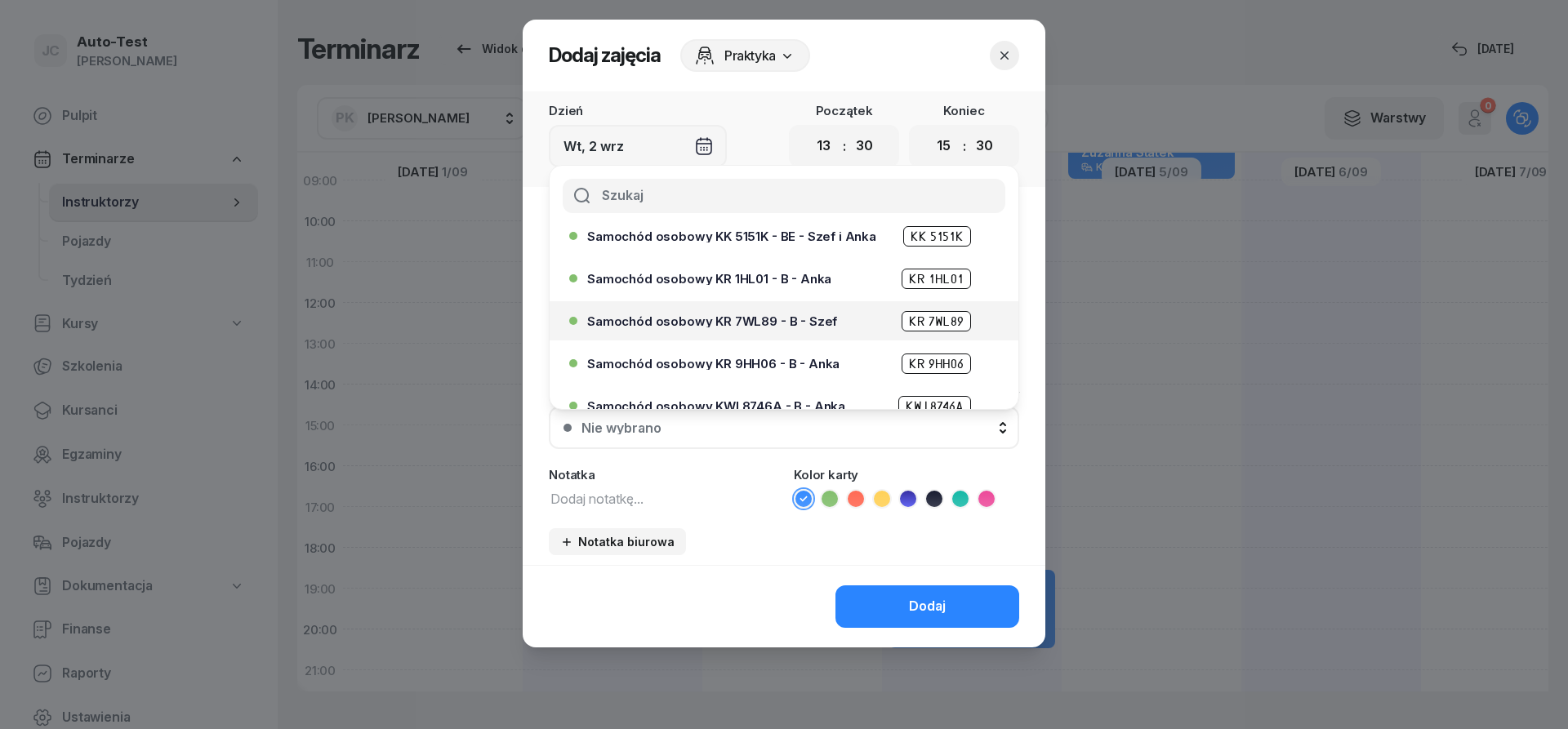
click at [761, 323] on span "Samochód osobowy KR 7WL89 - B - Szef" at bounding box center [712, 321] width 250 height 12
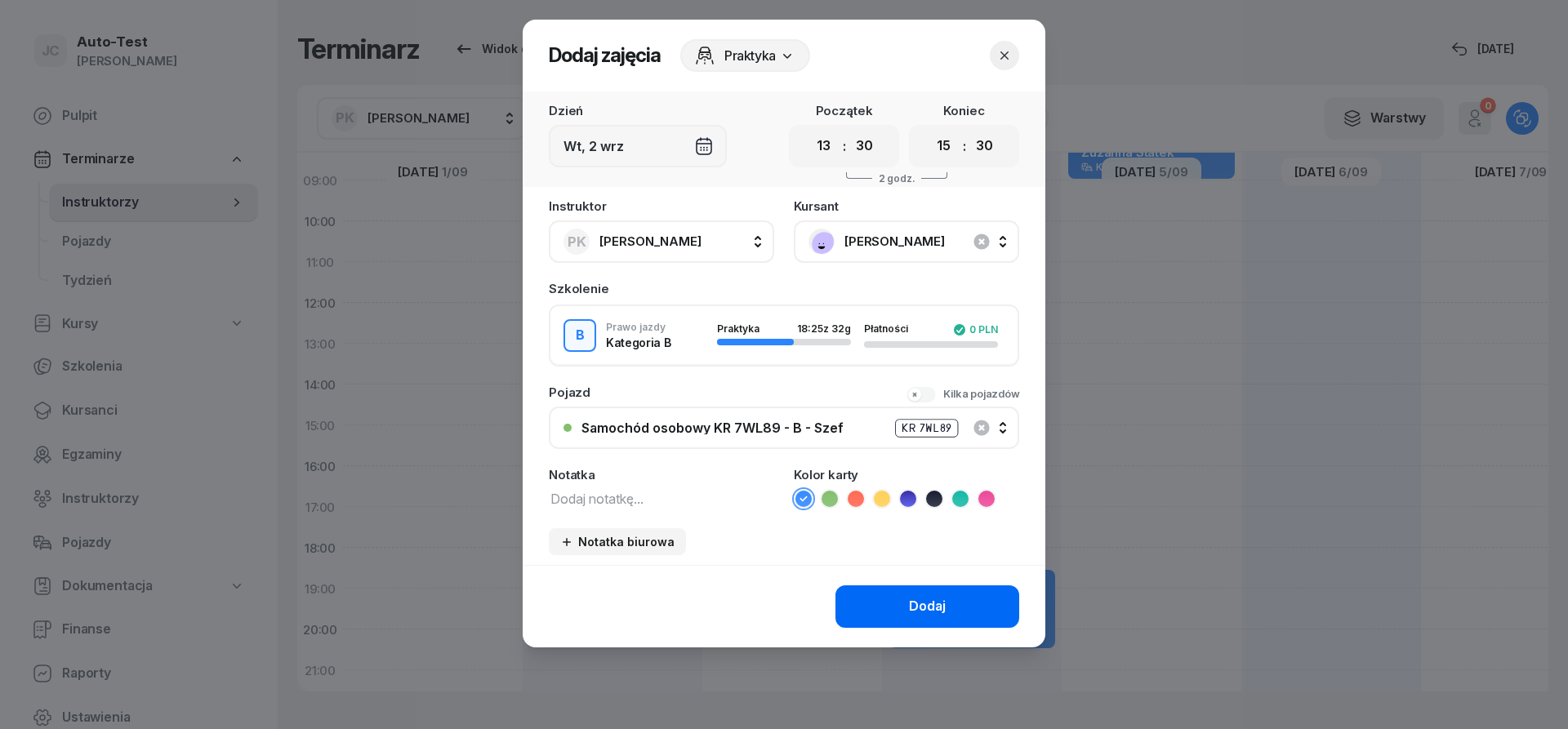
click at [890, 616] on button "Dodaj" at bounding box center [927, 606] width 183 height 43
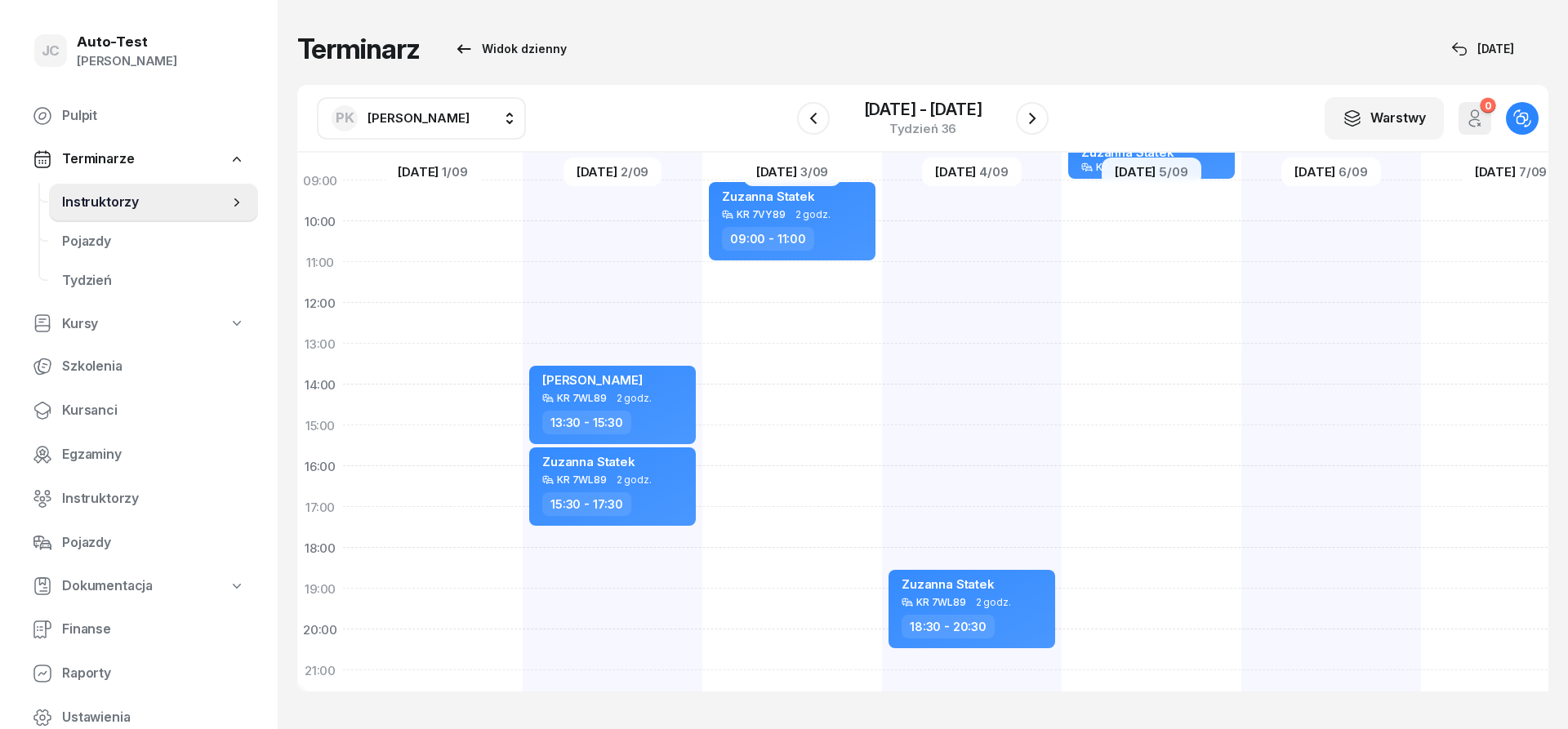
scroll to position [197, 0]
click at [1144, 407] on div "[PERSON_NAME] Statek KR 7VY89 1 godz. 08:00 - 09:00" at bounding box center [1152, 406] width 180 height 817
select select "14"
select select "16"
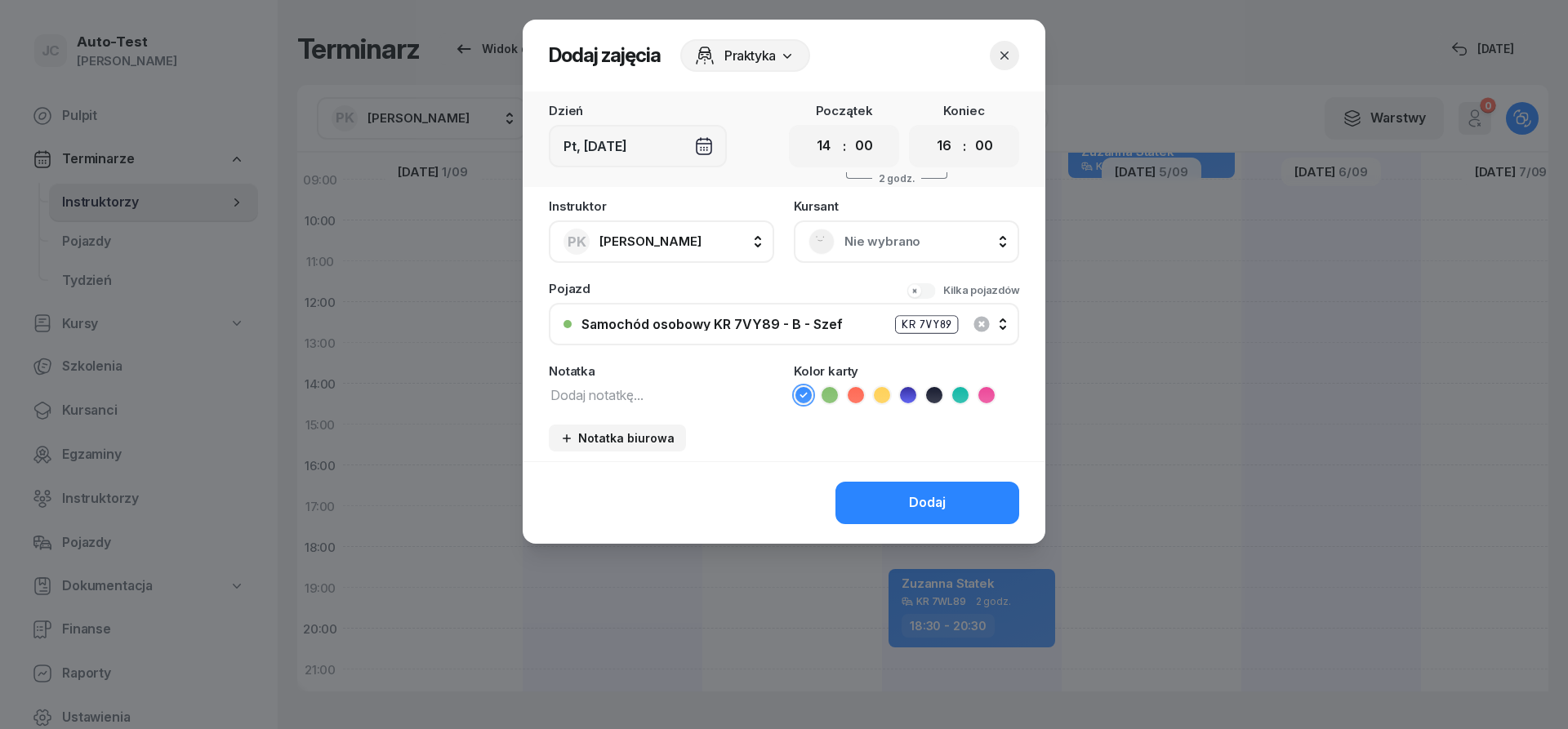
click at [936, 240] on span "Nie wybrano" at bounding box center [924, 241] width 160 height 21
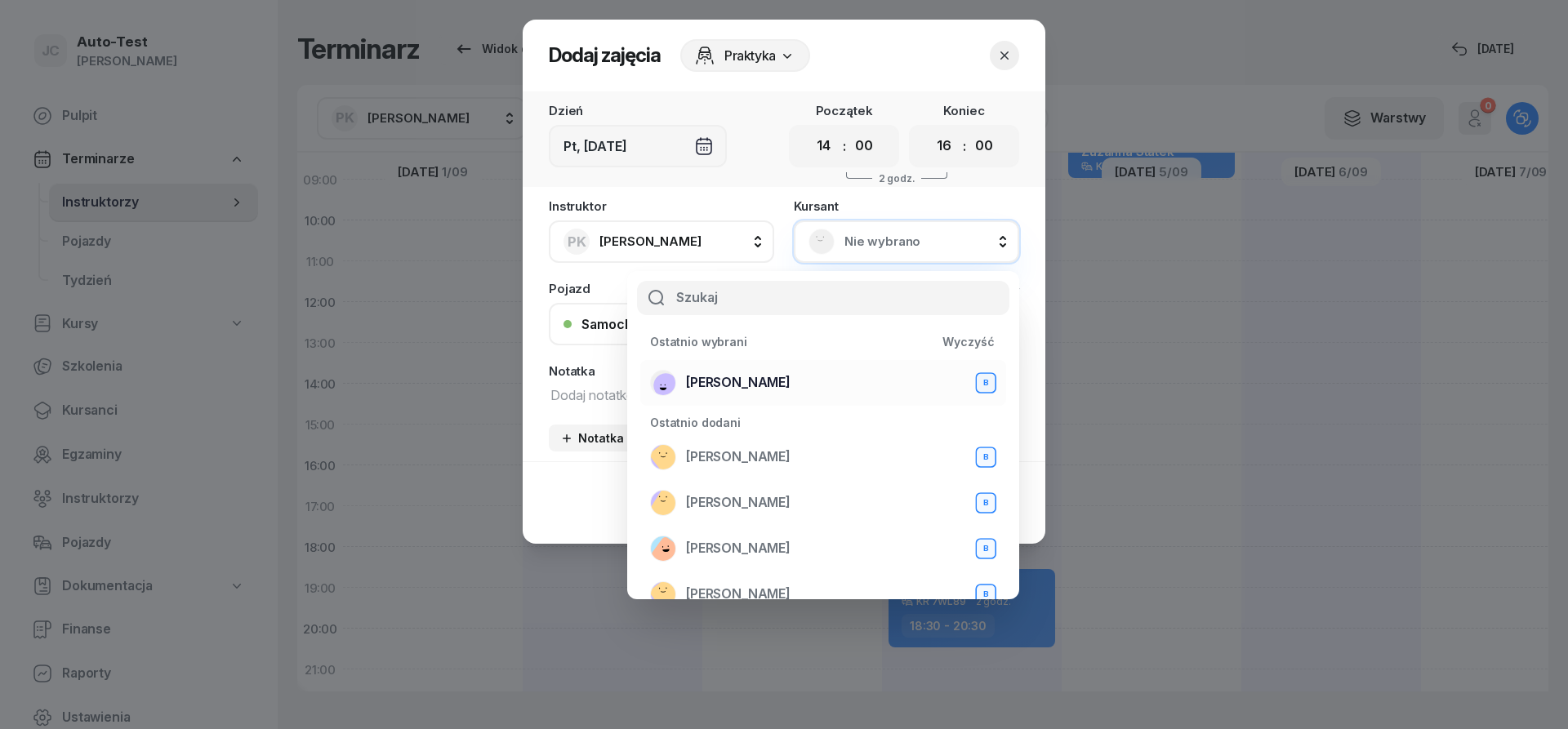
click at [751, 390] on span "[PERSON_NAME]" at bounding box center [738, 383] width 105 height 21
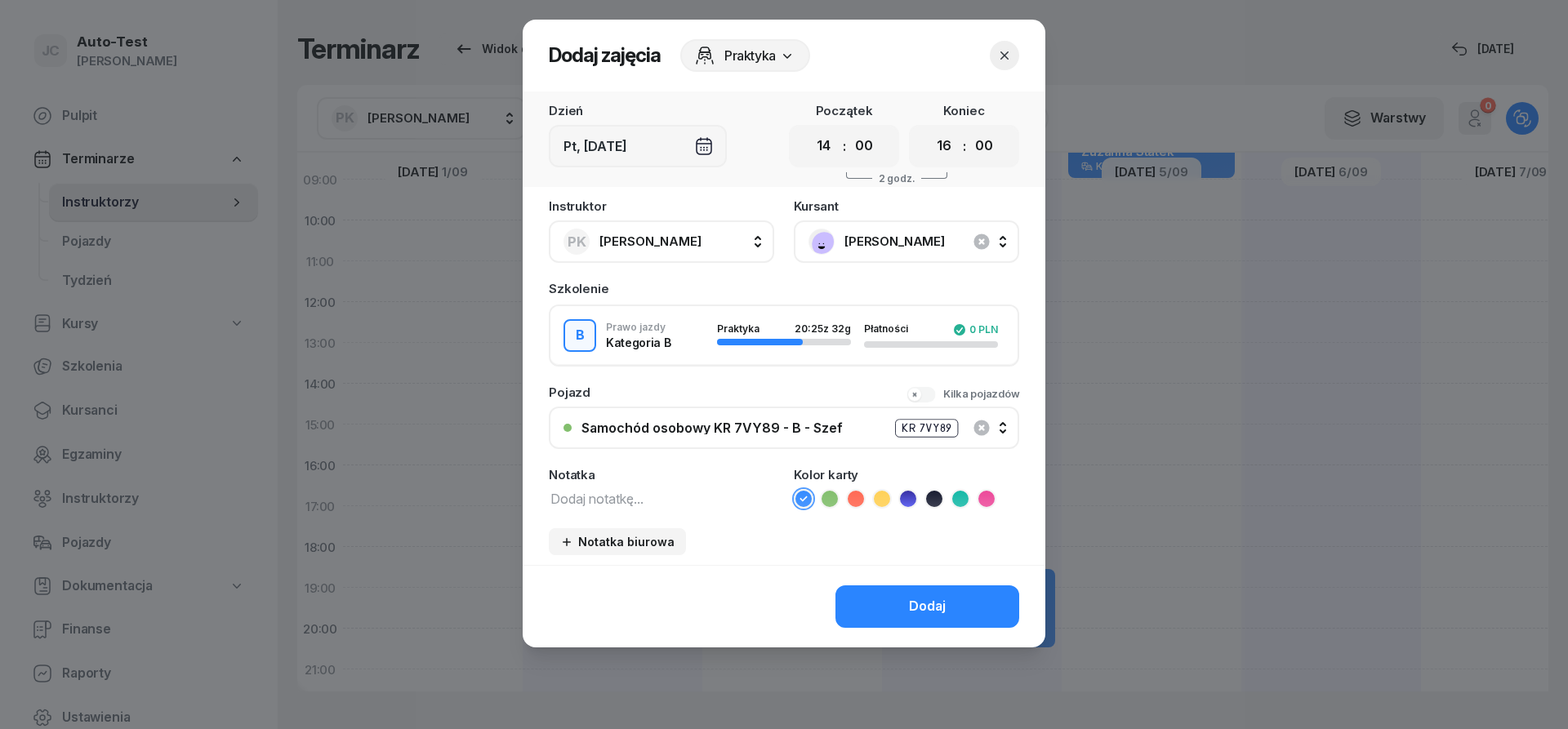
click at [760, 434] on div "Samochód osobowy KR 7VY89 - B - Szef" at bounding box center [712, 428] width 261 height 13
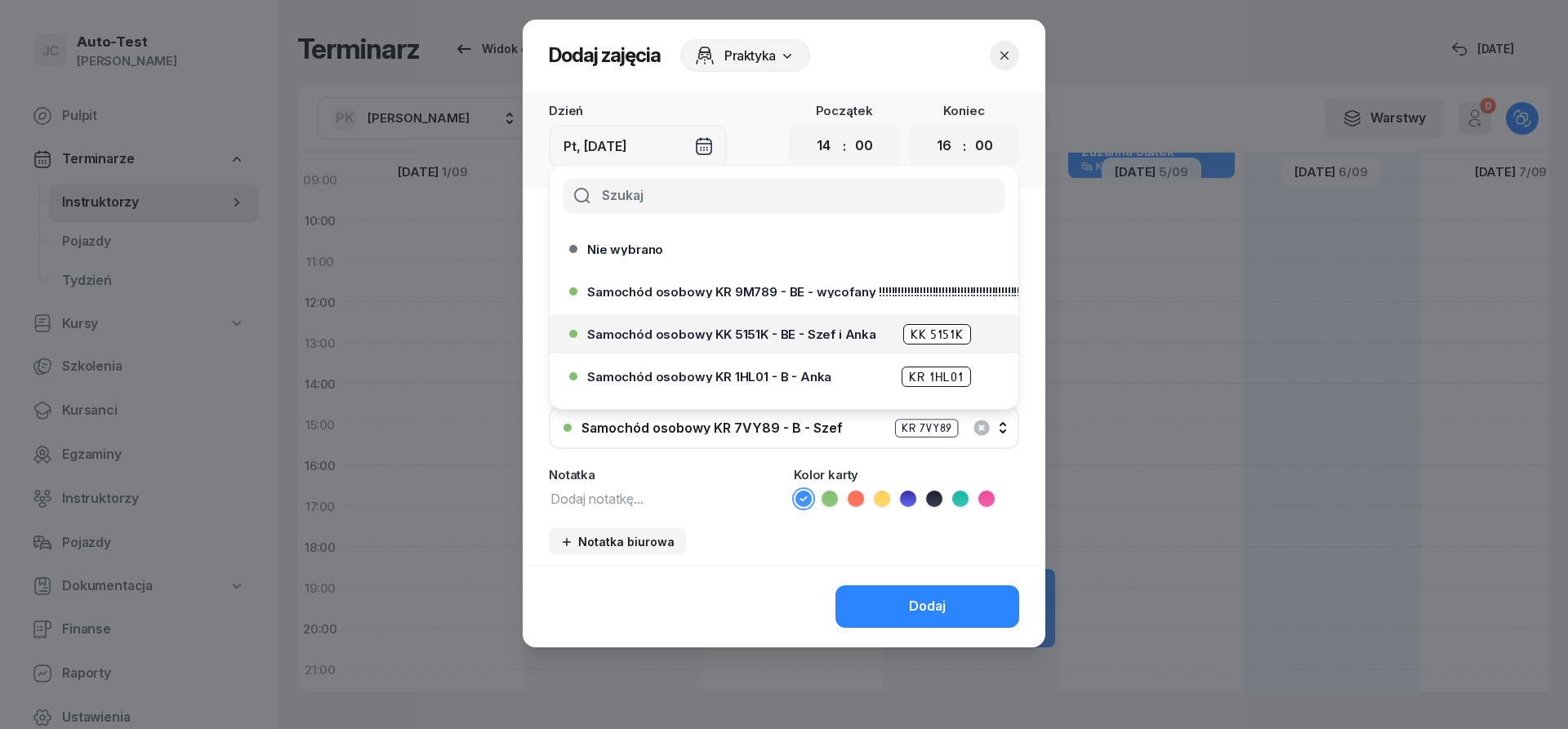
scroll to position [98, 0]
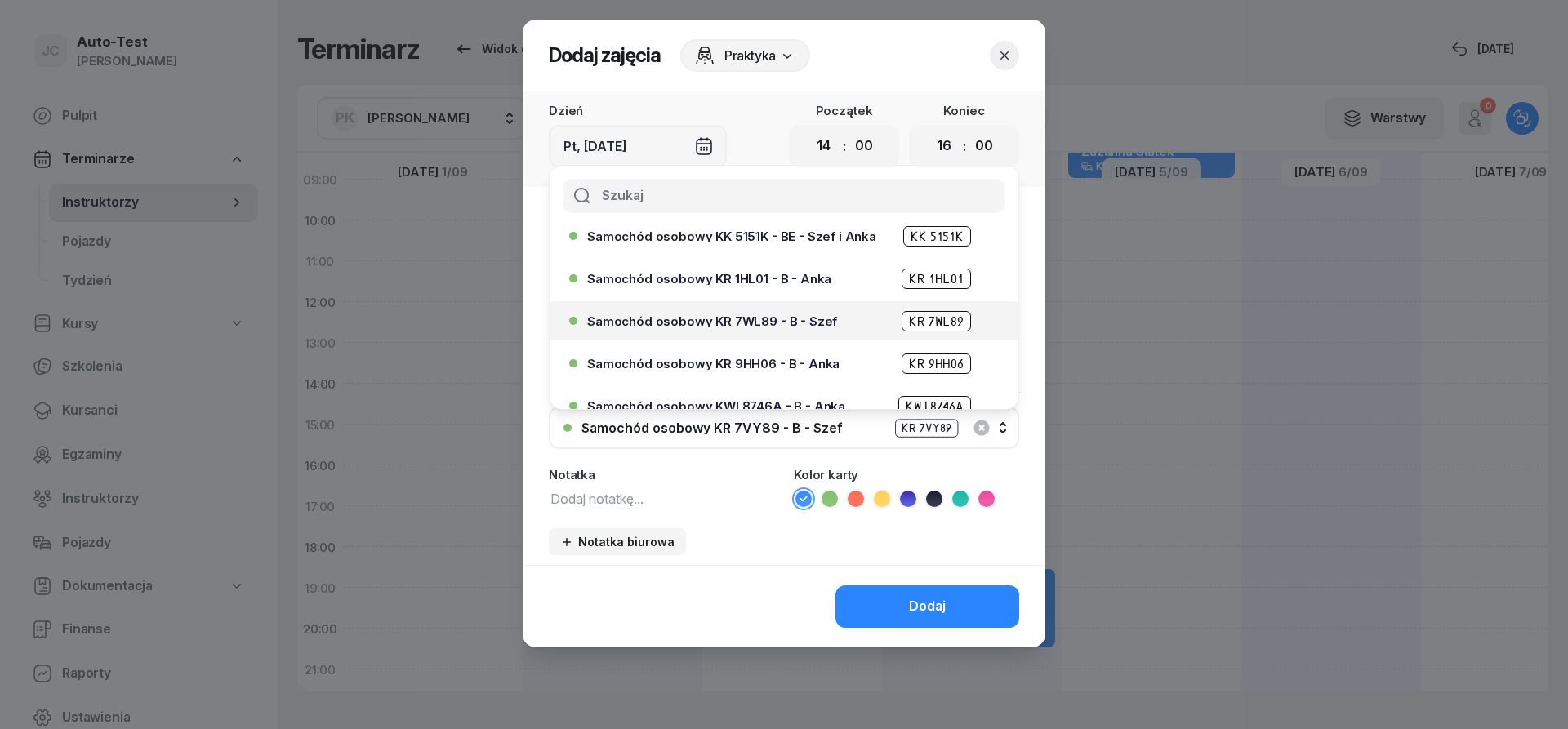
click at [794, 324] on span "Samochód osobowy KR 7WL89 - B - Szef" at bounding box center [712, 321] width 250 height 12
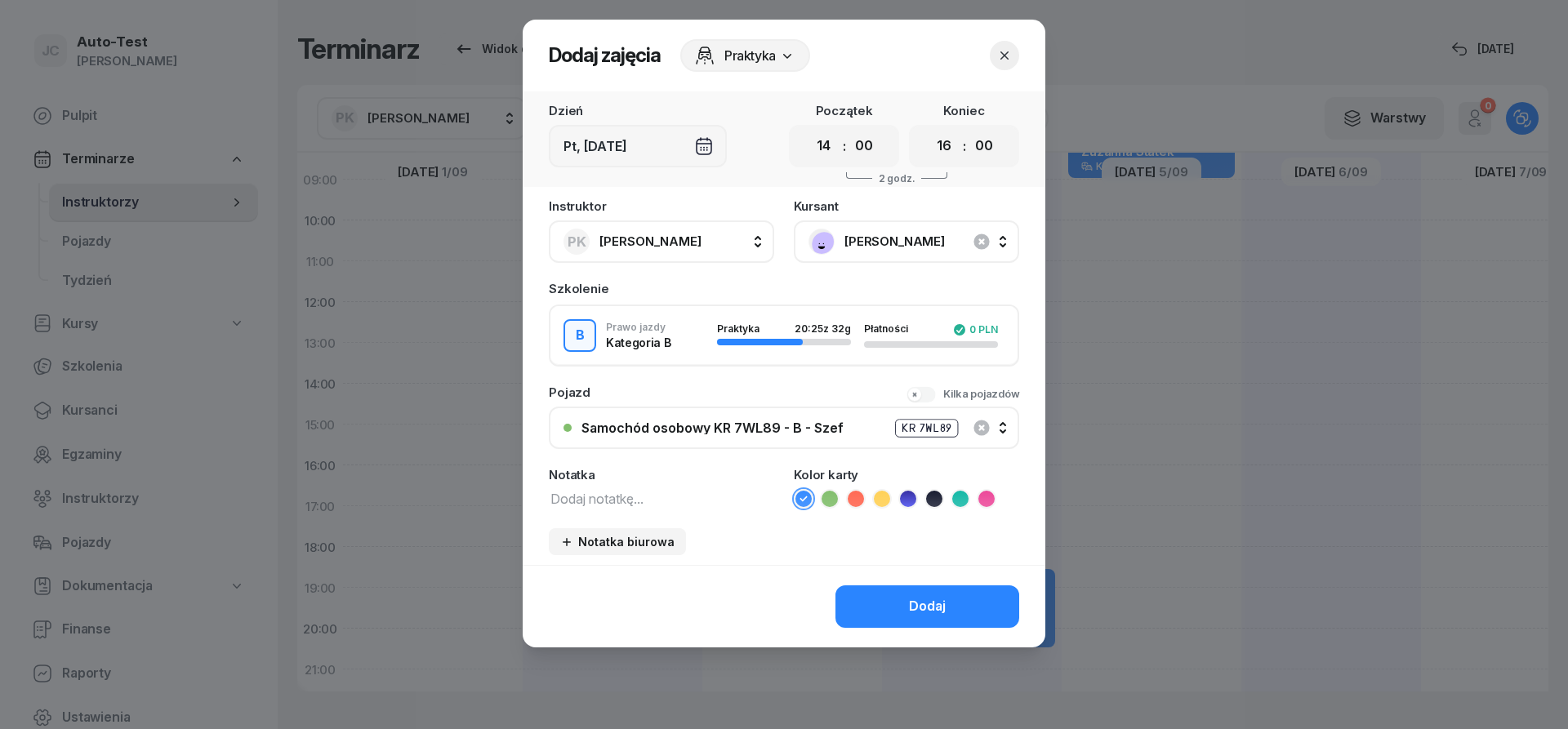
click at [886, 606] on button "Dodaj" at bounding box center [927, 606] width 183 height 43
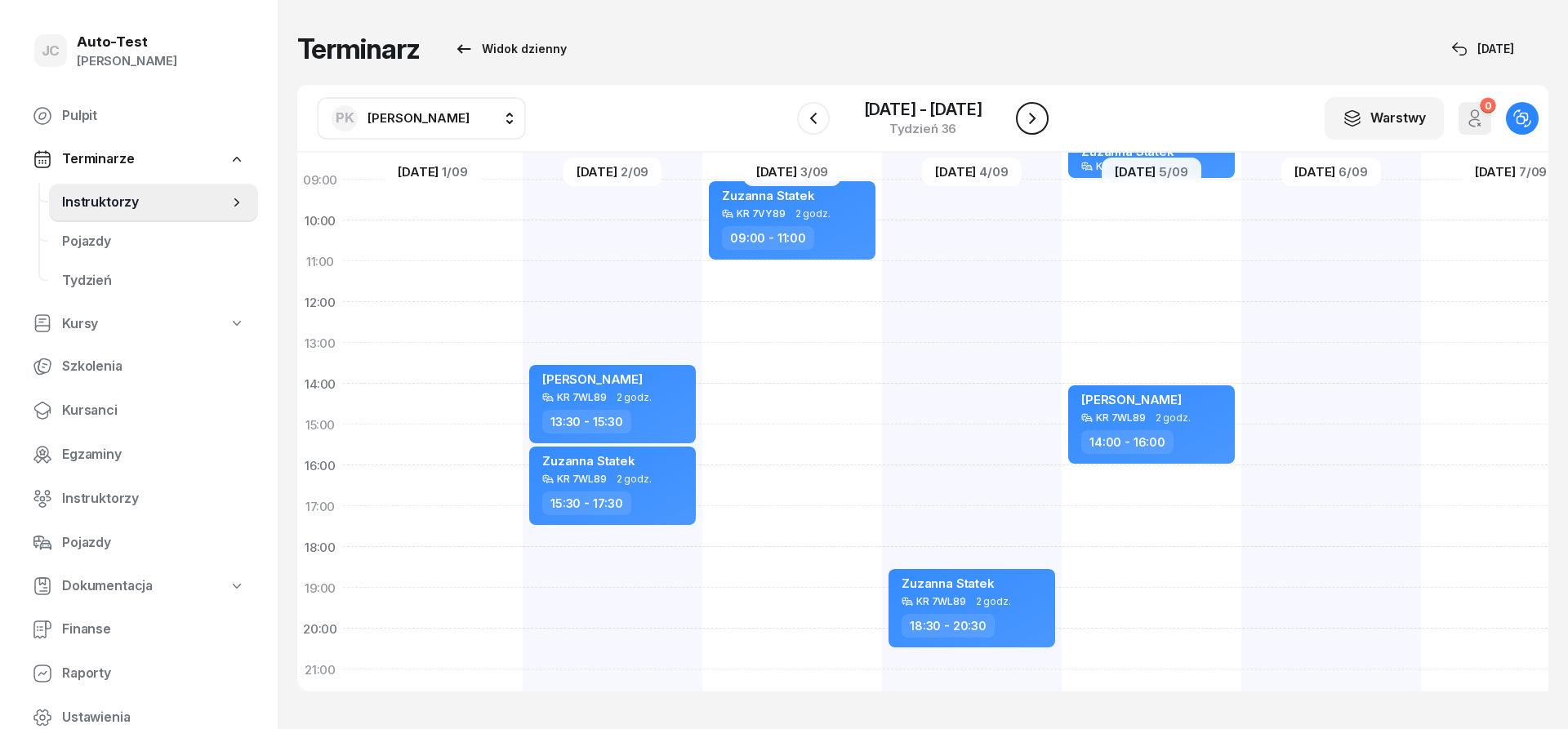
click at [1028, 116] on icon "button" at bounding box center [1032, 118] width 20 height 20
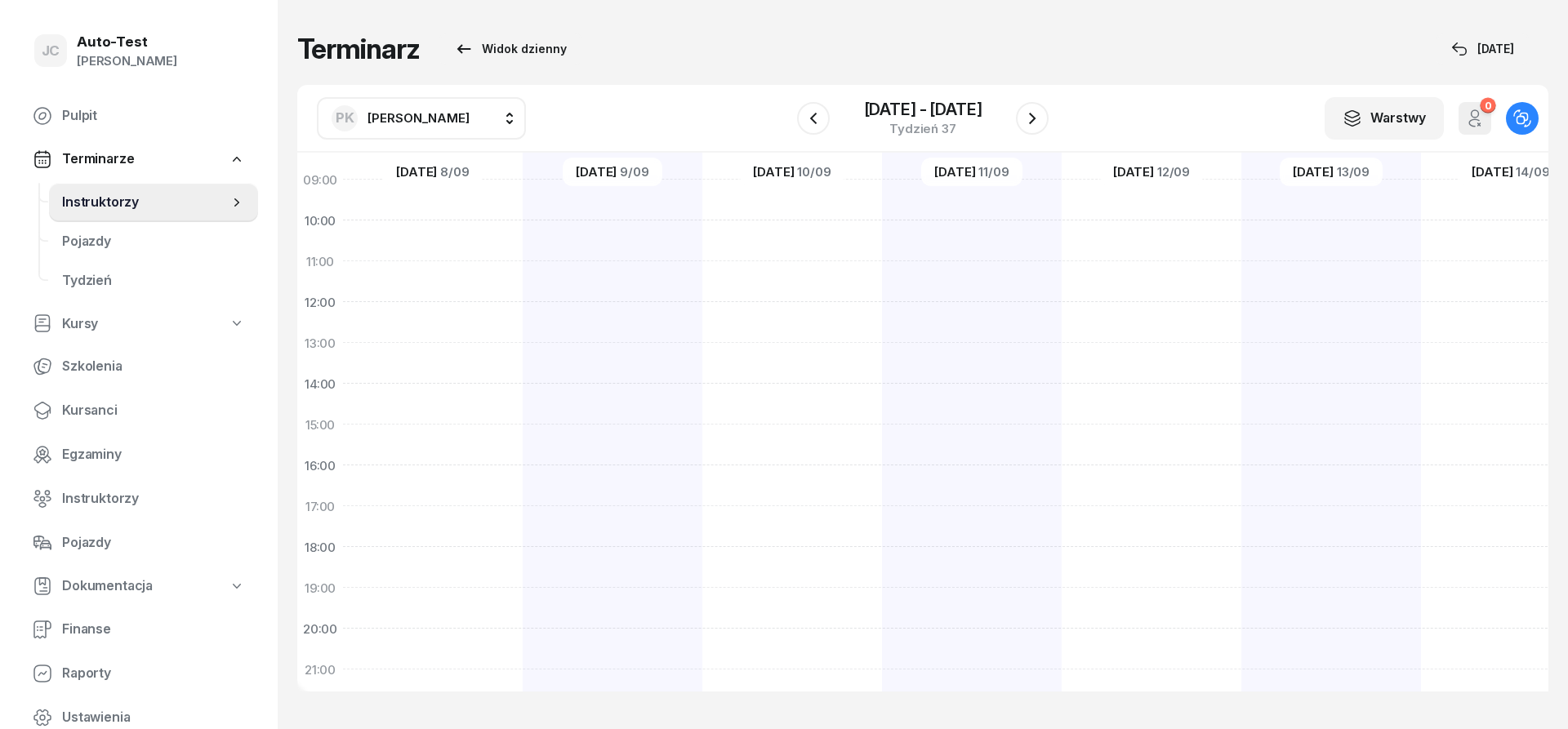
click at [632, 274] on div at bounding box center [613, 405] width 180 height 817
select select "11"
select select "13"
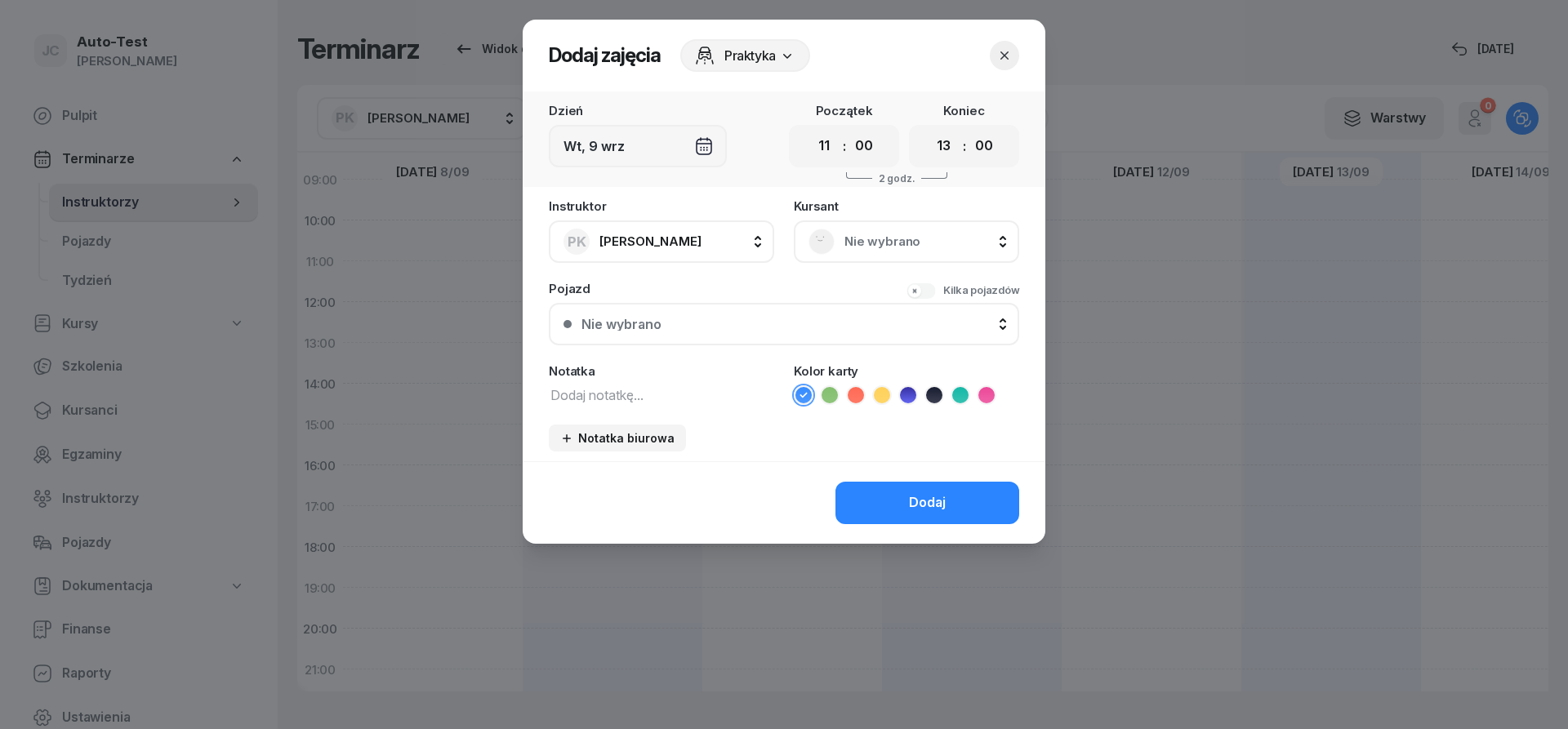
click at [913, 243] on span "Nie wybrano" at bounding box center [924, 241] width 160 height 21
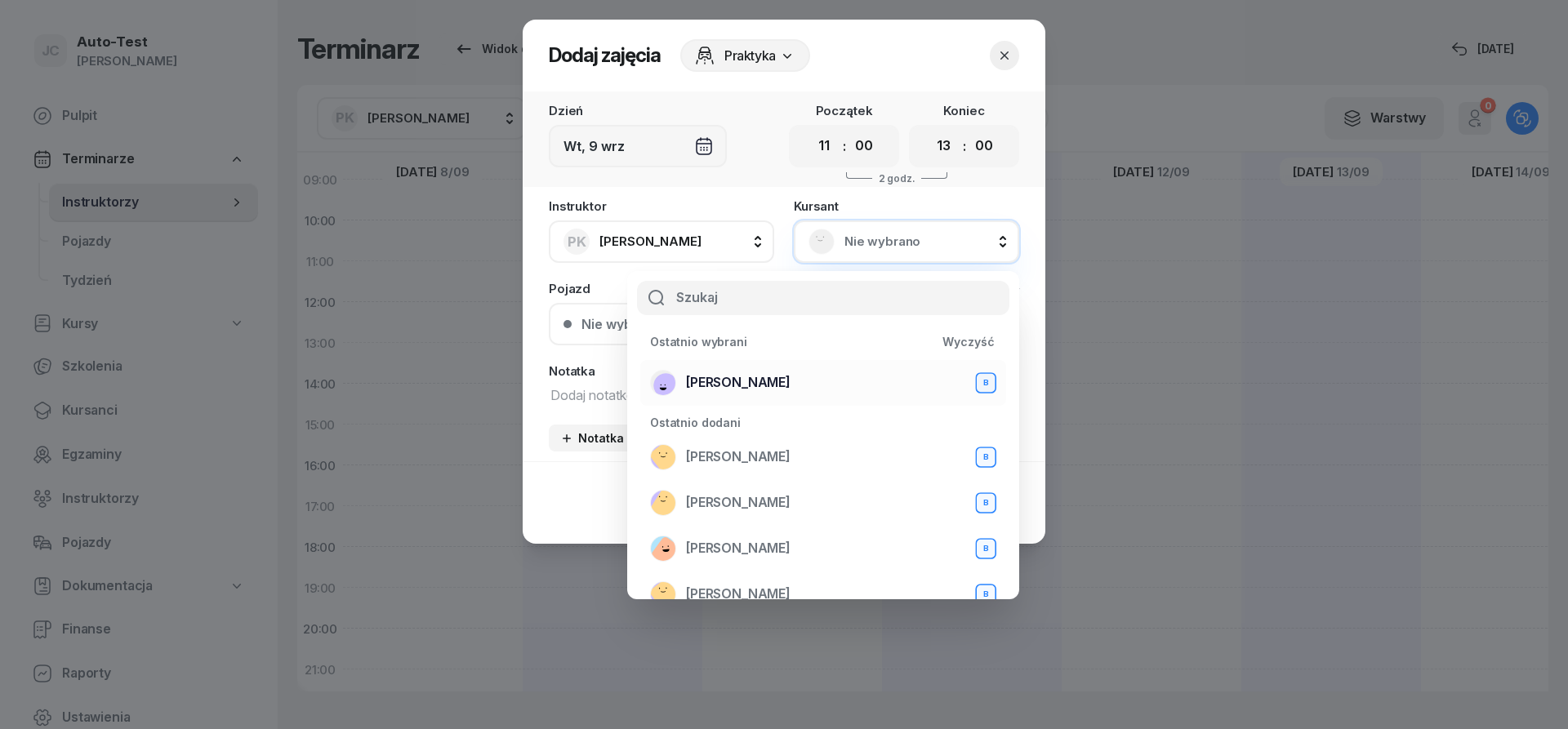
click at [782, 379] on div "[PERSON_NAME] B" at bounding box center [823, 383] width 346 height 26
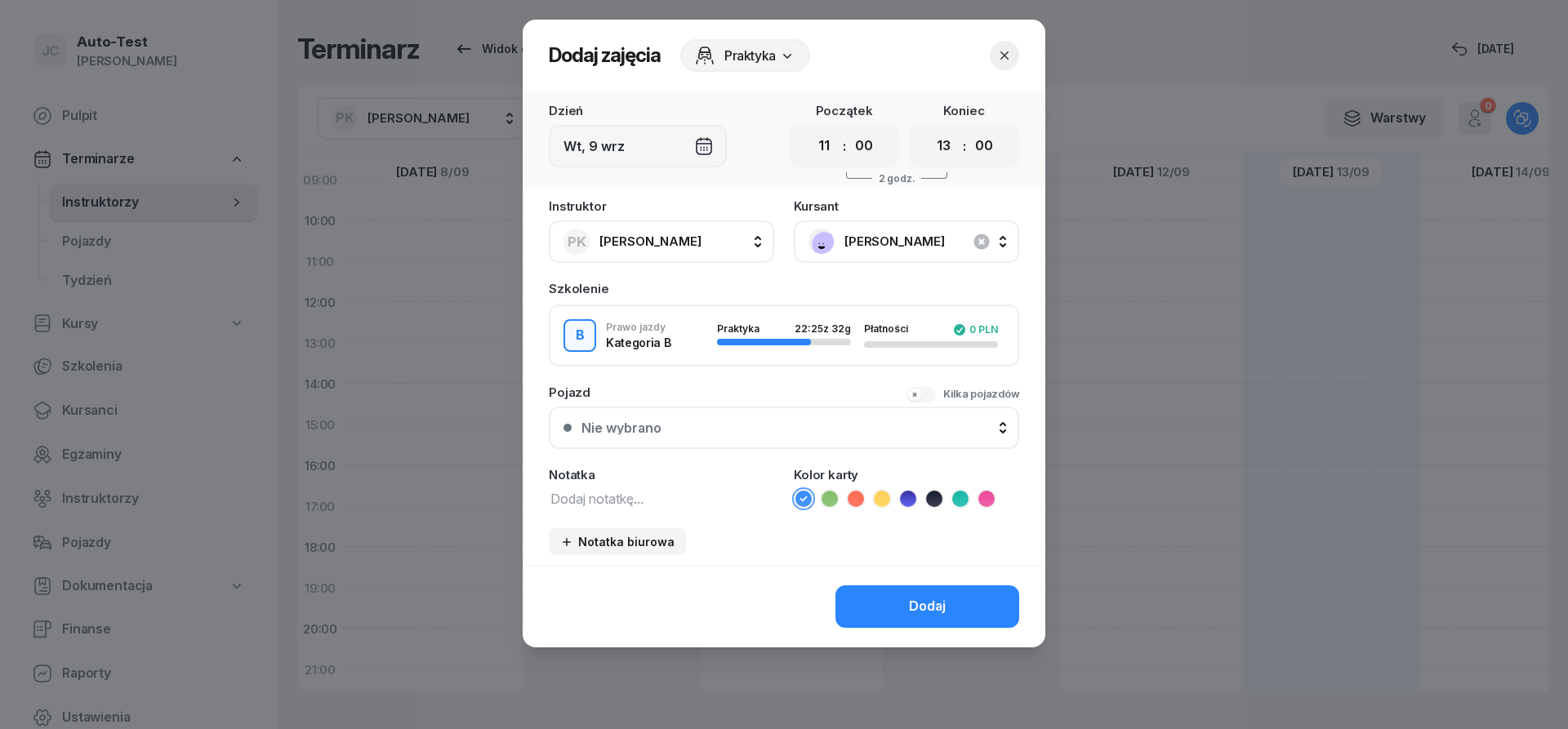
click at [766, 435] on button "Nie wybrano" at bounding box center [783, 427] width 470 height 43
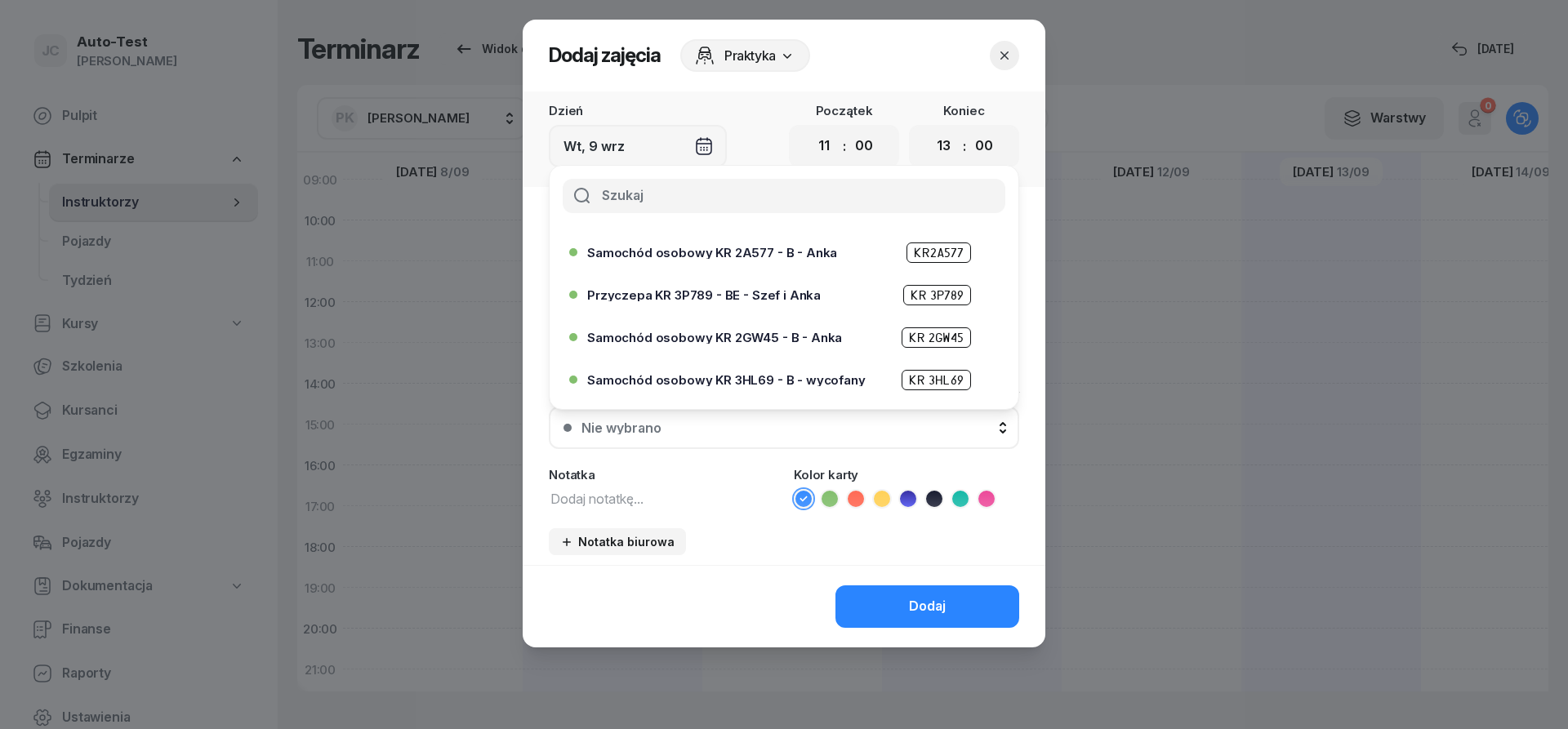
scroll to position [391, 0]
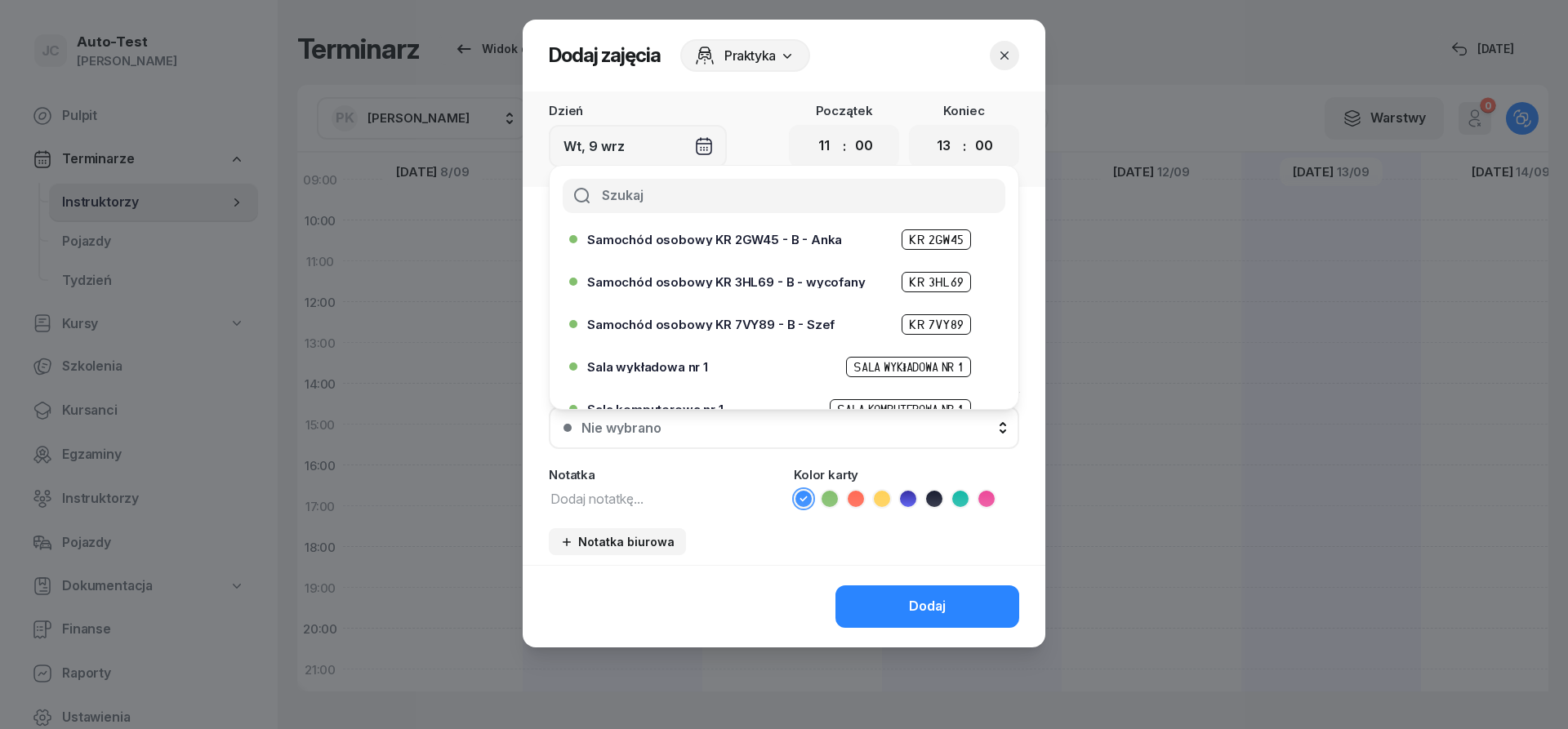
click at [762, 332] on div "Samochód osobowy KR 7VY89 - B - Szef KR 7VY89" at bounding box center [788, 324] width 402 height 21
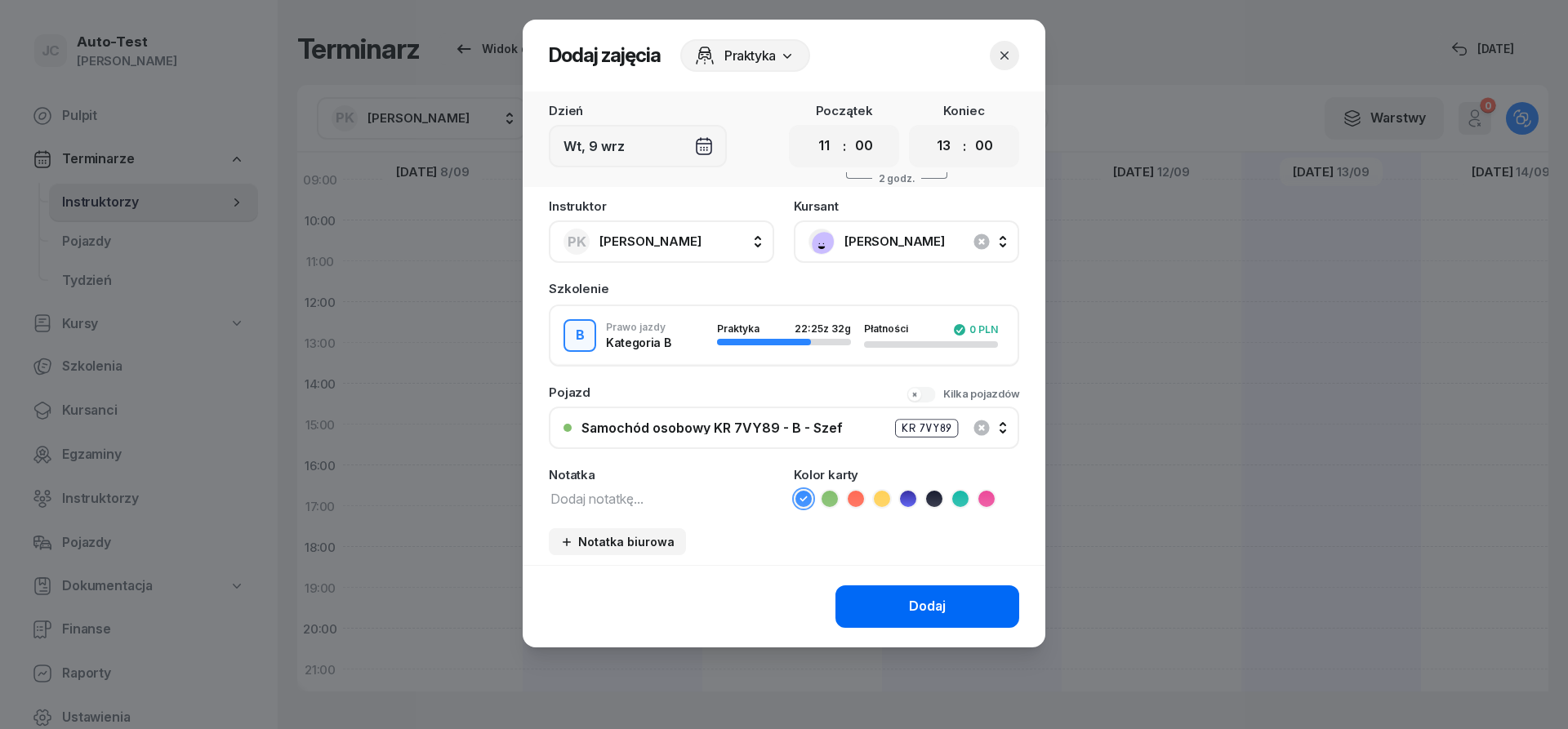
click at [879, 592] on button "Dodaj" at bounding box center [927, 606] width 183 height 43
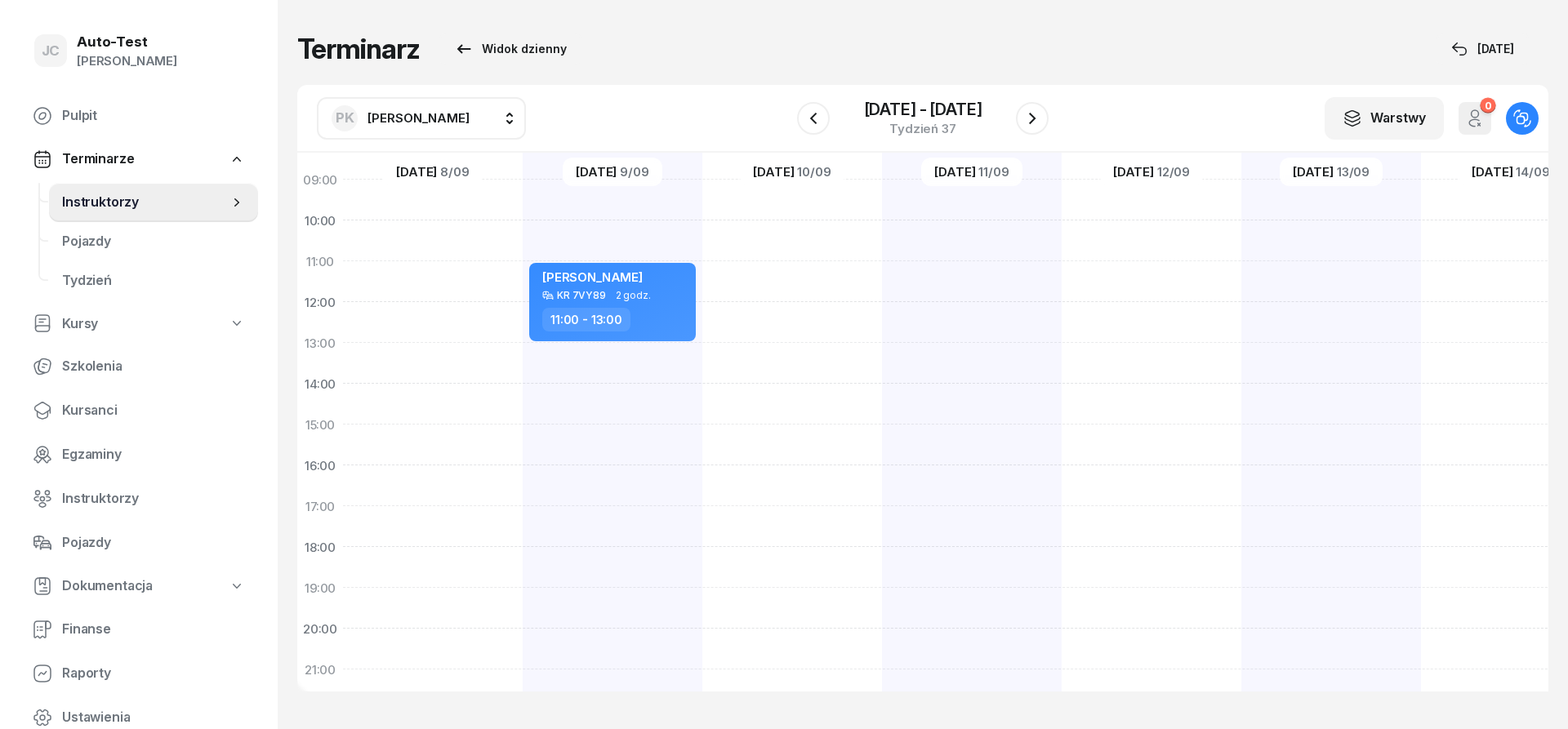
click at [821, 280] on div at bounding box center [793, 405] width 180 height 817
select select "11"
select select "13"
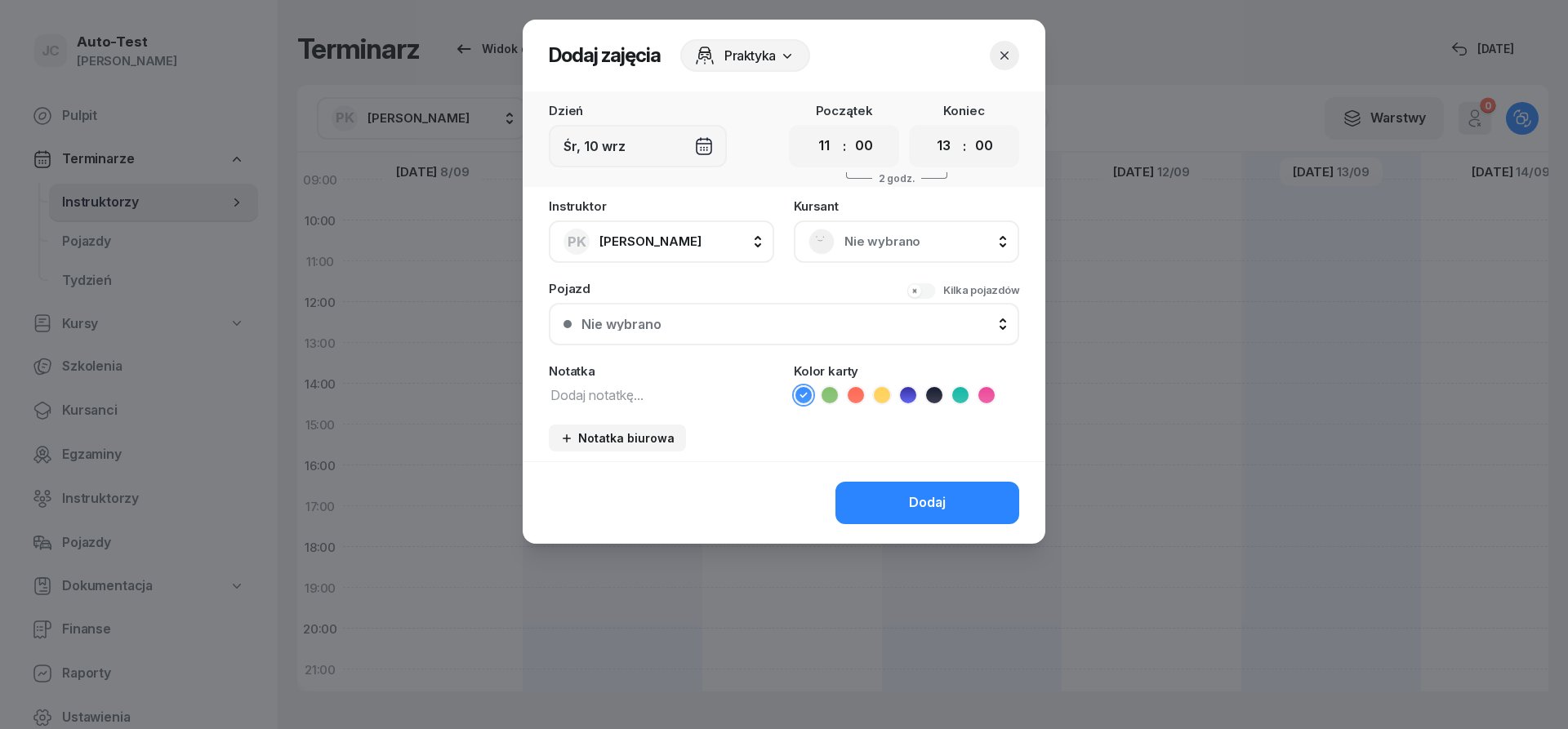
click at [918, 242] on span "Nie wybrano" at bounding box center [924, 241] width 160 height 21
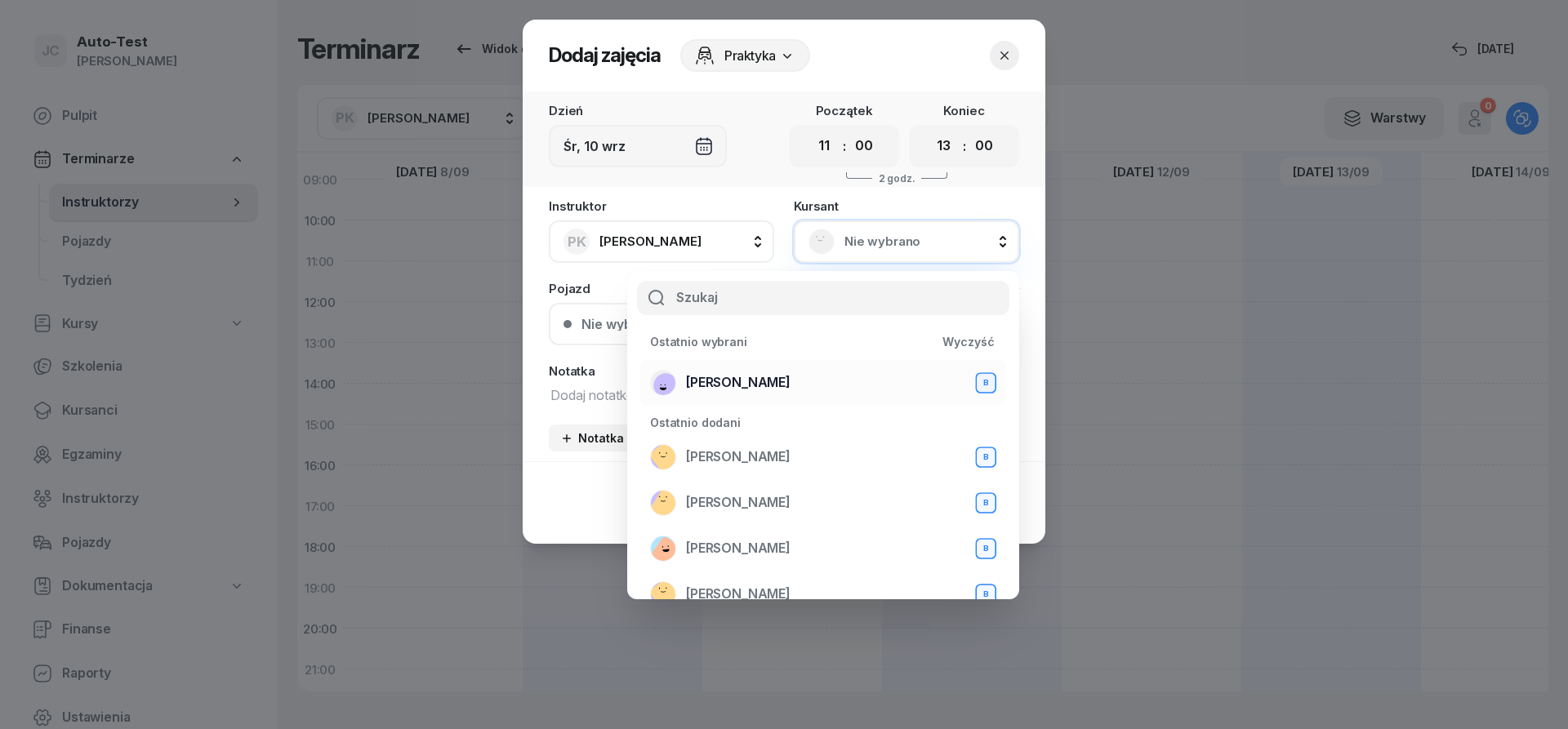
click at [790, 390] on div "[PERSON_NAME] B" at bounding box center [823, 383] width 346 height 26
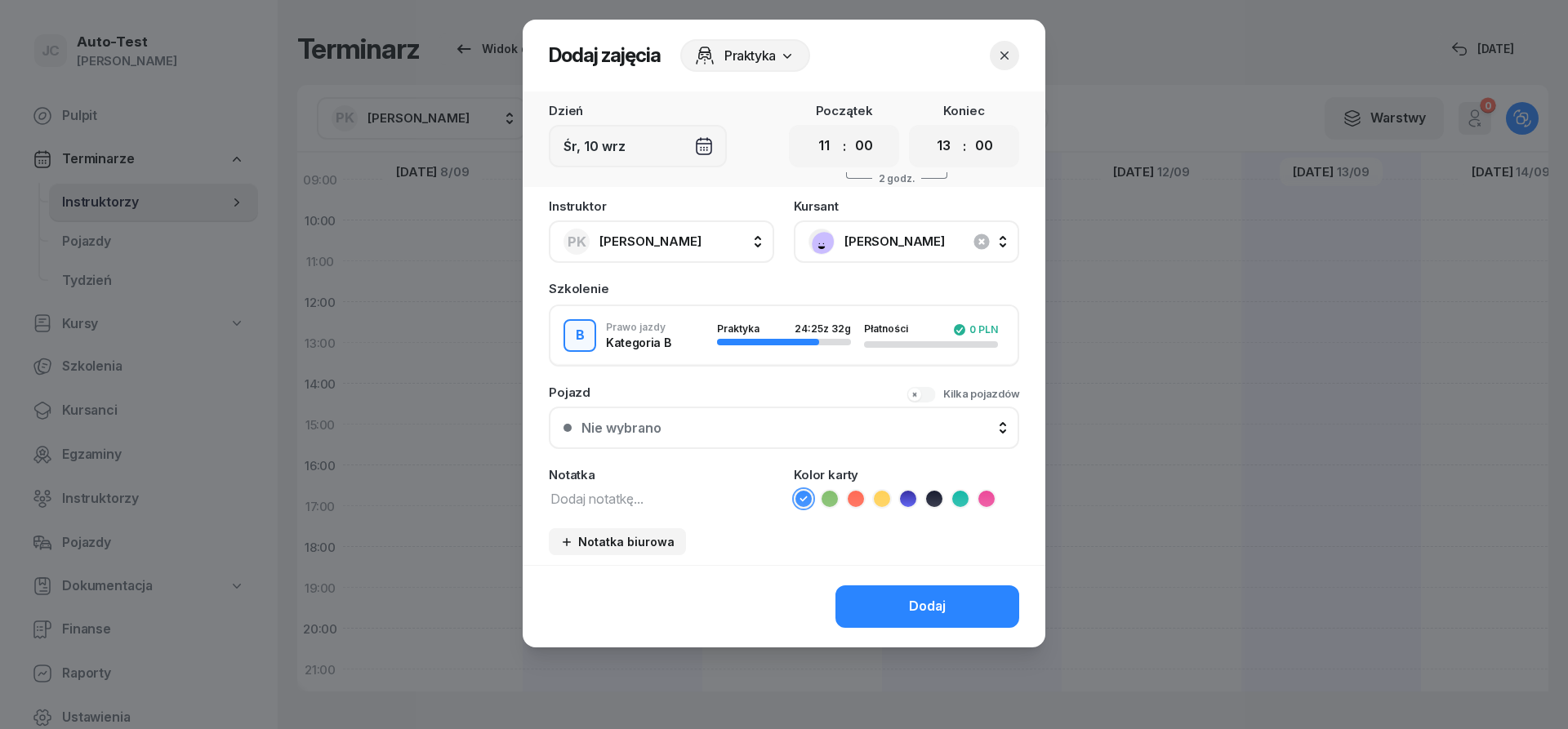
click at [769, 422] on div "Nie wybrano" at bounding box center [793, 428] width 423 height 13
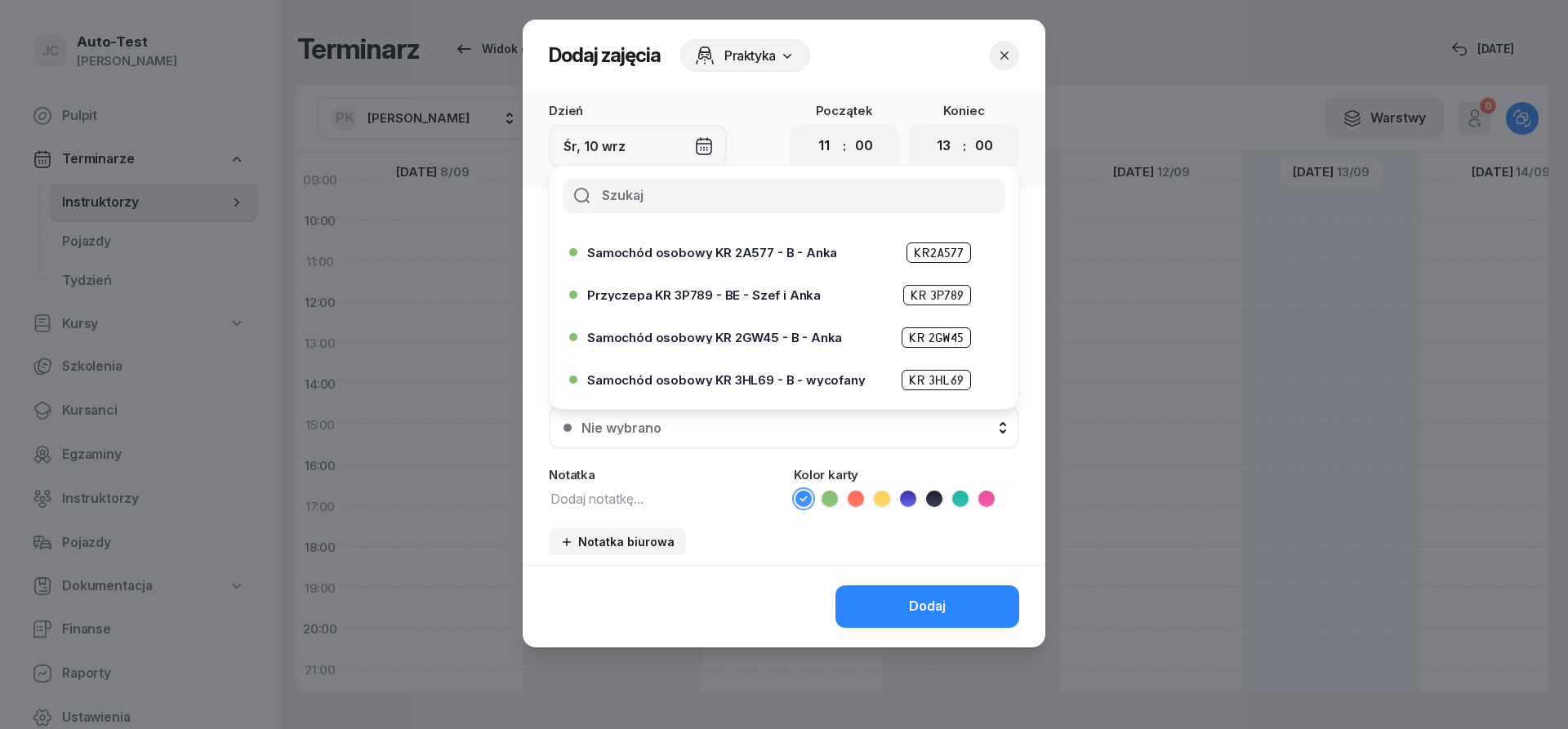
scroll to position [391, 0]
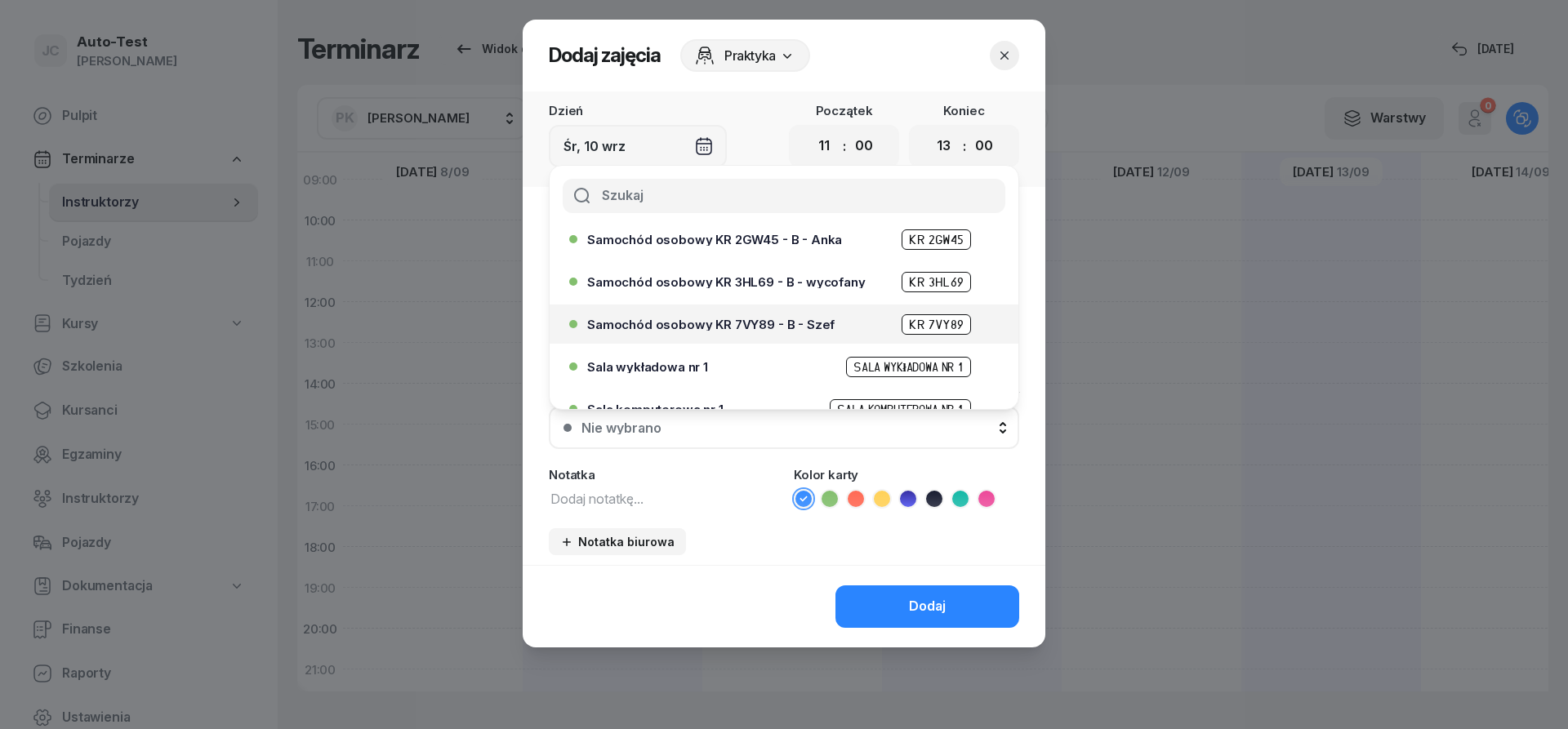
click at [771, 332] on div "Samochód osobowy KR 7VY89 - B - Szef KR 7VY89" at bounding box center [788, 324] width 402 height 21
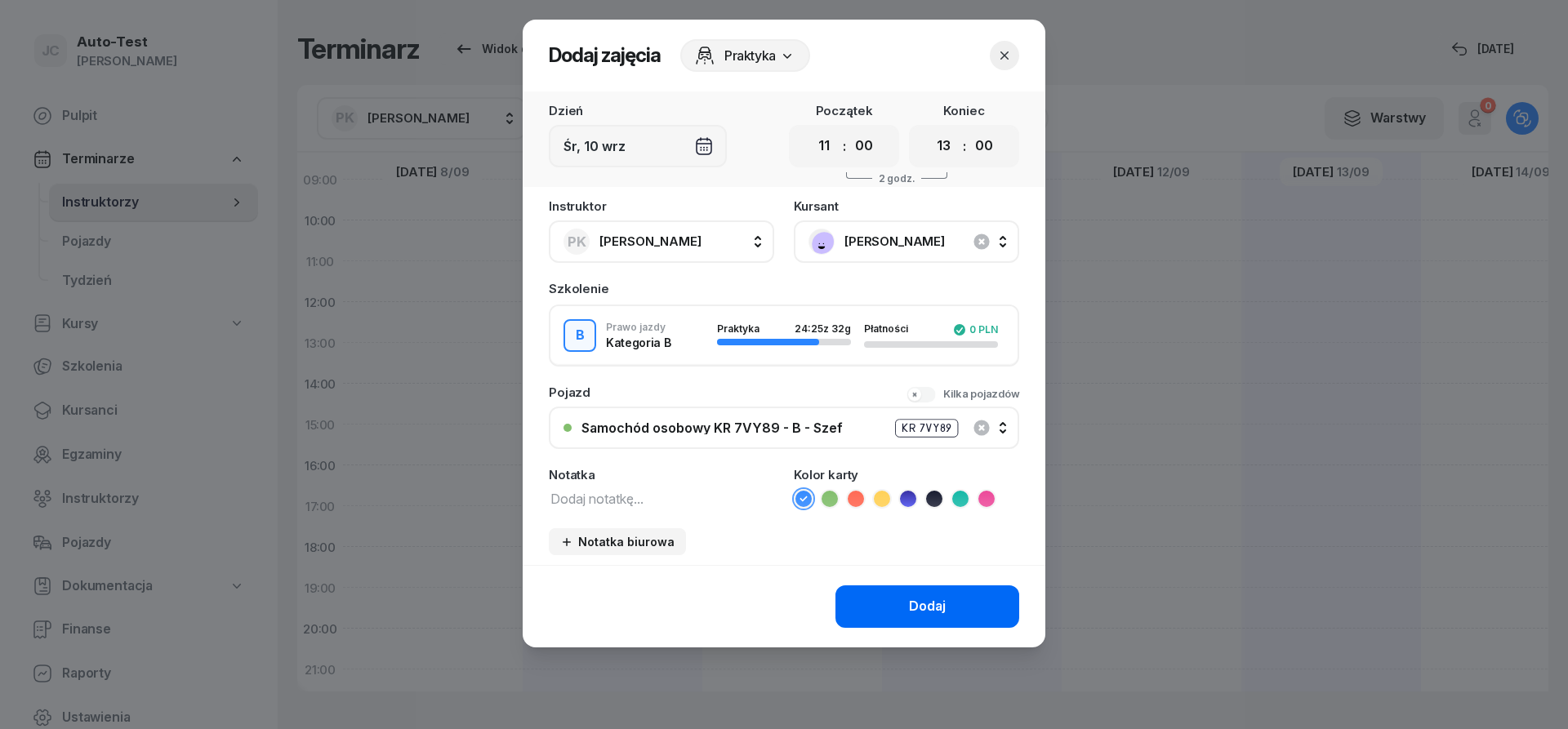
click at [895, 607] on button "Dodaj" at bounding box center [927, 606] width 183 height 43
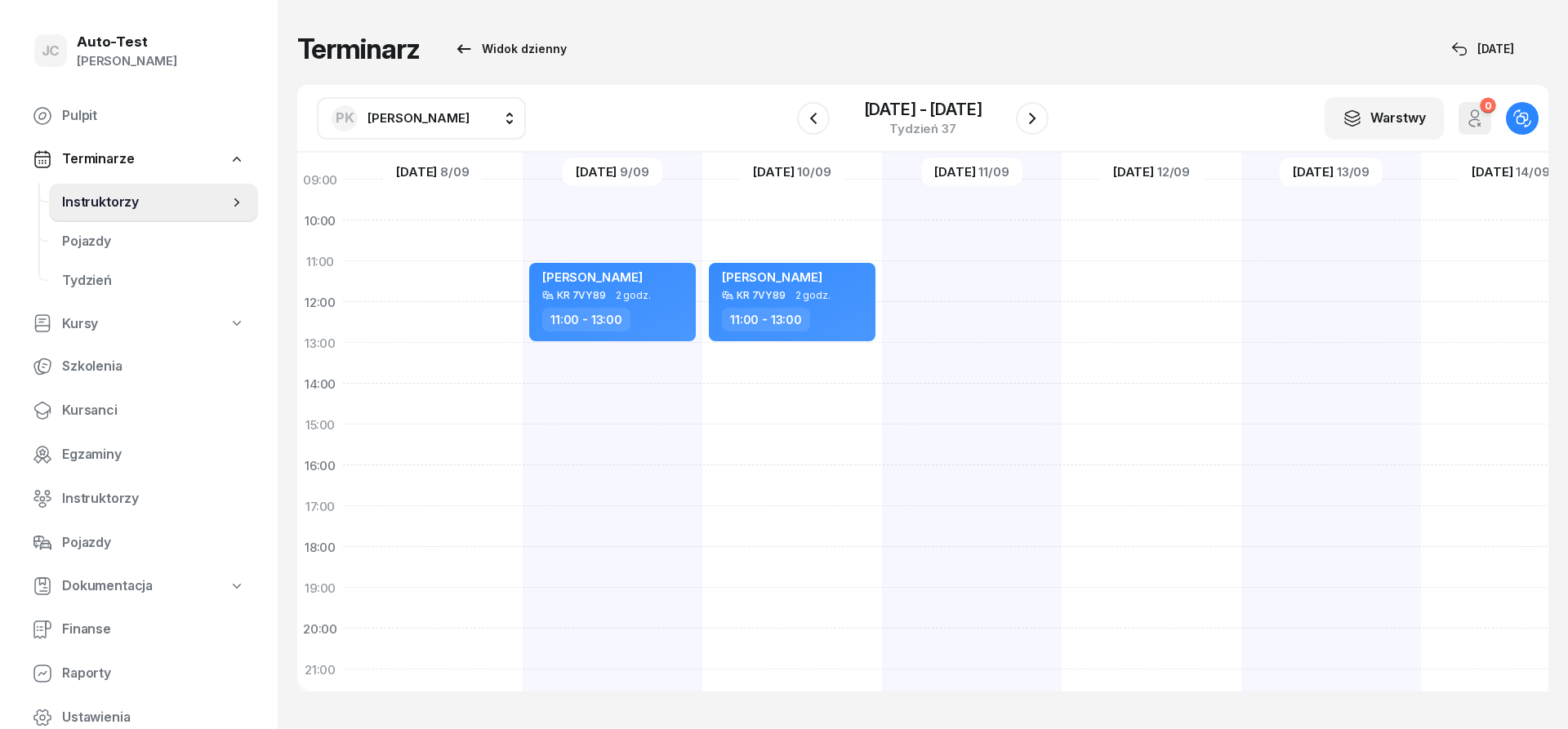
click at [964, 283] on div at bounding box center [972, 405] width 180 height 817
select select "11"
select select "13"
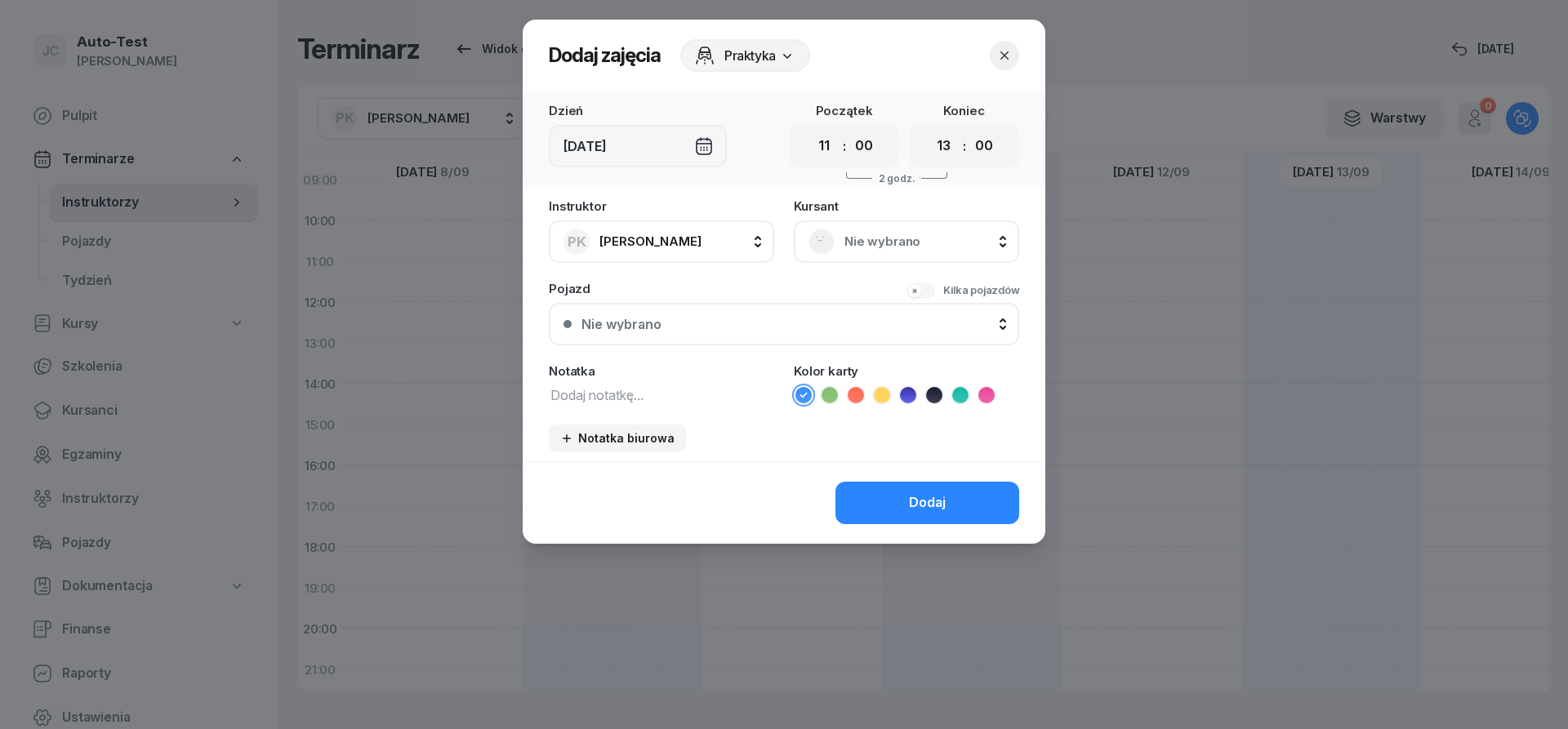
click at [900, 225] on div "Nie wybrano" at bounding box center [906, 241] width 225 height 43
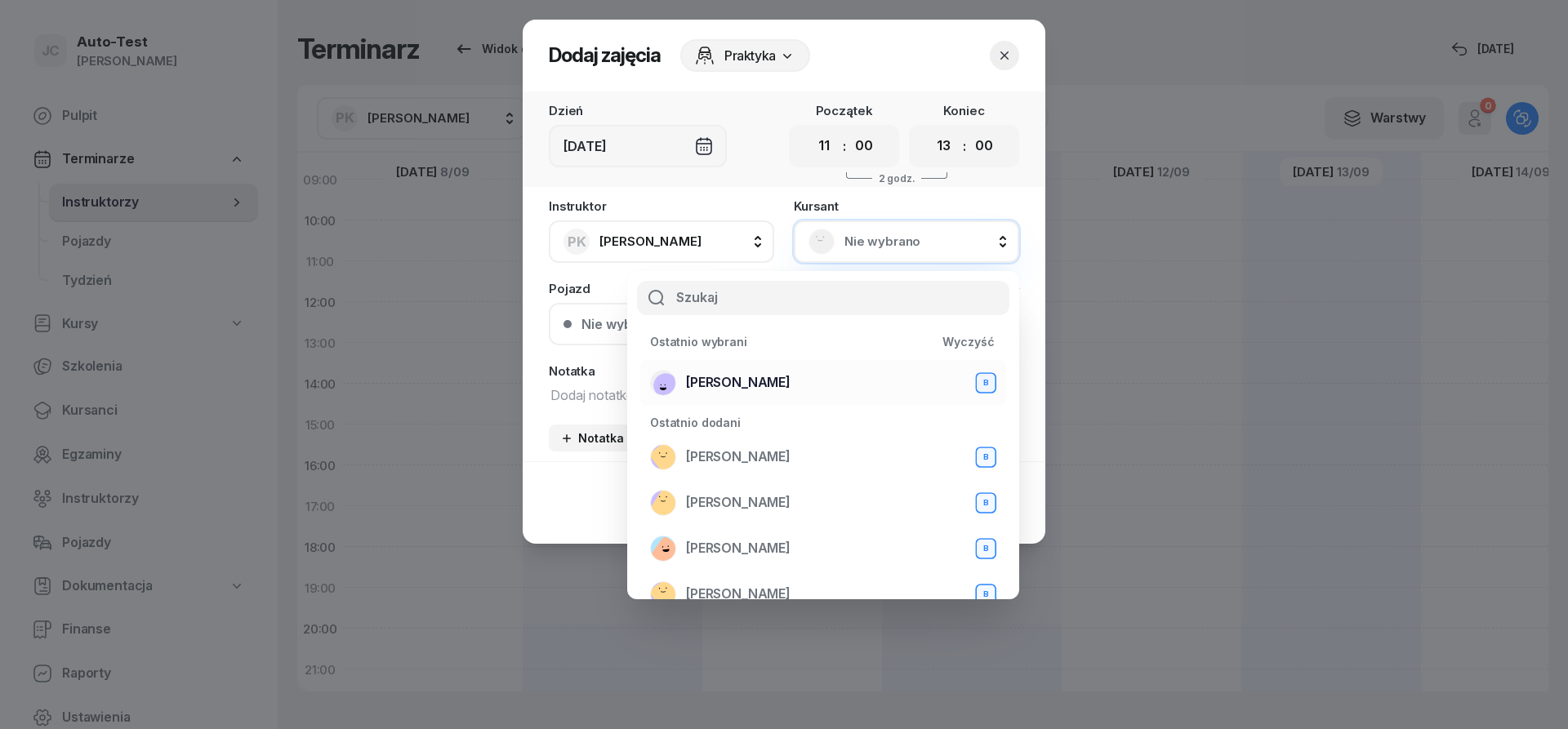
click at [796, 382] on div "[PERSON_NAME] B" at bounding box center [823, 383] width 346 height 26
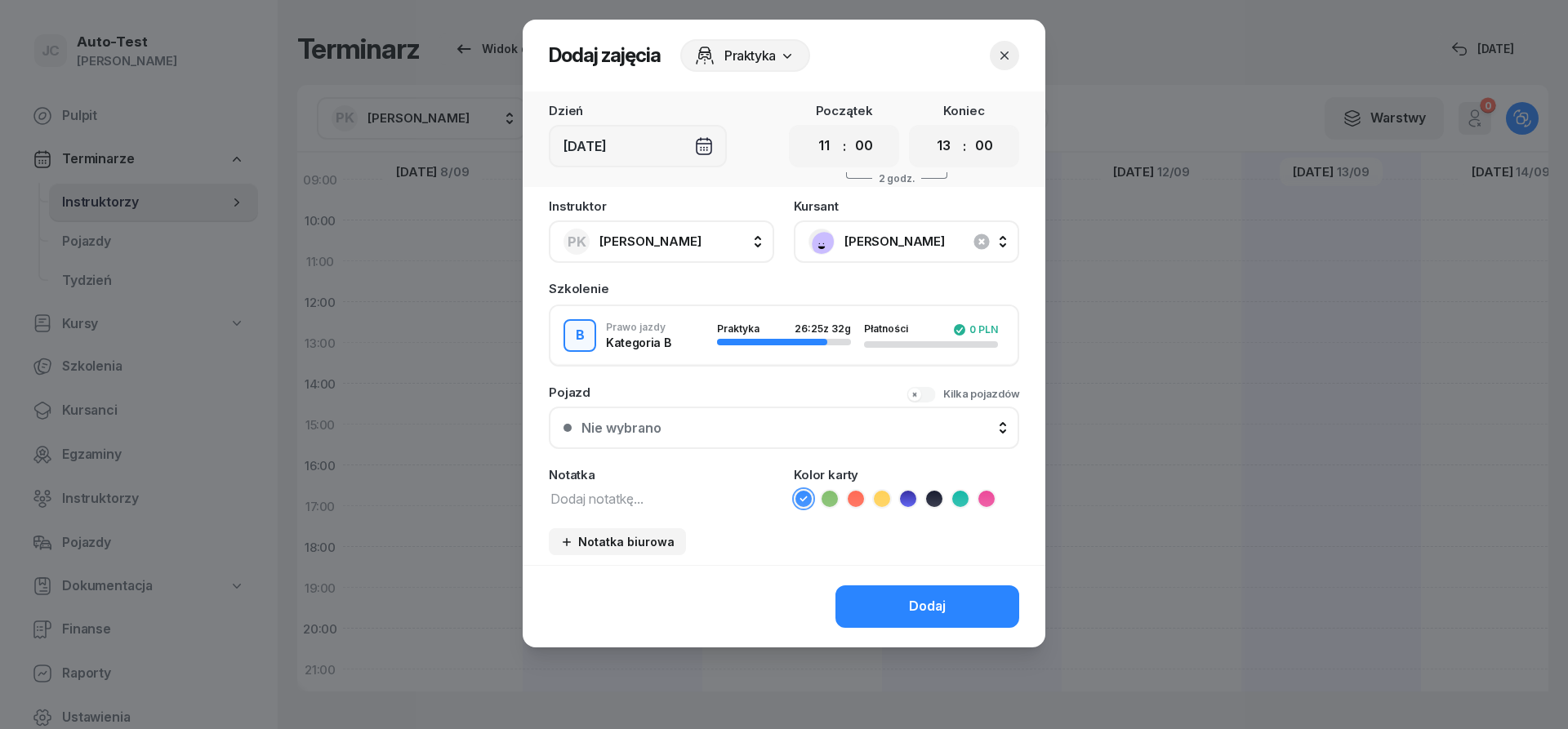
click at [773, 427] on div "Nie wybrano" at bounding box center [793, 428] width 423 height 13
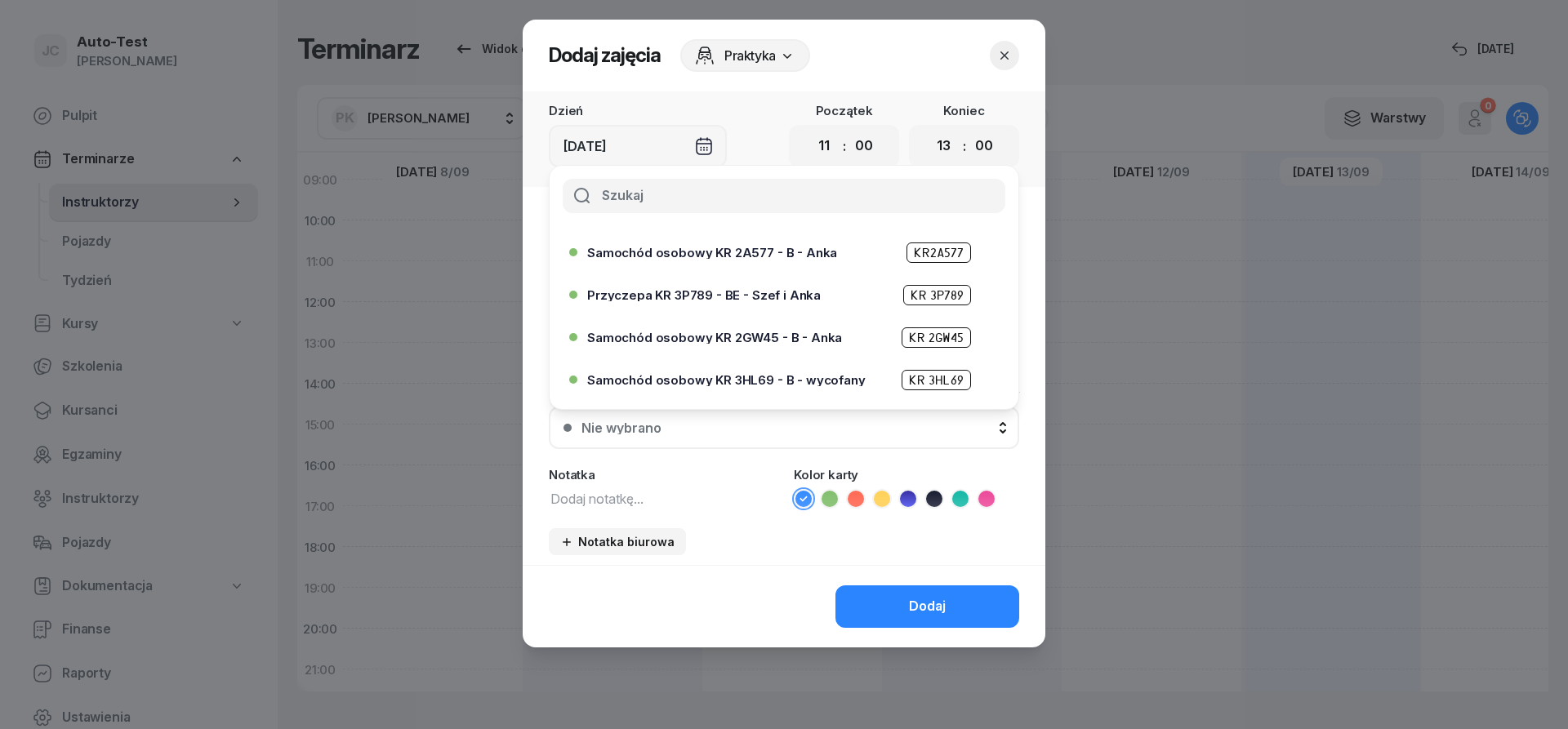
scroll to position [391, 0]
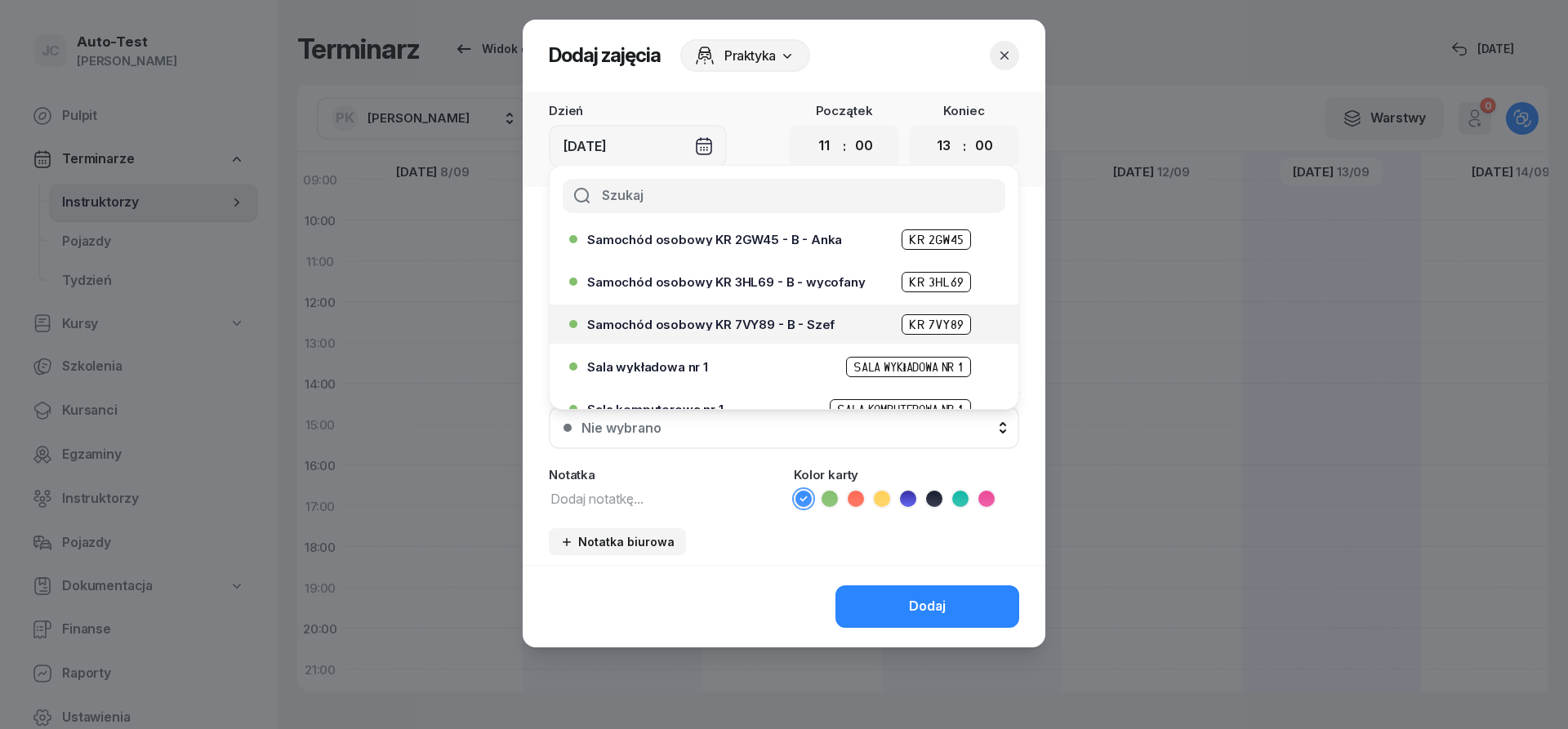
click at [763, 331] on div "Samochód osobowy KR 7VY89 - B - Szef KR 7VY89" at bounding box center [788, 324] width 402 height 21
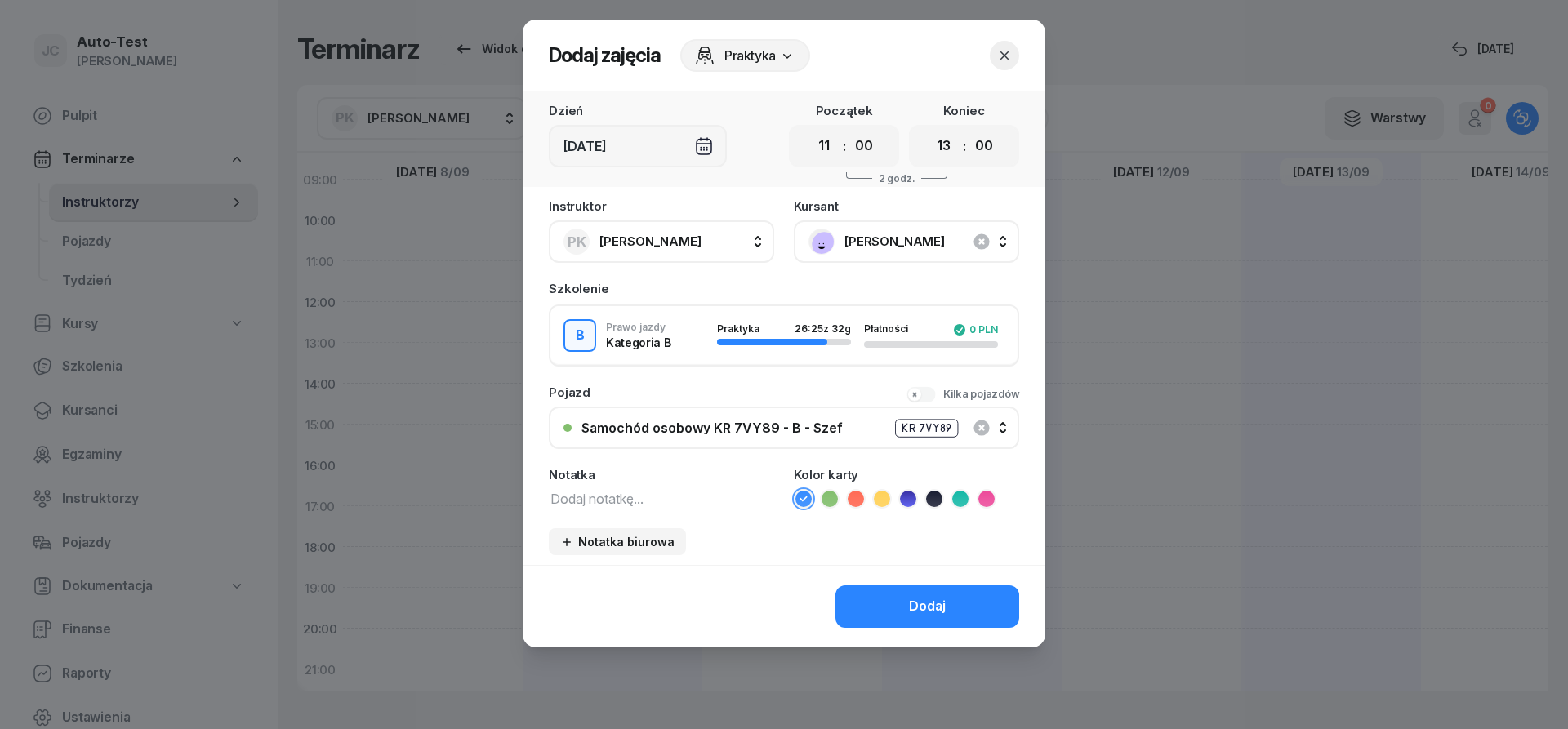
click at [884, 594] on button "Dodaj" at bounding box center [927, 606] width 183 height 43
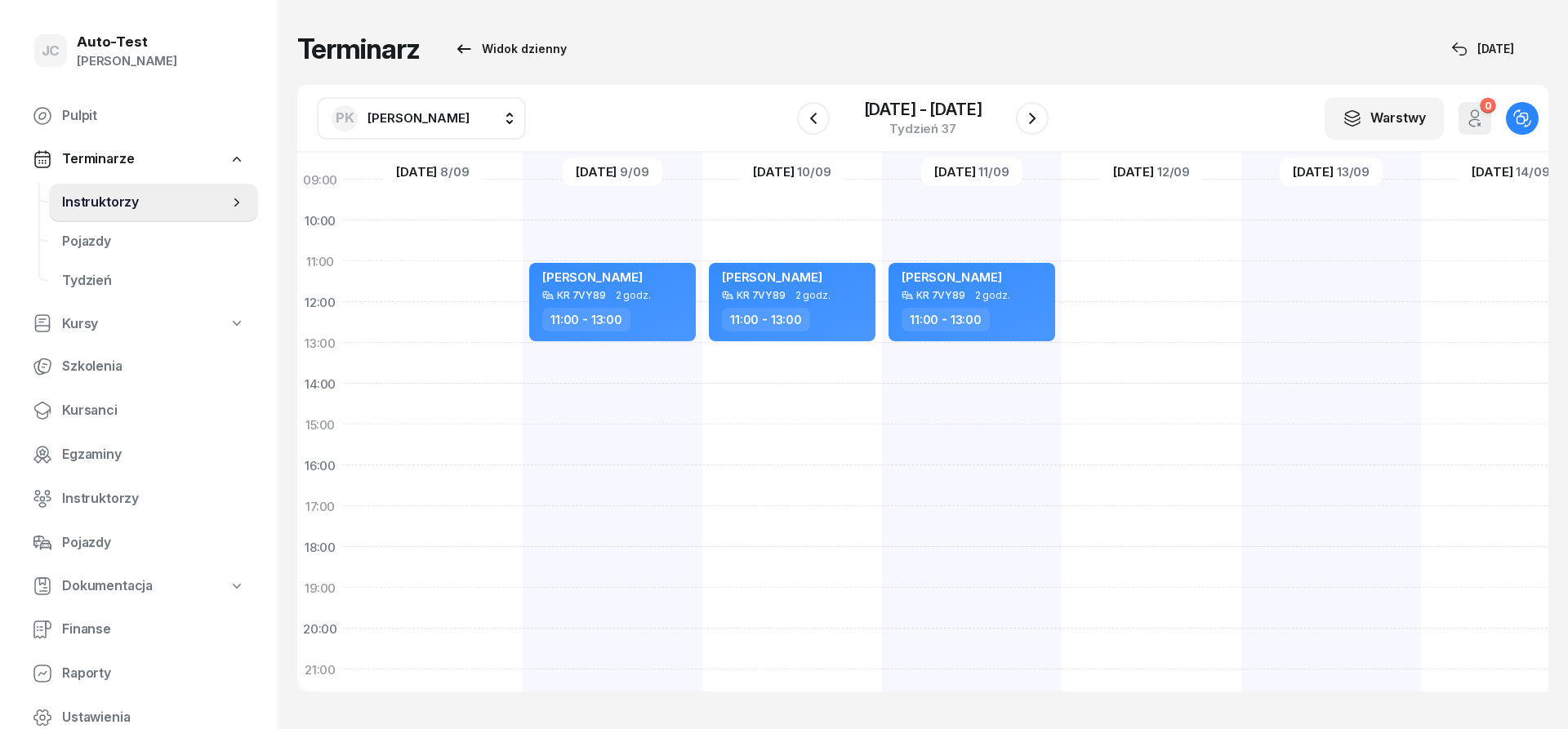
scroll to position [198, 0]
click at [1040, 122] on icon "button" at bounding box center [1032, 118] width 20 height 20
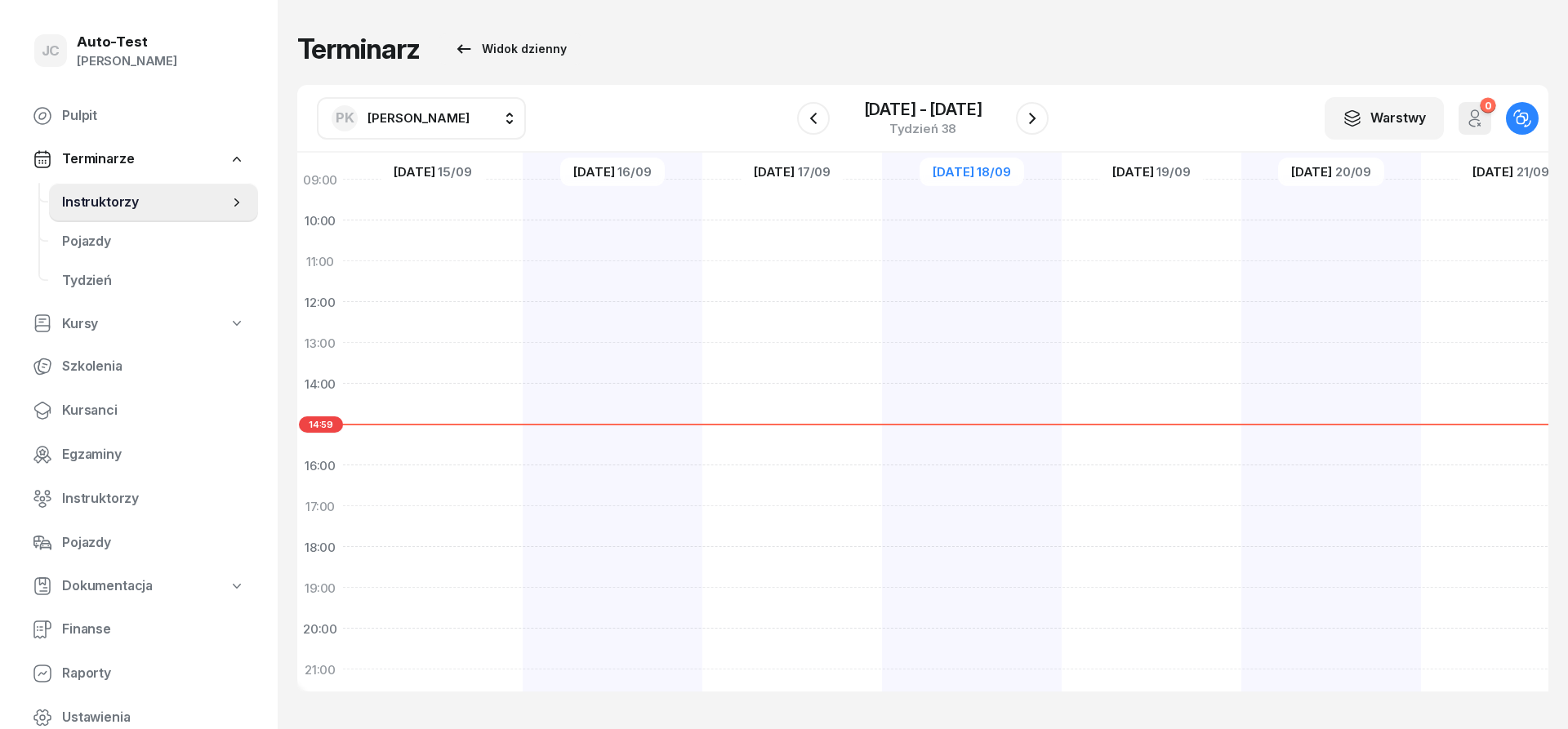
click at [448, 356] on div at bounding box center [433, 405] width 180 height 817
select select "13"
select select "15"
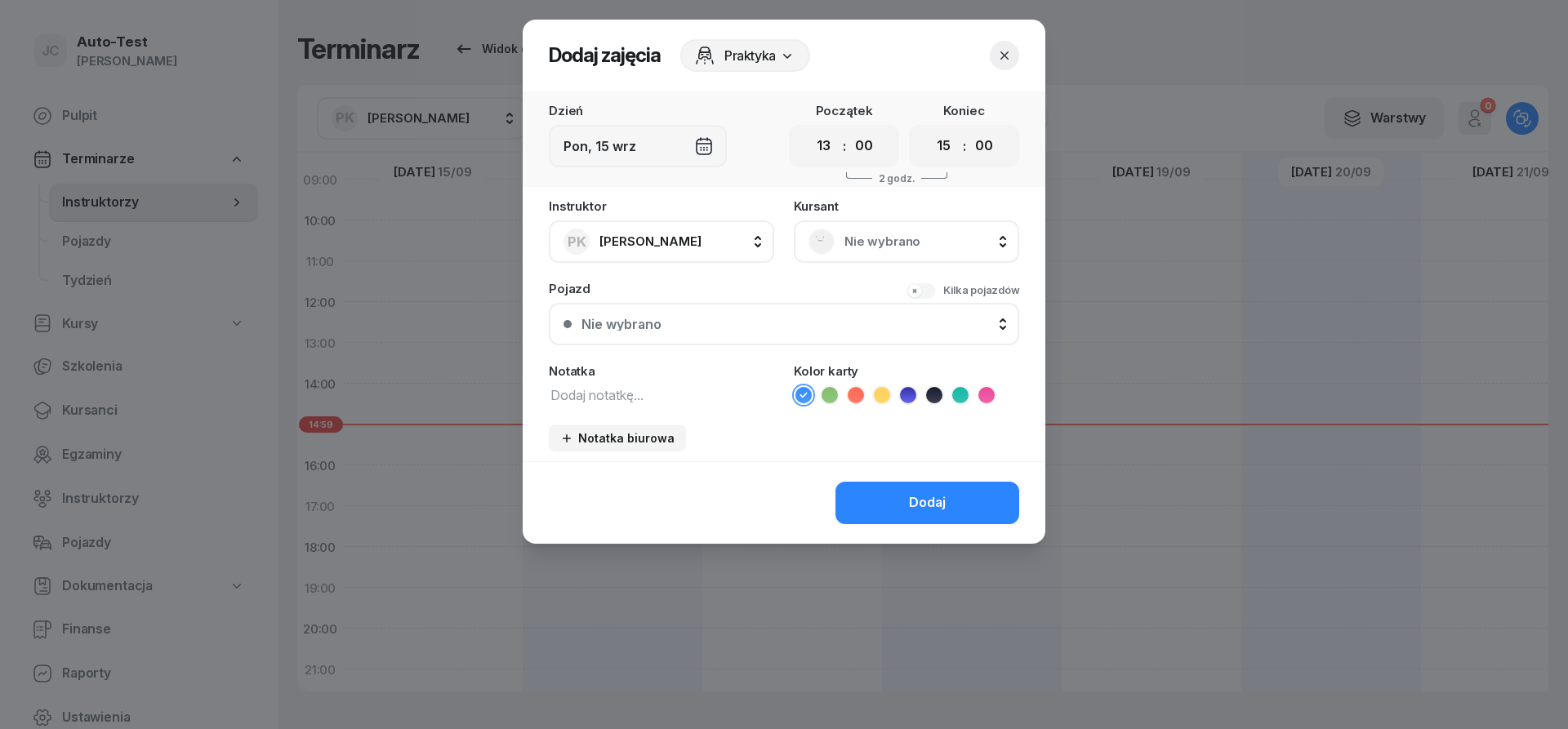
click at [864, 247] on span "Nie wybrano" at bounding box center [924, 241] width 160 height 21
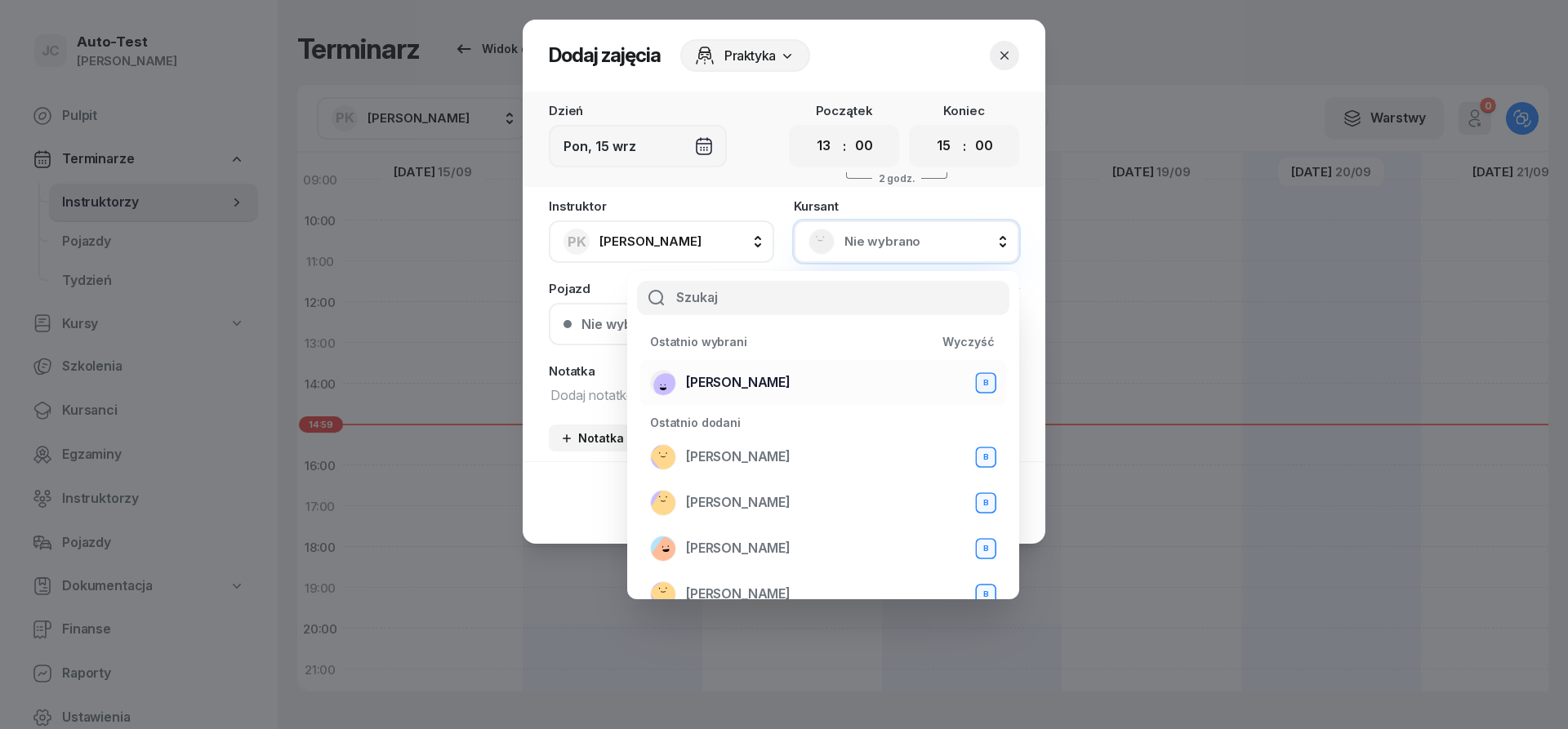
click at [757, 391] on span "[PERSON_NAME]" at bounding box center [738, 383] width 105 height 21
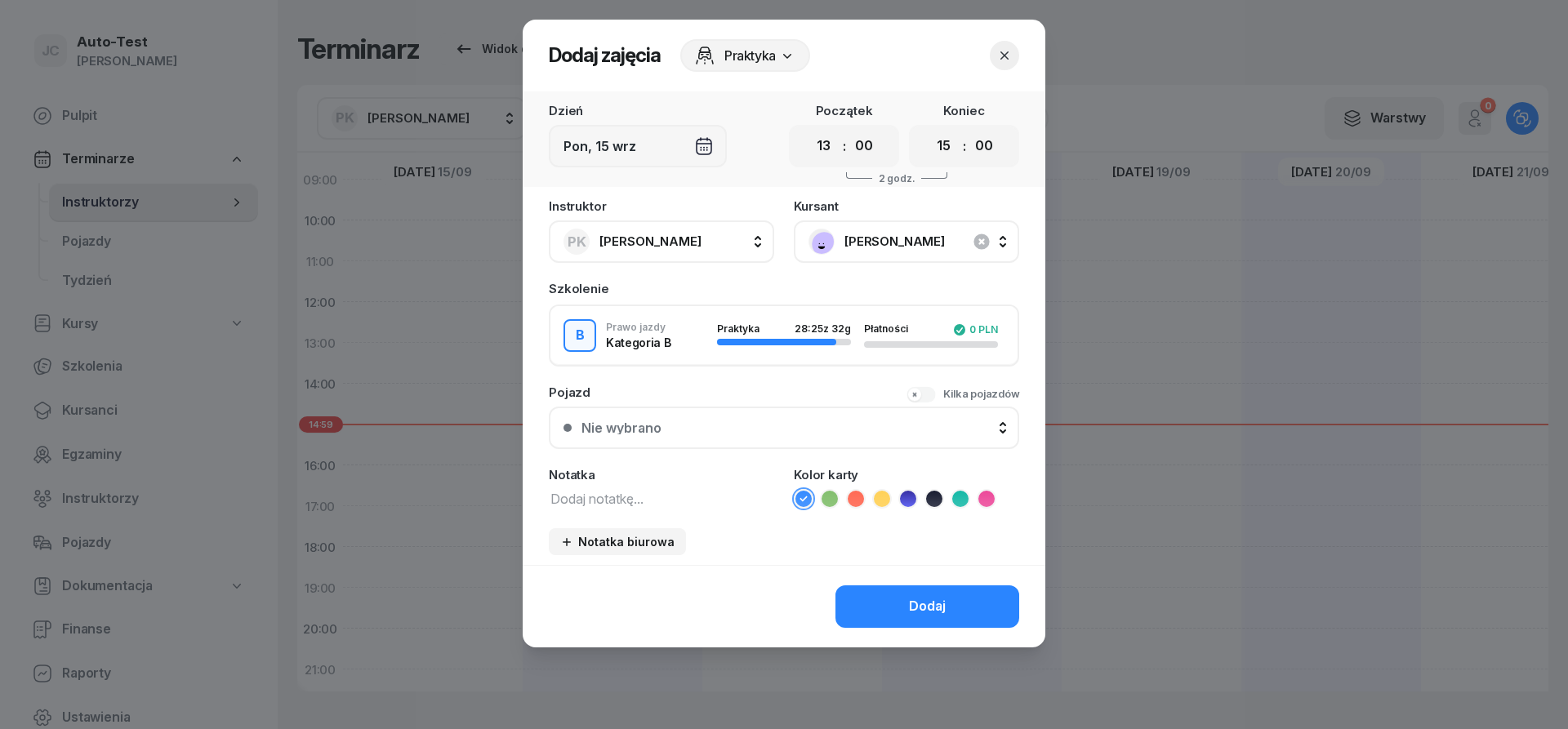
click at [726, 427] on div "Nie wybrano" at bounding box center [793, 428] width 423 height 13
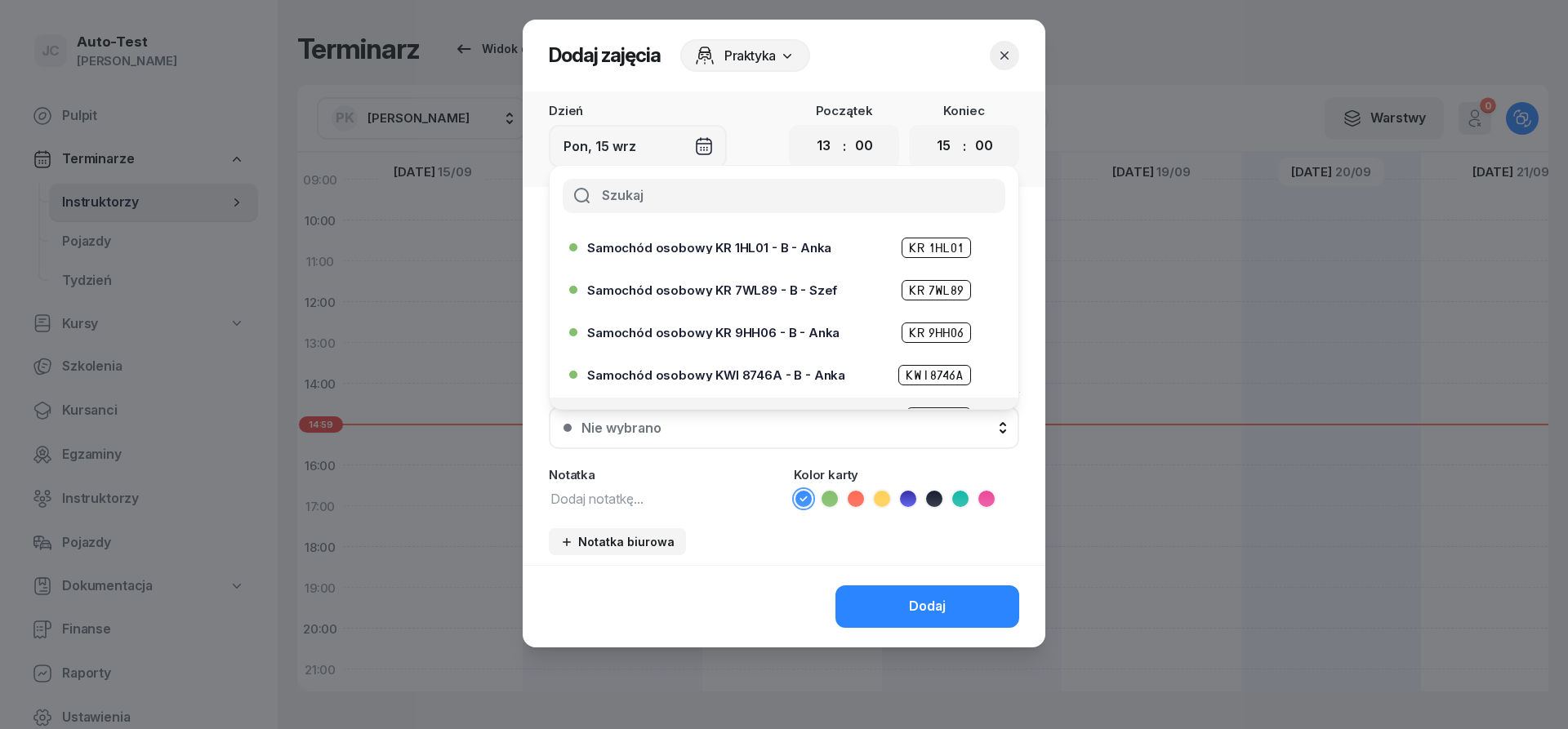
scroll to position [98, 0]
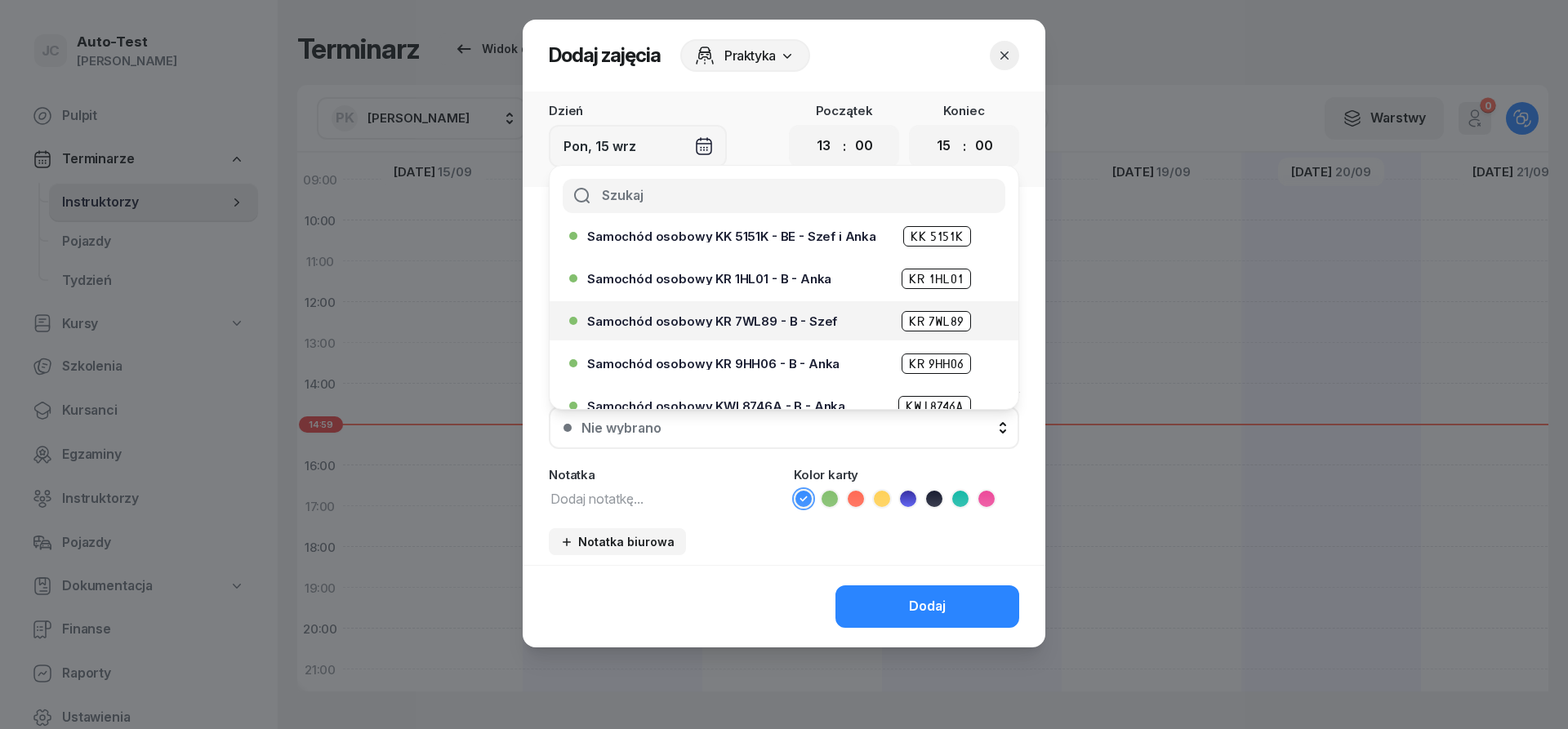
click at [767, 326] on span "Samochód osobowy KR 7WL89 - B - Szef" at bounding box center [712, 321] width 250 height 12
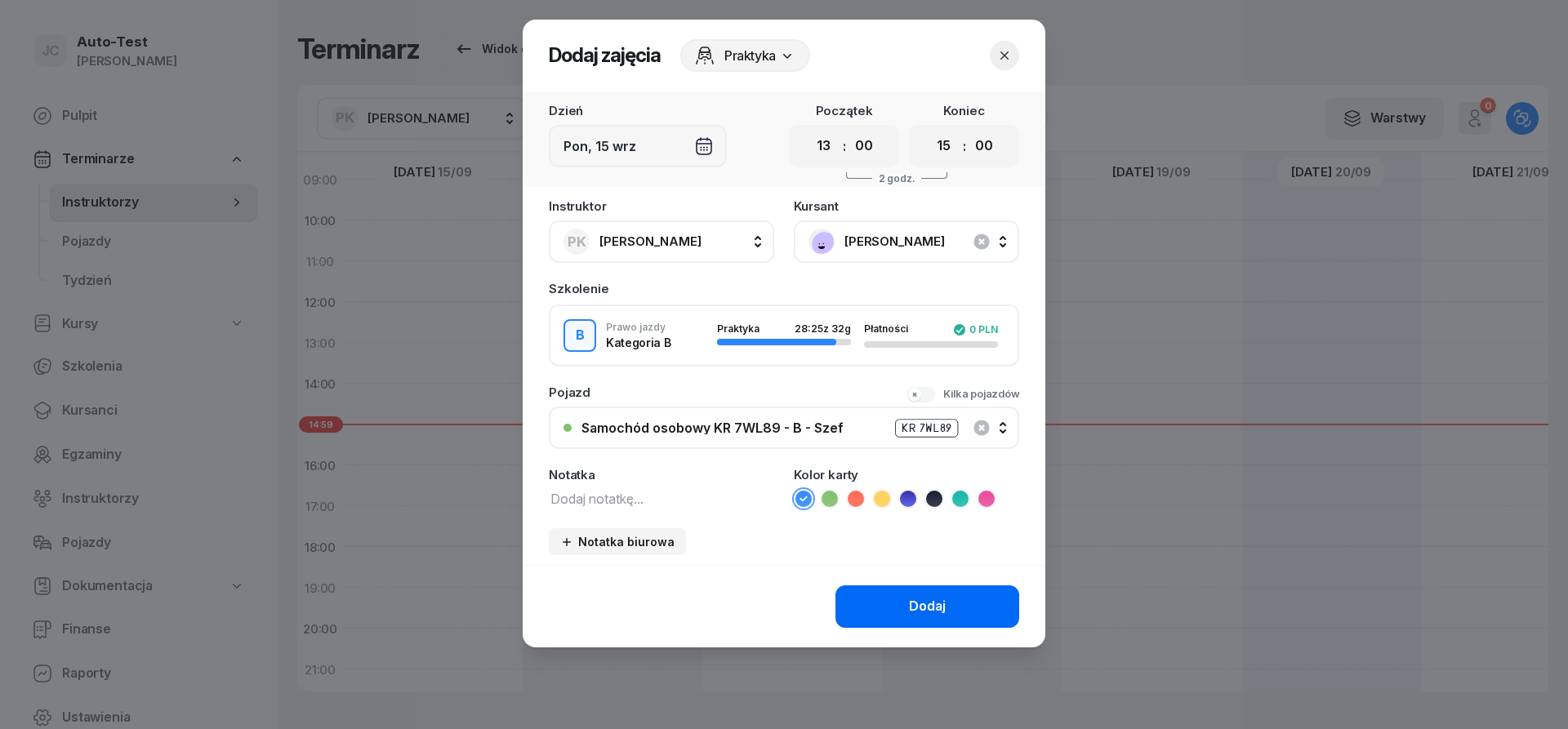
click at [903, 619] on button "Dodaj" at bounding box center [927, 606] width 183 height 43
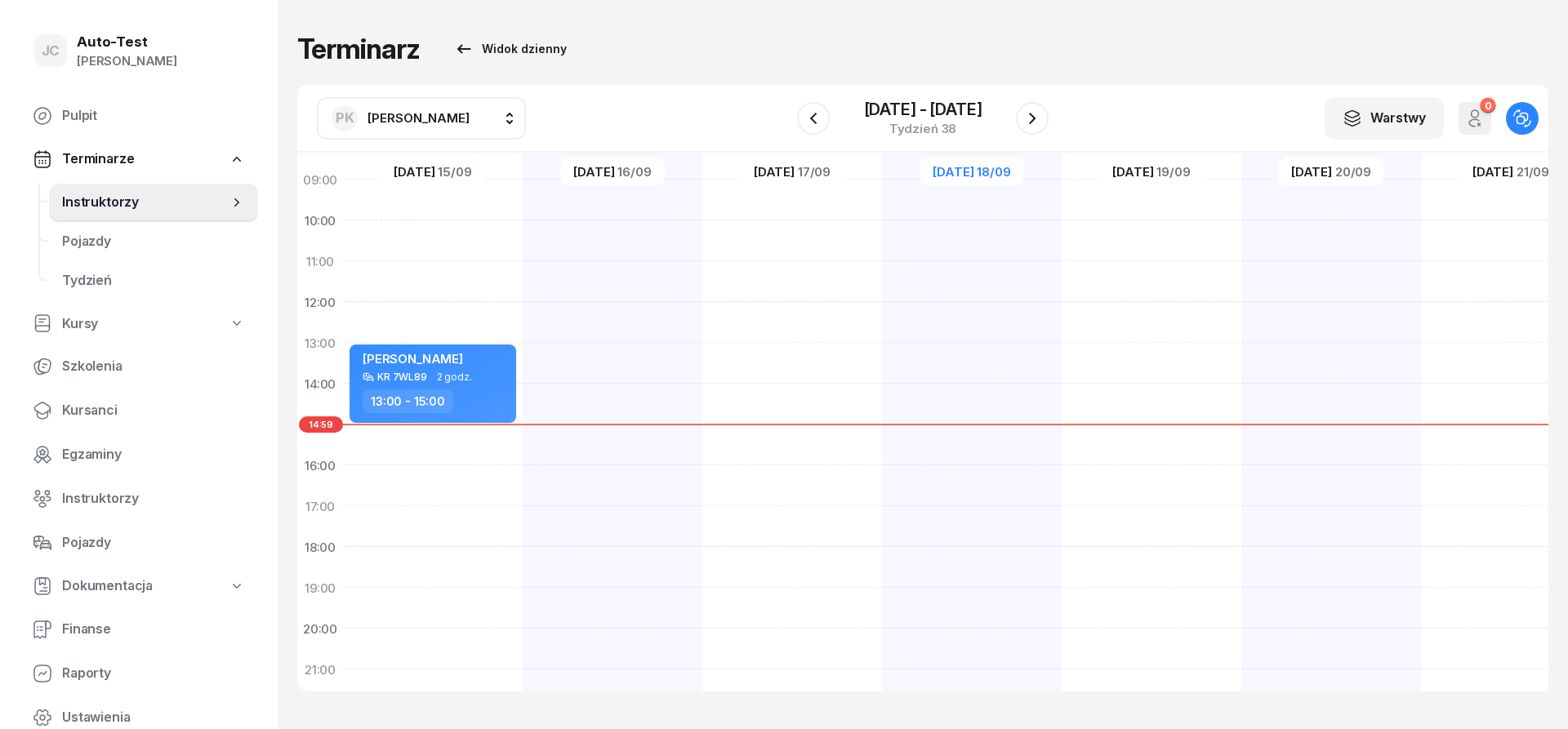
click at [461, 436] on div "[PERSON_NAME] KR 7WL89 2 godz. 13:00 - 15:00" at bounding box center [433, 405] width 180 height 817
select select "15"
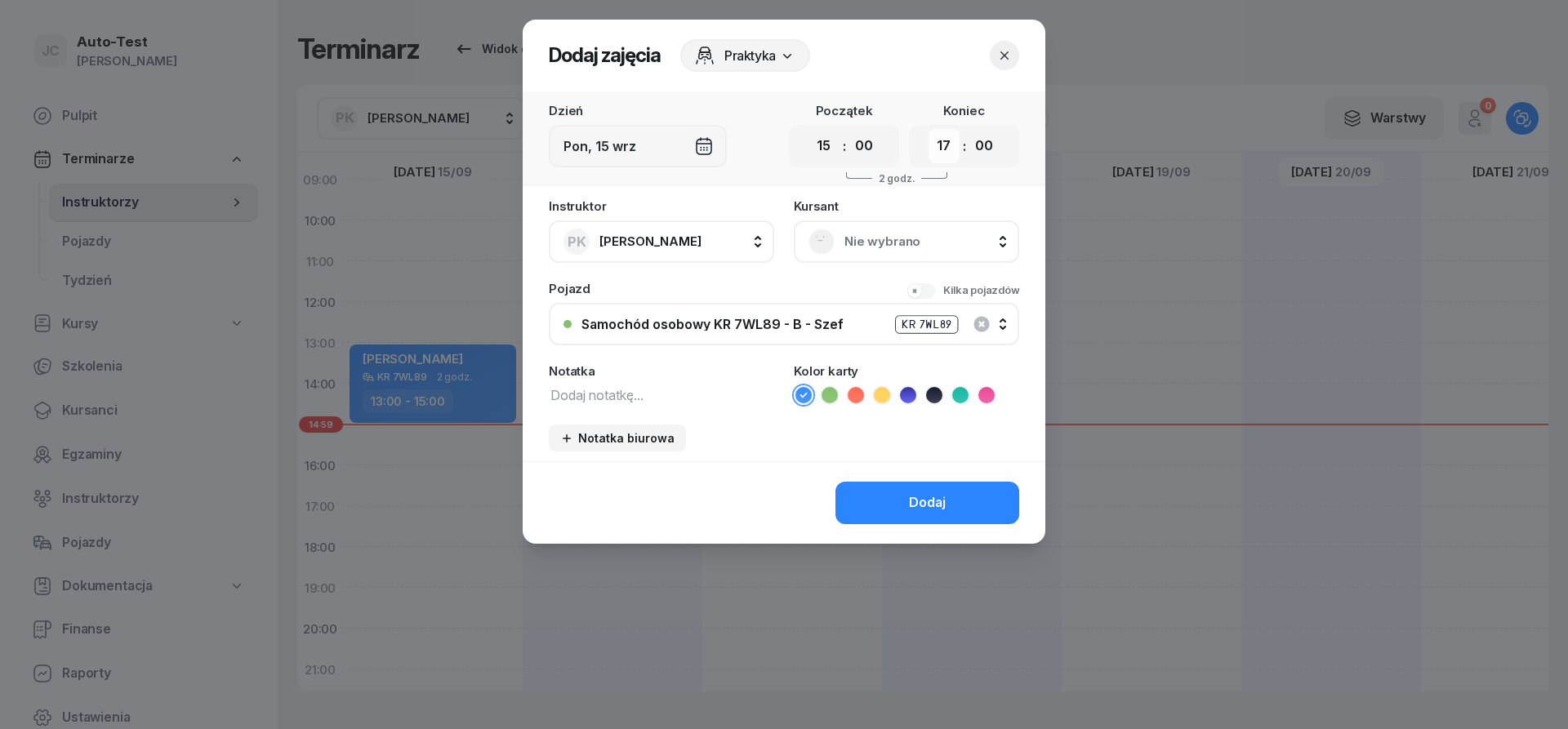
click at [929, 129] on select "00 01 02 03 04 05 06 07 08 09 10 11 12 13 14 15 16 17 18 19 20 21 22 23" at bounding box center [944, 146] width 31 height 34
select select "16"
click option "16" at bounding box center [0, 0] width 0 height 0
click at [873, 257] on div "Nie wybrano" at bounding box center [906, 241] width 225 height 43
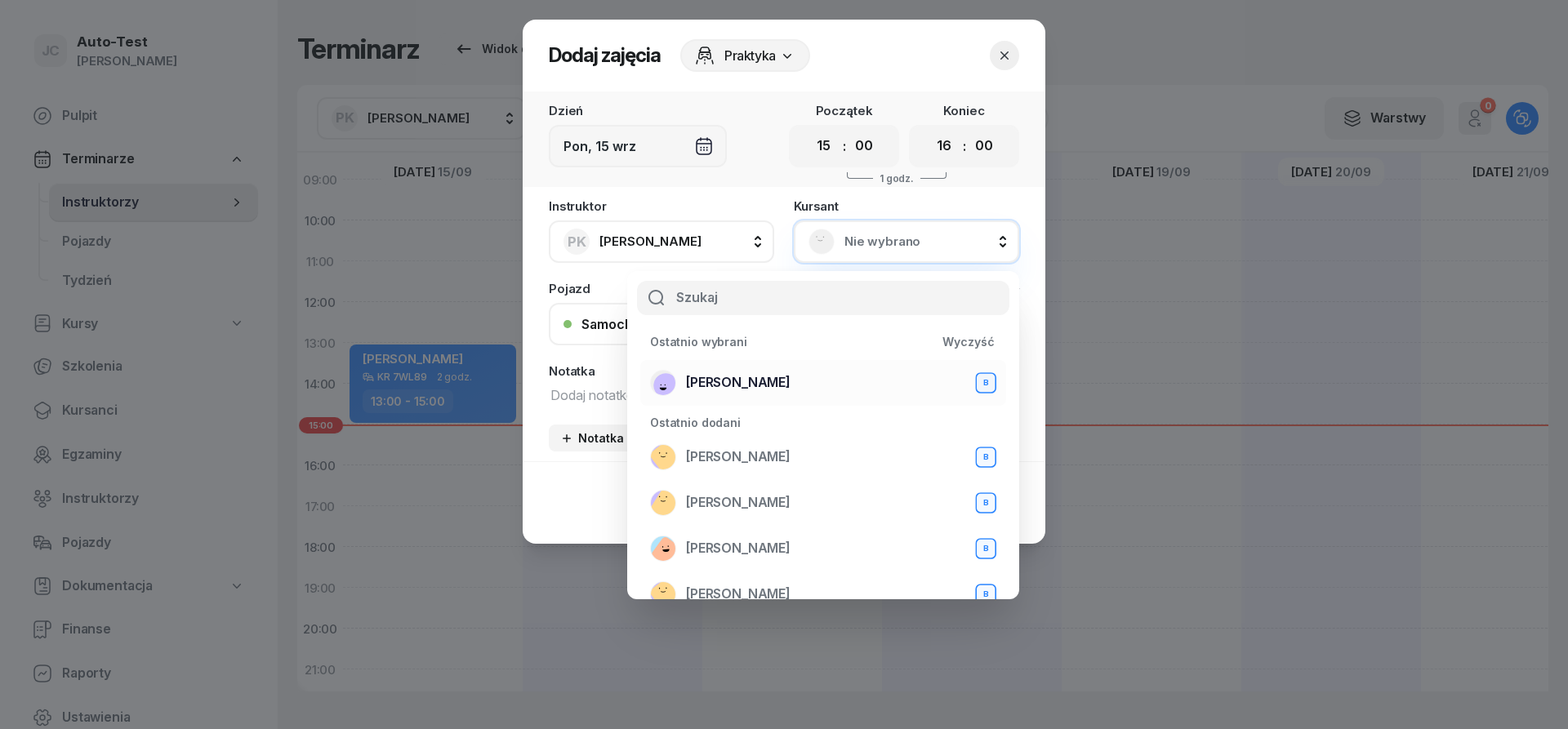
click at [781, 376] on span "[PERSON_NAME]" at bounding box center [738, 383] width 105 height 21
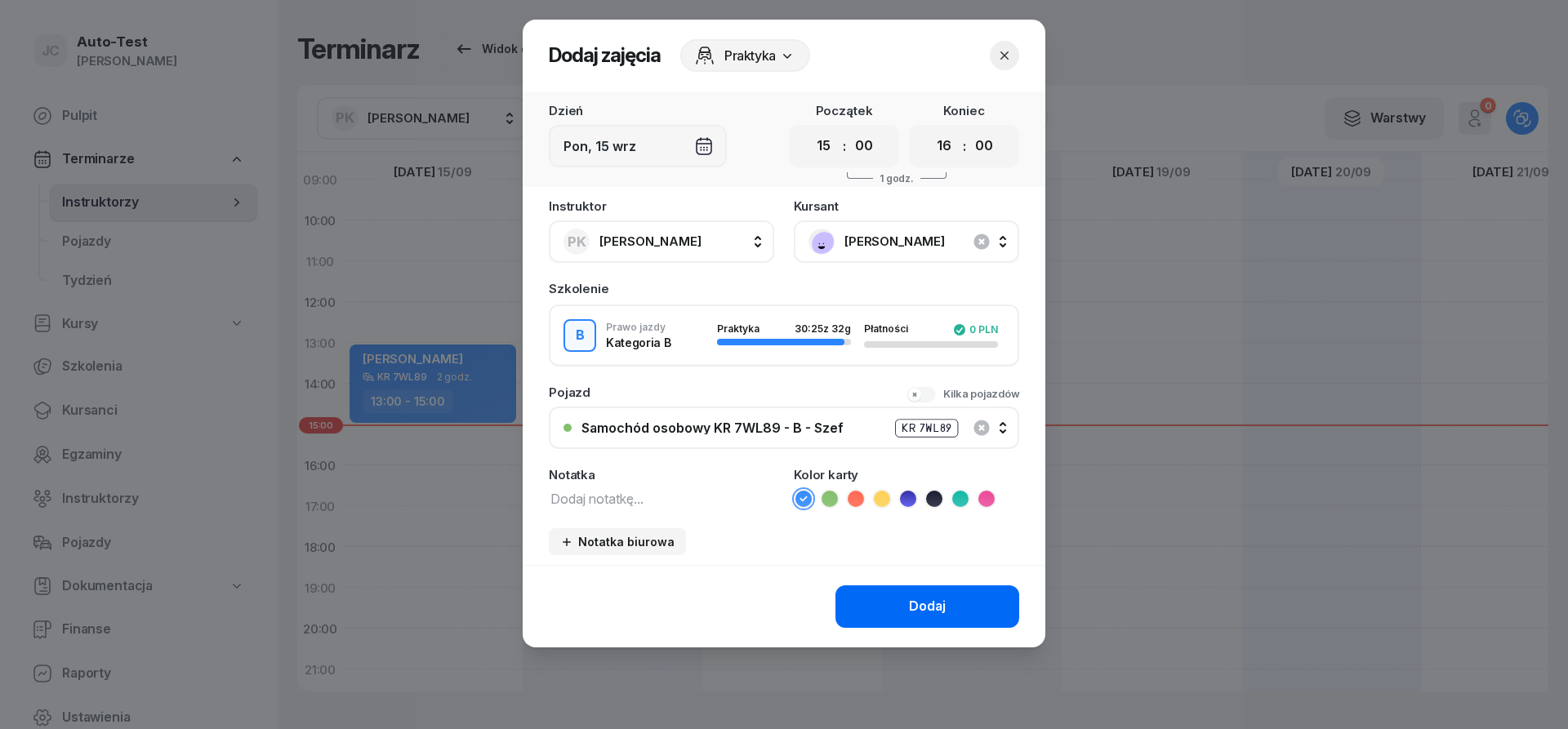
click at [895, 602] on button "Dodaj" at bounding box center [927, 606] width 183 height 43
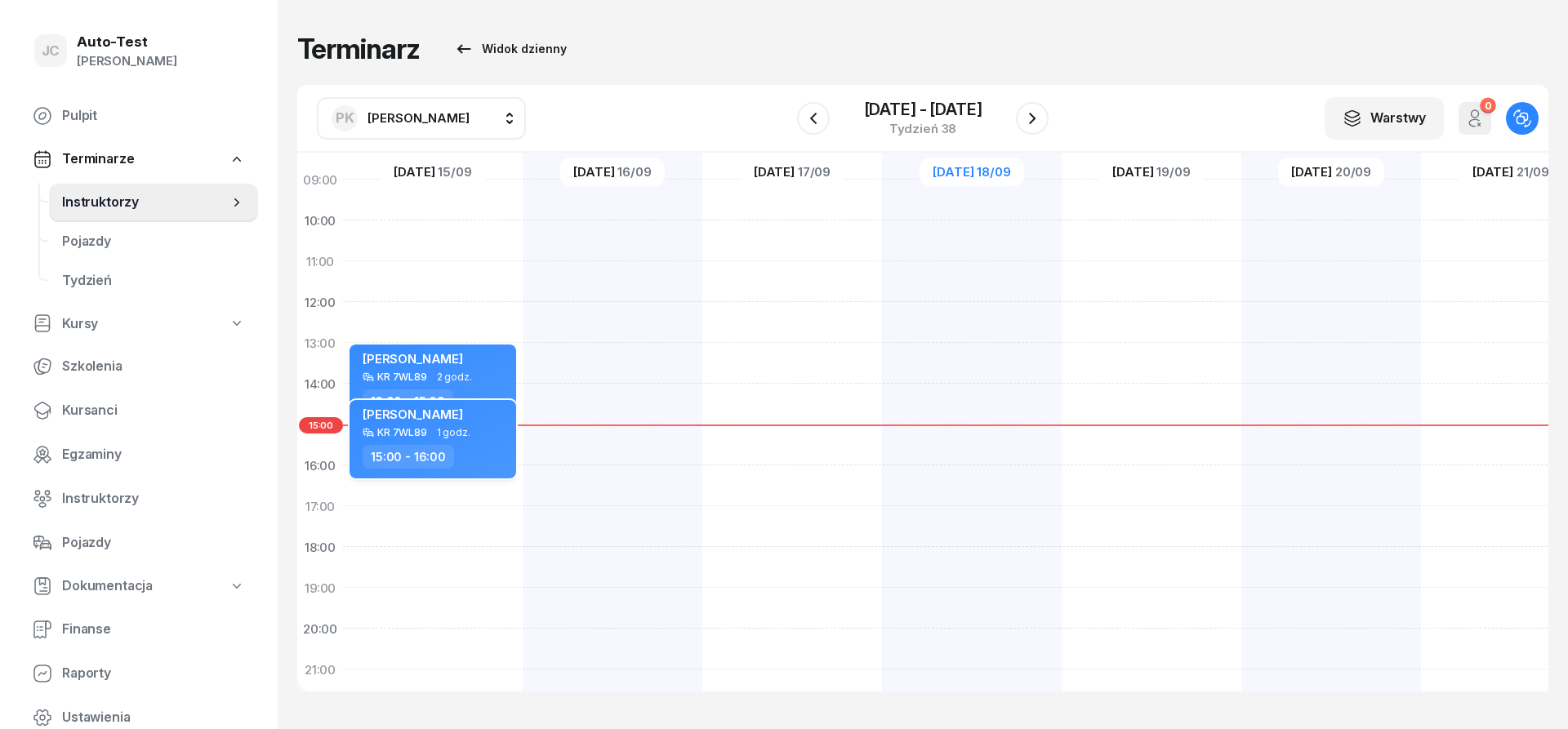
click at [470, 454] on div "15:00 - 16:00" at bounding box center [434, 457] width 144 height 24
select select "15"
select select "16"
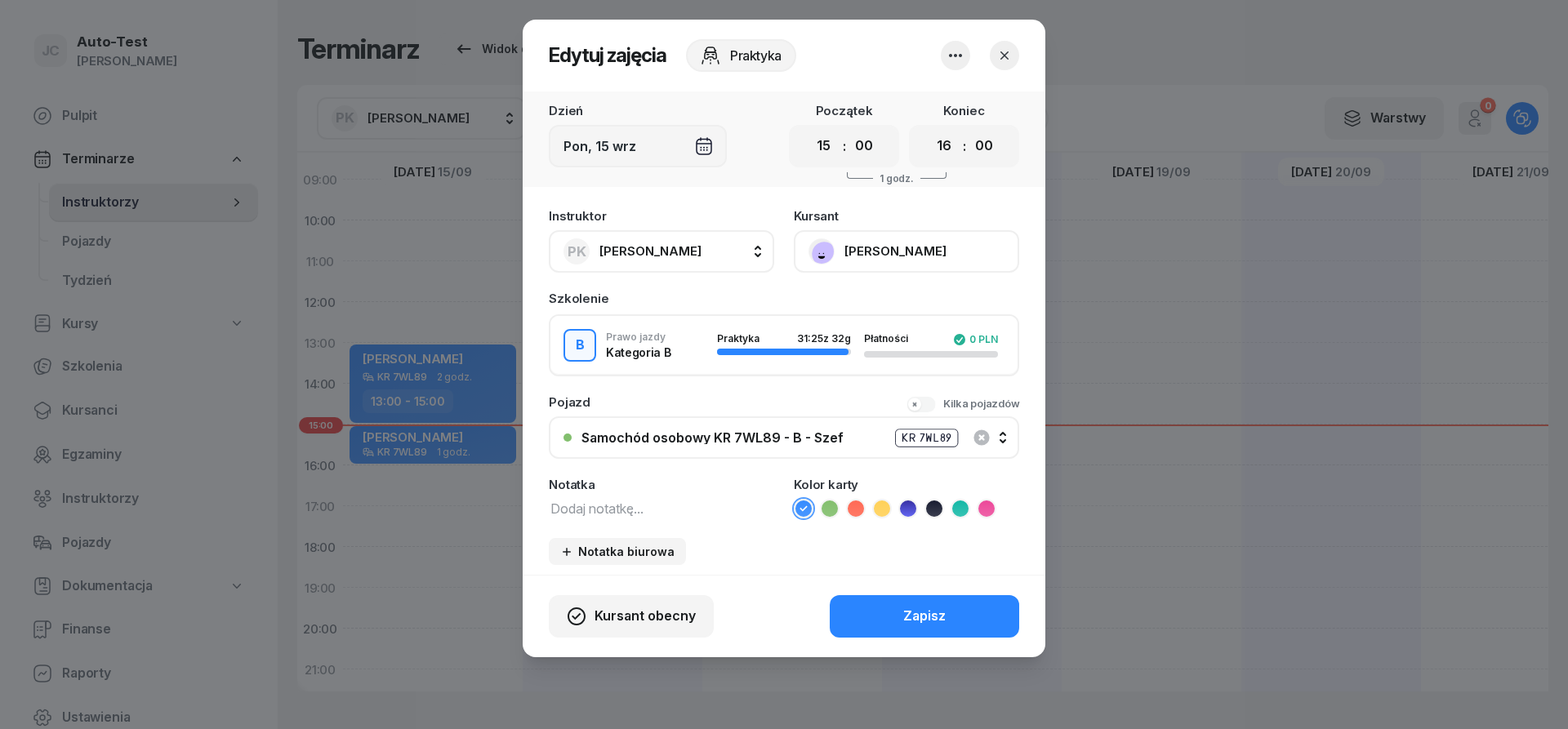
click at [1006, 61] on icon "button" at bounding box center [1004, 55] width 16 height 16
